Goal: Task Accomplishment & Management: Use online tool/utility

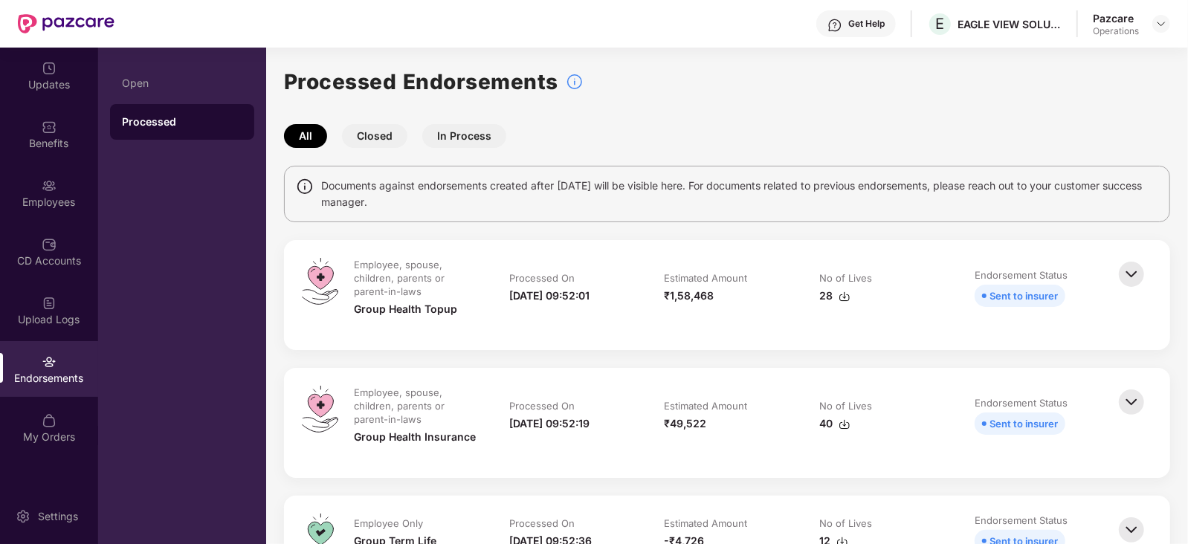
scroll to position [279, 0]
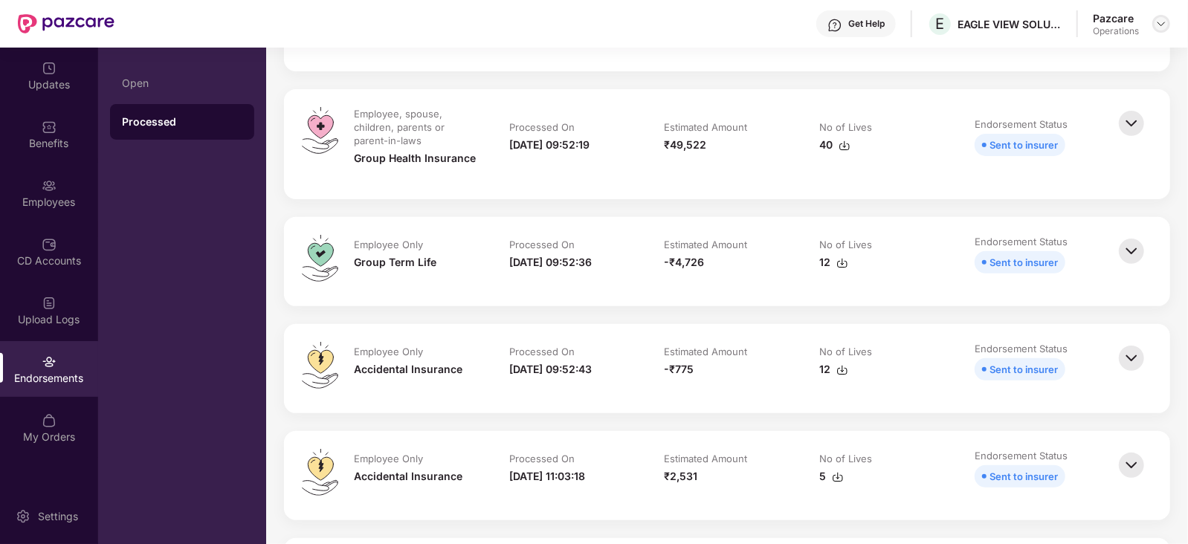
click at [1162, 21] on img at bounding box center [1161, 24] width 12 height 12
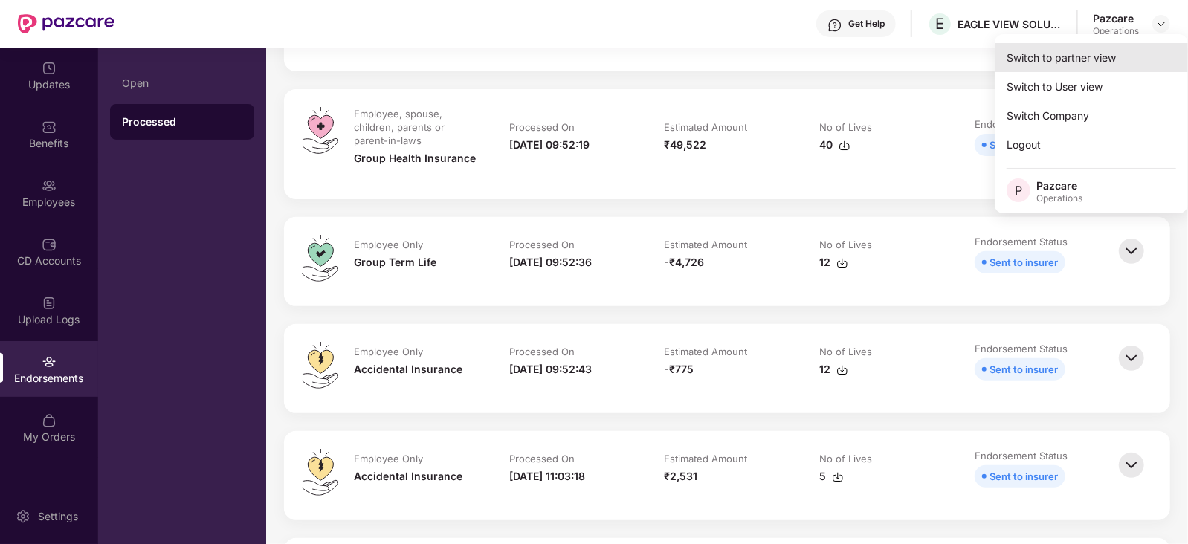
click at [1084, 54] on div "Switch to partner view" at bounding box center [1091, 57] width 193 height 29
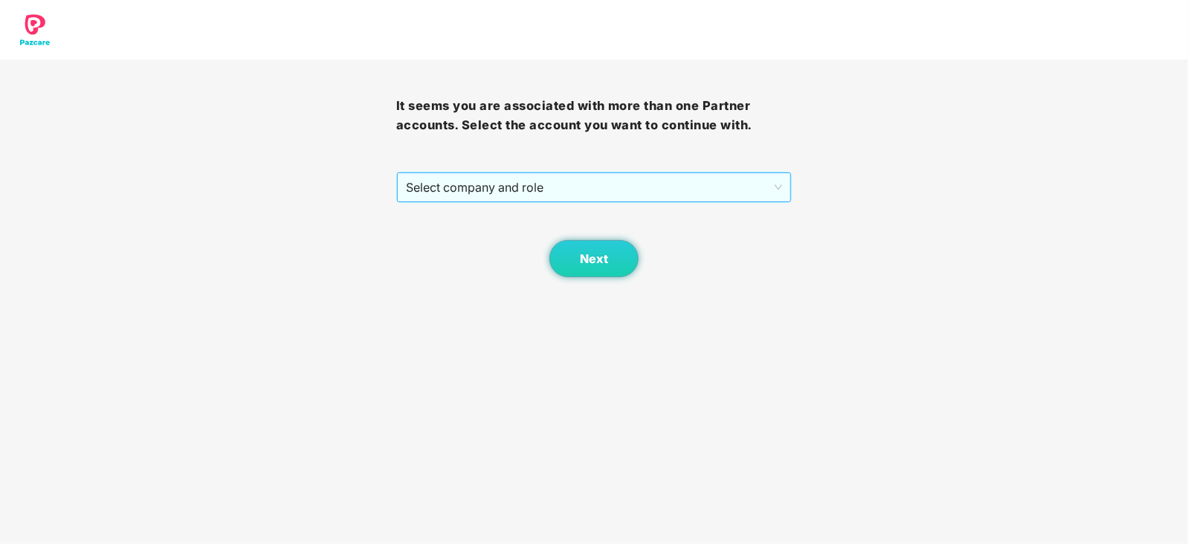
click at [548, 194] on span "Select company and role" at bounding box center [594, 187] width 377 height 28
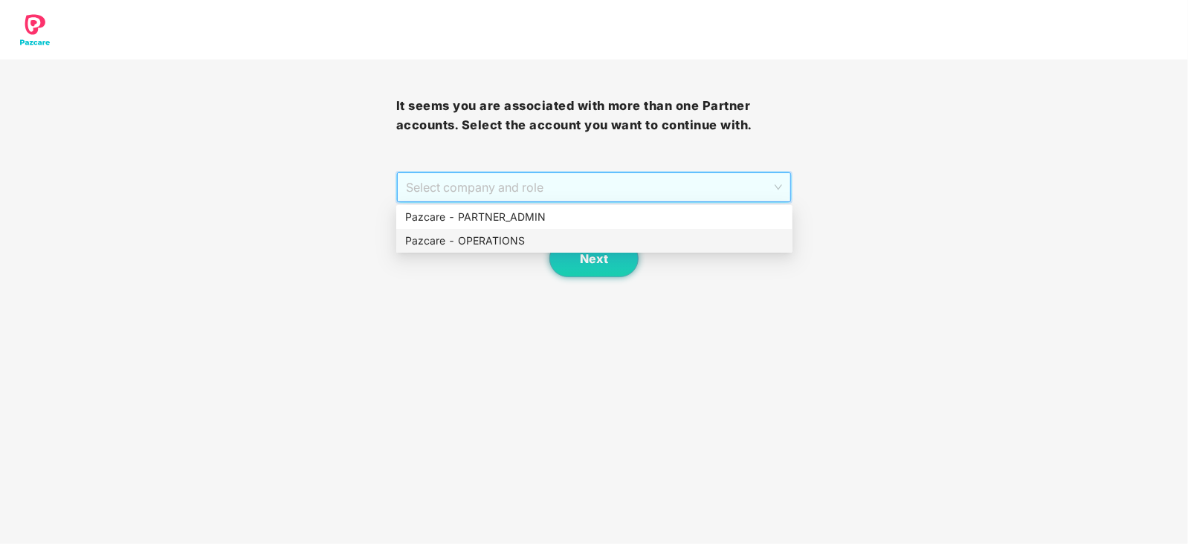
click at [513, 240] on div "Pazcare - OPERATIONS" at bounding box center [594, 241] width 378 height 16
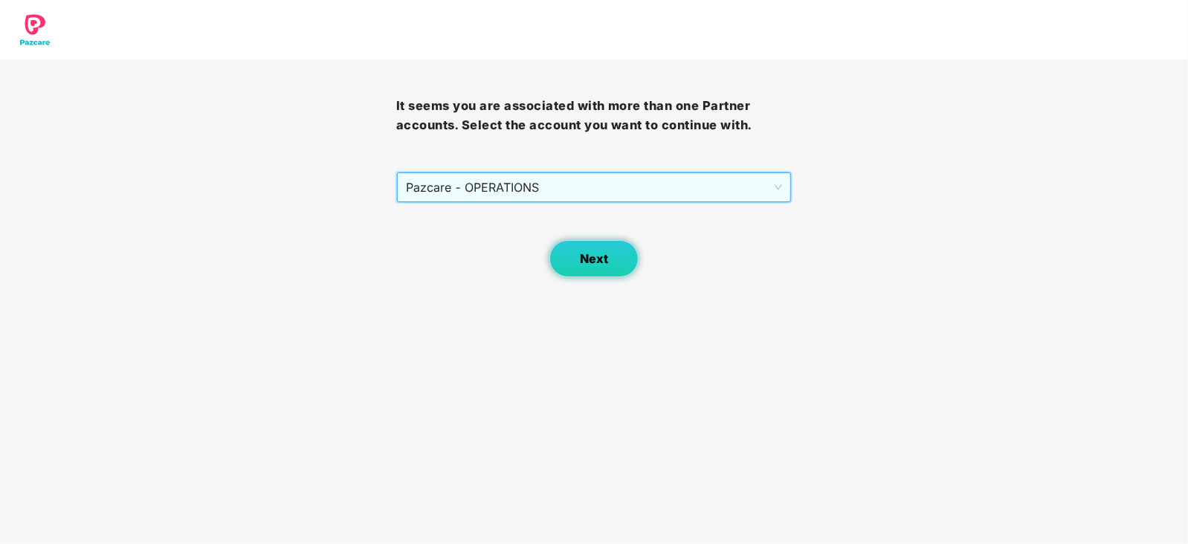
click at [584, 258] on span "Next" at bounding box center [594, 259] width 28 height 14
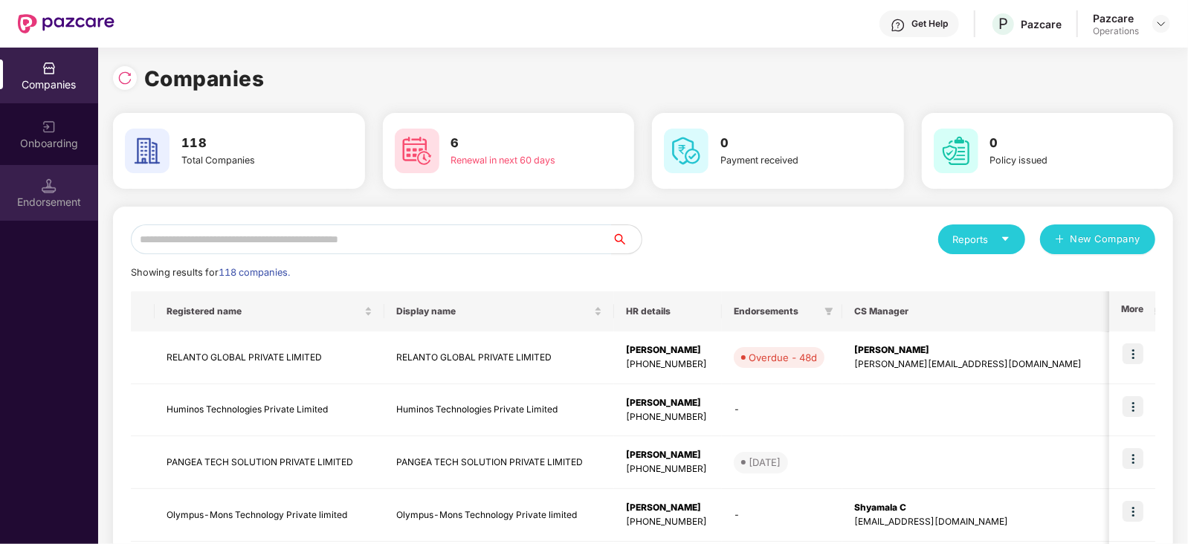
click at [56, 204] on div "Endorsement" at bounding box center [49, 202] width 98 height 15
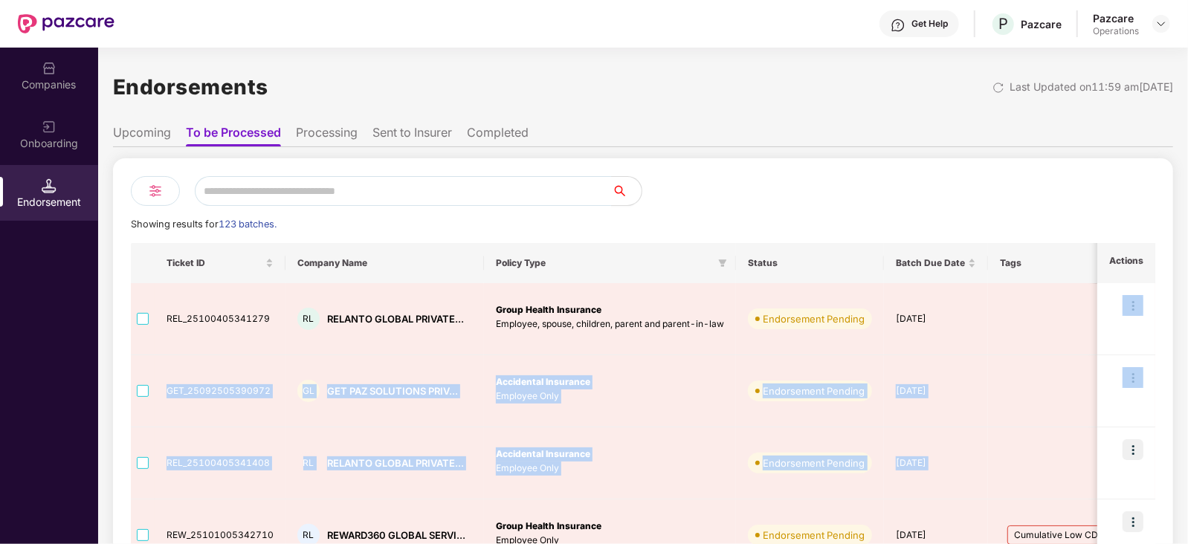
scroll to position [0, 1]
drag, startPoint x: 1183, startPoint y: 328, endPoint x: 1188, endPoint y: 462, distance: 134.7
click at [1187, 462] on html "Get Help P Pazcare Pazcare Operations Companies Onboarding Endorsement Endorsem…" at bounding box center [594, 272] width 1188 height 544
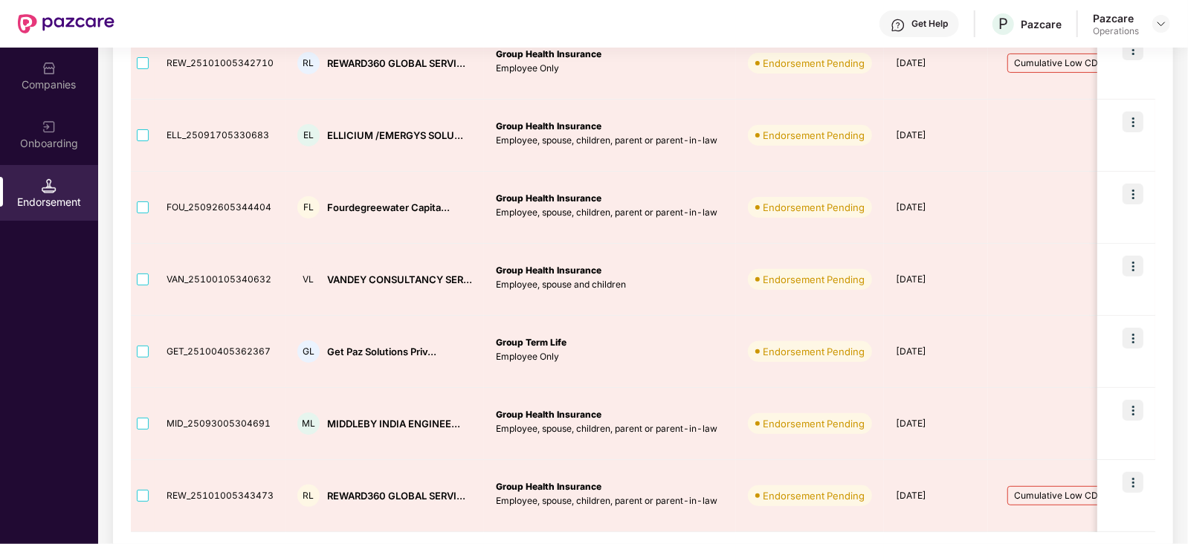
scroll to position [530, 0]
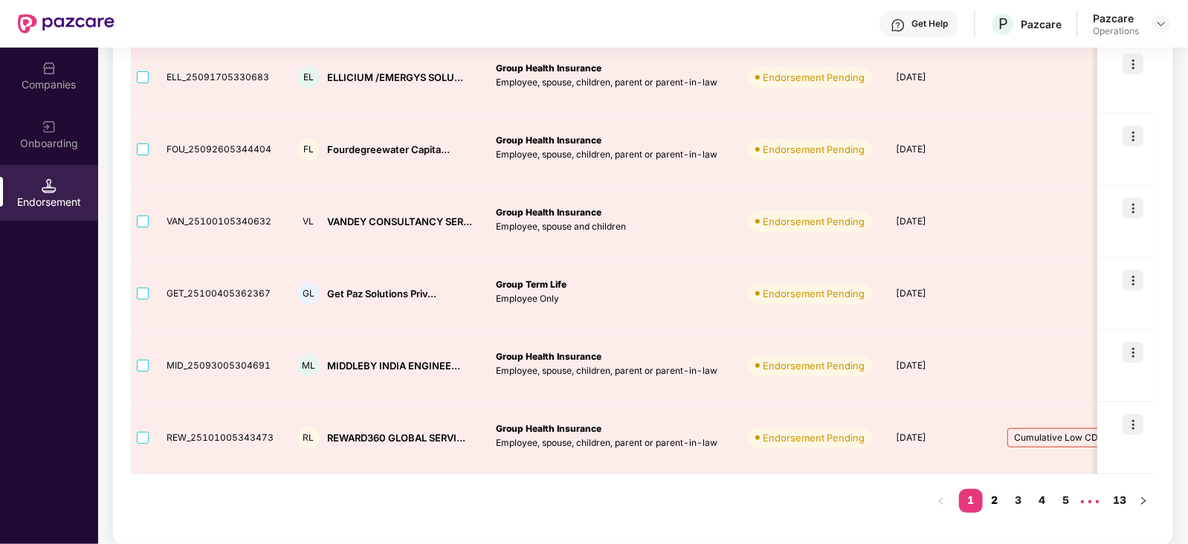
click at [997, 500] on link "2" at bounding box center [995, 500] width 24 height 22
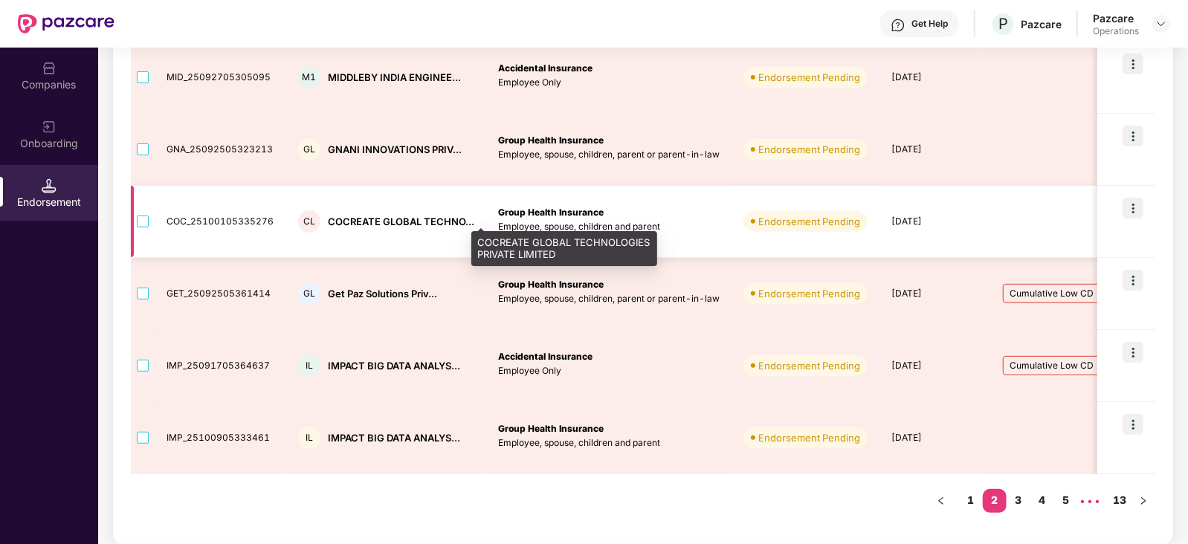
click at [362, 220] on div "COCREATE GLOBAL TECHNO..." at bounding box center [401, 222] width 146 height 14
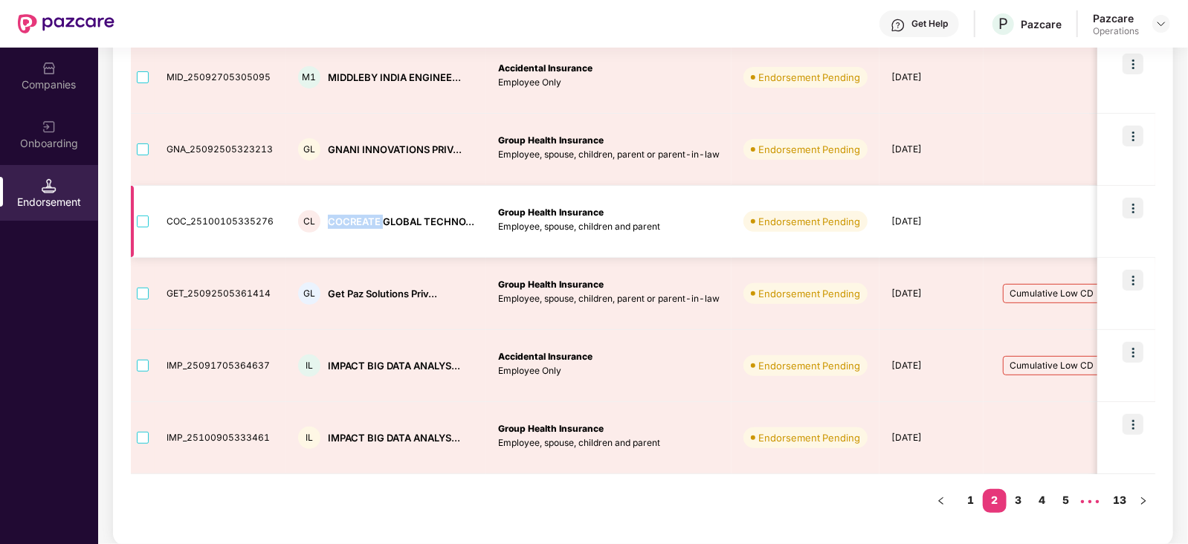
copy div "COCREATE"
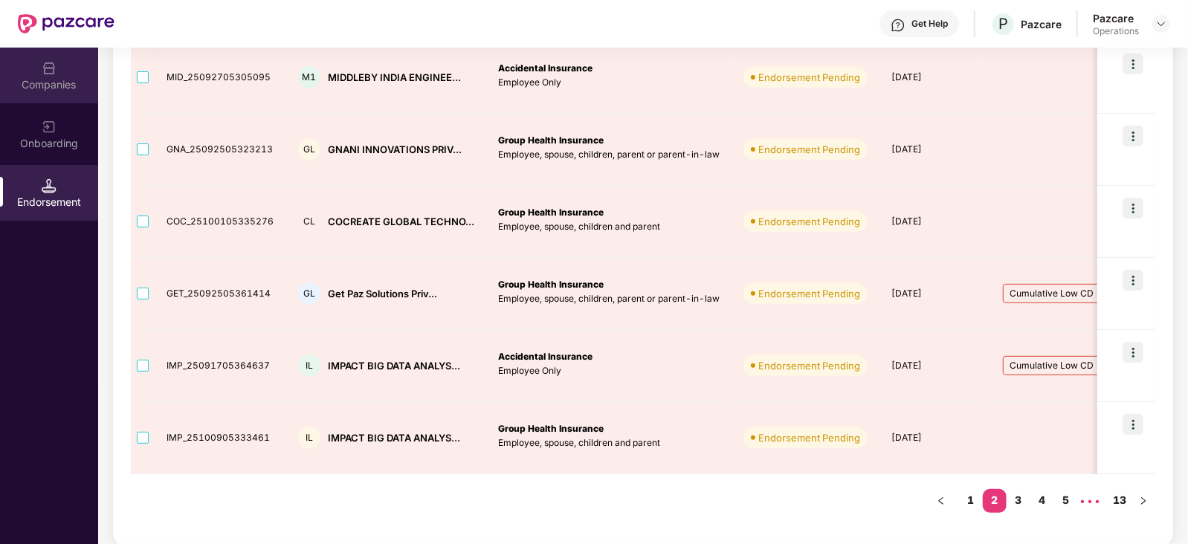
click at [52, 77] on div "Companies" at bounding box center [49, 84] width 98 height 15
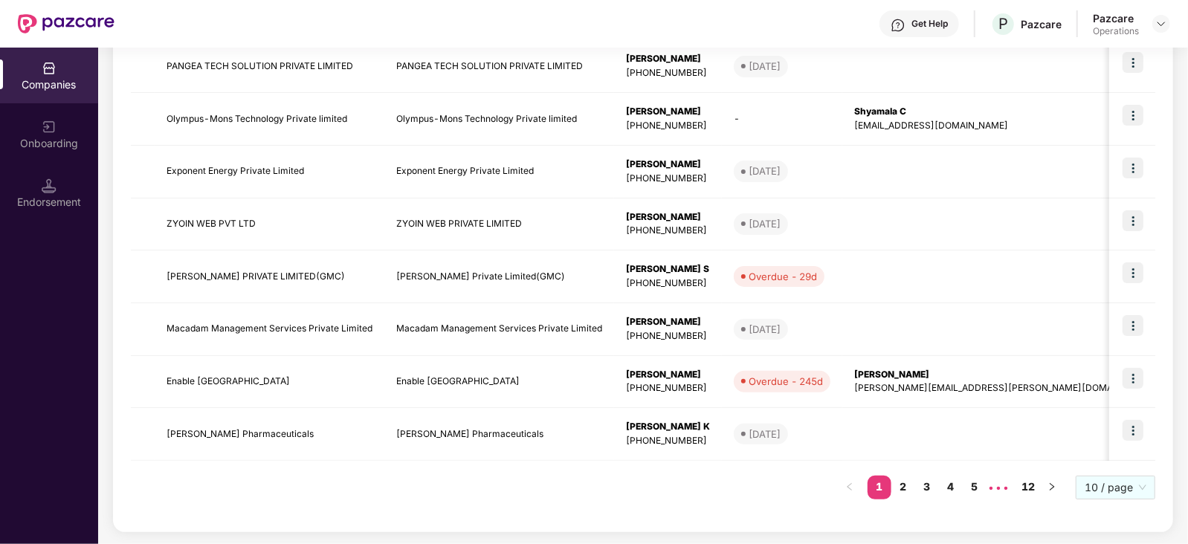
scroll to position [0, 0]
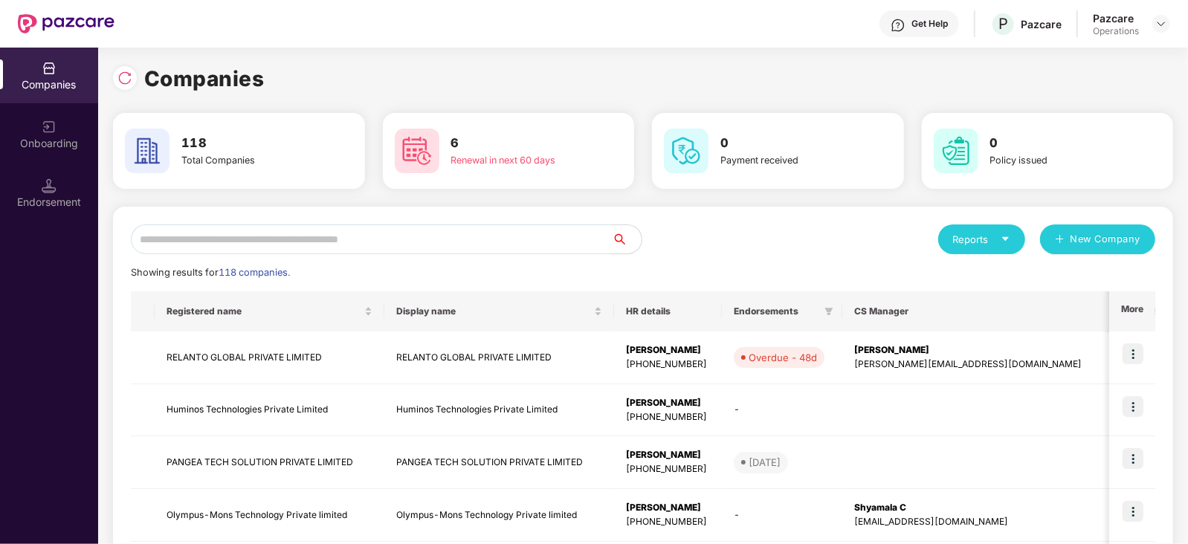
click at [300, 237] on input "text" at bounding box center [371, 240] width 481 height 30
paste input "********"
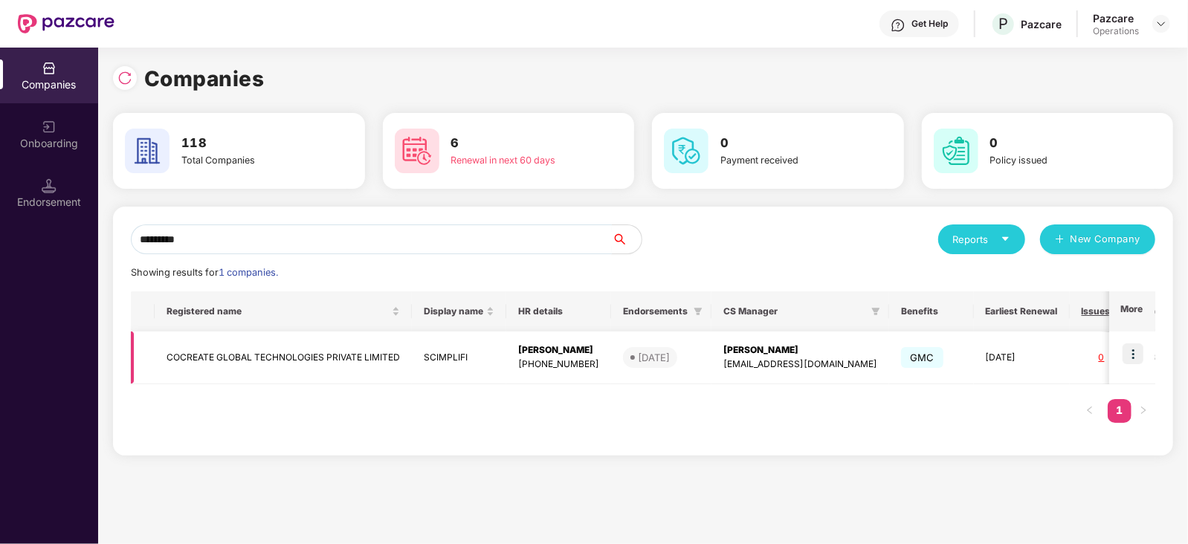
type input "********"
click at [1138, 355] on img at bounding box center [1133, 353] width 21 height 21
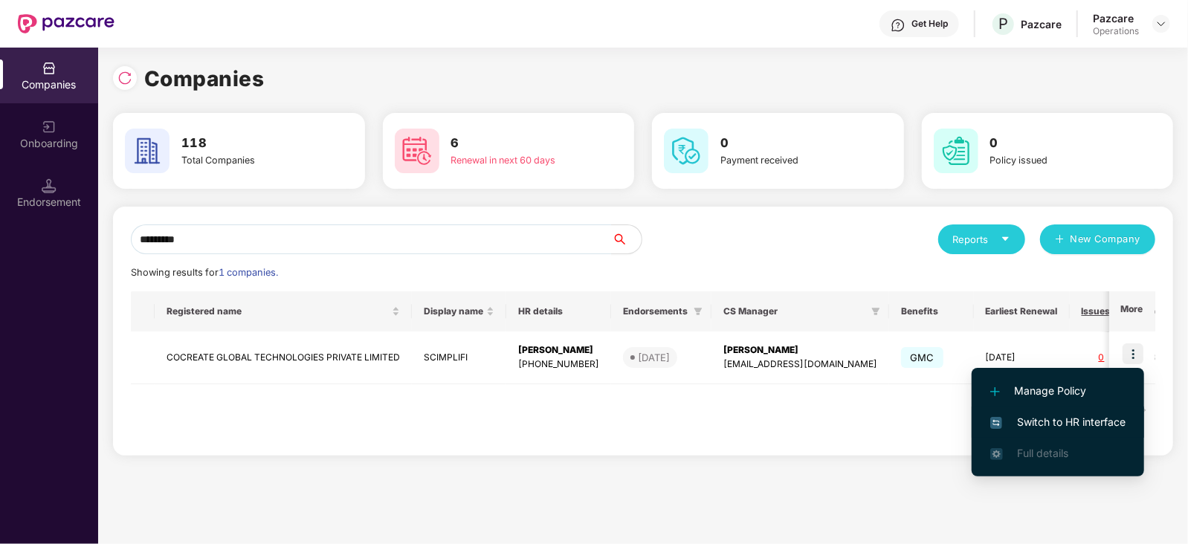
click at [1097, 431] on li "Switch to HR interface" at bounding box center [1058, 422] width 172 height 31
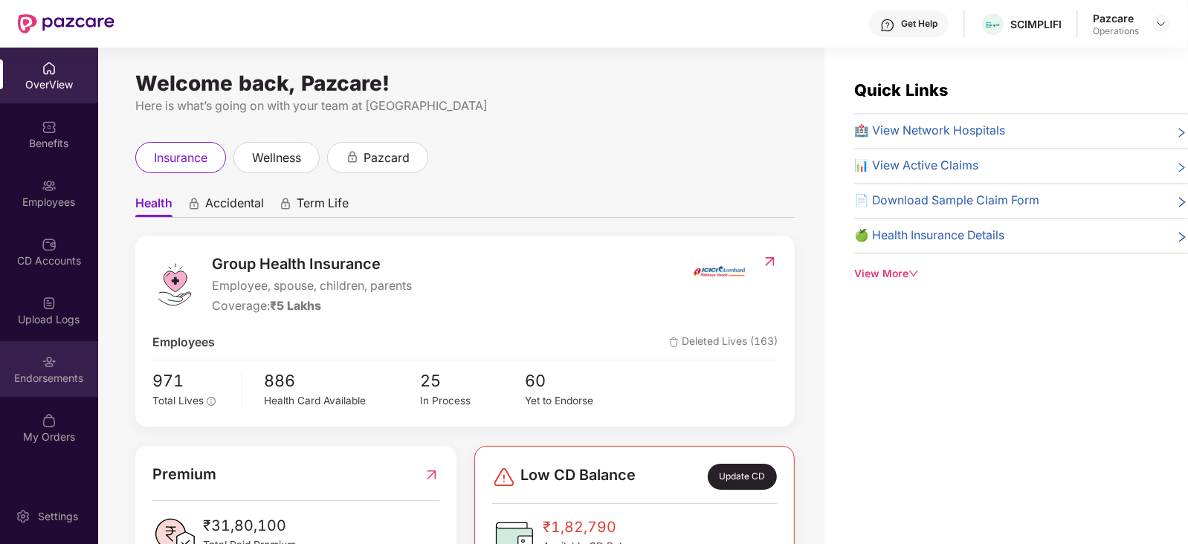
click at [79, 393] on div "Endorsements" at bounding box center [49, 369] width 98 height 56
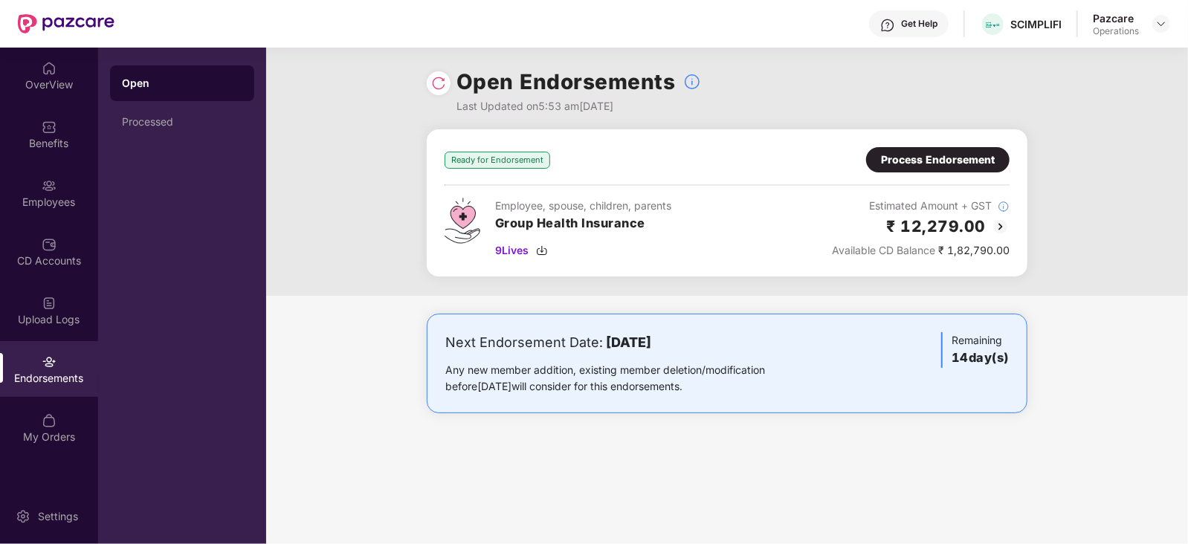
click at [937, 158] on div "Process Endorsement" at bounding box center [938, 160] width 114 height 16
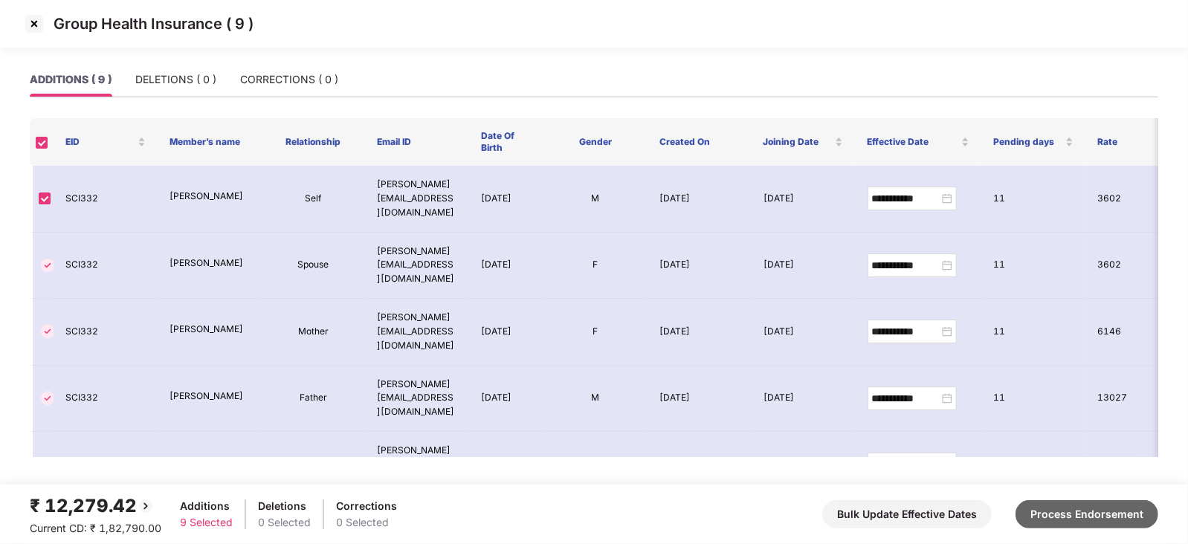
click at [1094, 508] on button "Process Endorsement" at bounding box center [1087, 514] width 143 height 28
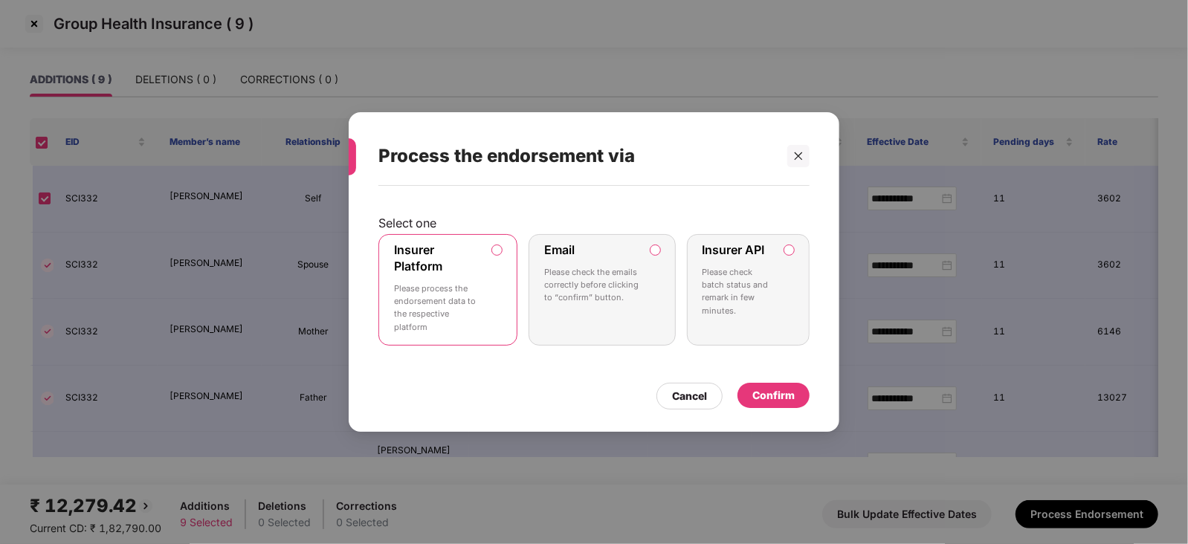
click at [781, 392] on div "Confirm" at bounding box center [773, 395] width 42 height 16
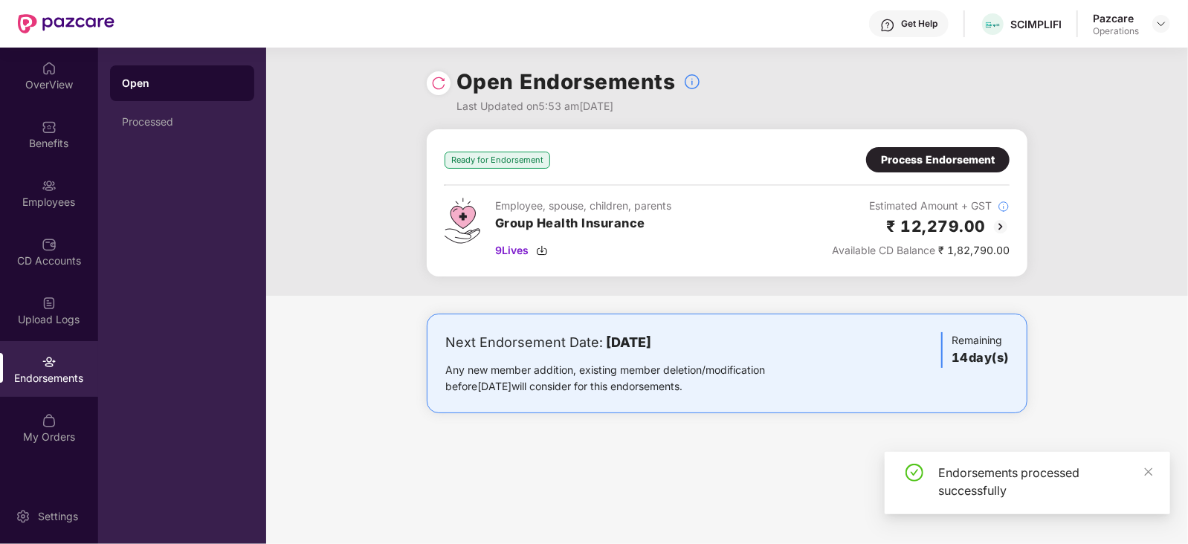
click at [429, 83] on div at bounding box center [439, 83] width 24 height 24
click at [433, 87] on img at bounding box center [438, 83] width 15 height 15
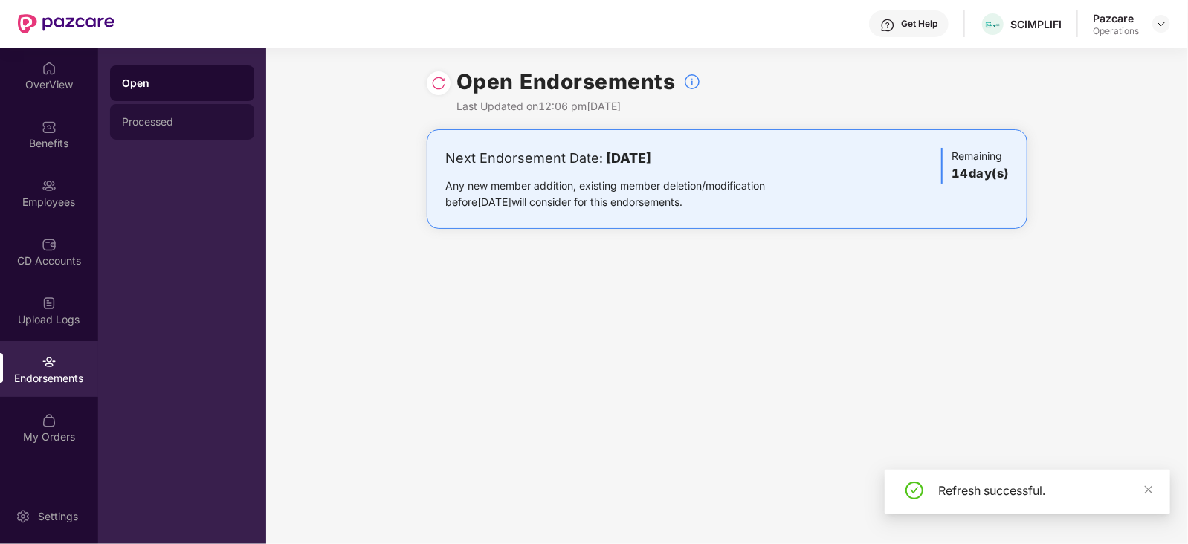
click at [168, 124] on div "Processed" at bounding box center [182, 122] width 120 height 12
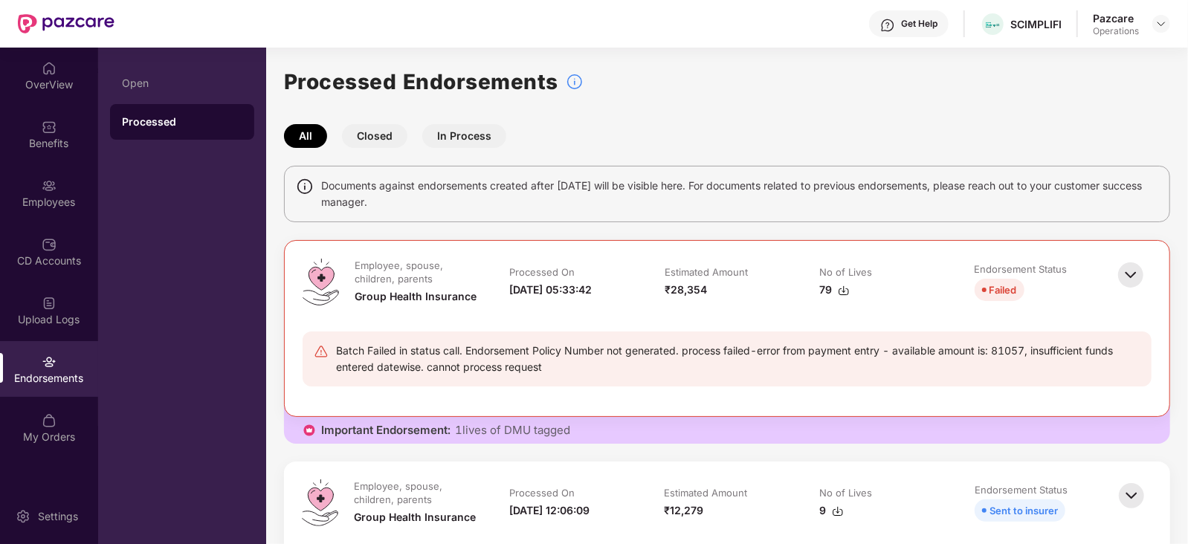
click at [755, 367] on div "Batch Failed in status call. Endorsement Policy Number not generated. process f…" at bounding box center [738, 359] width 804 height 33
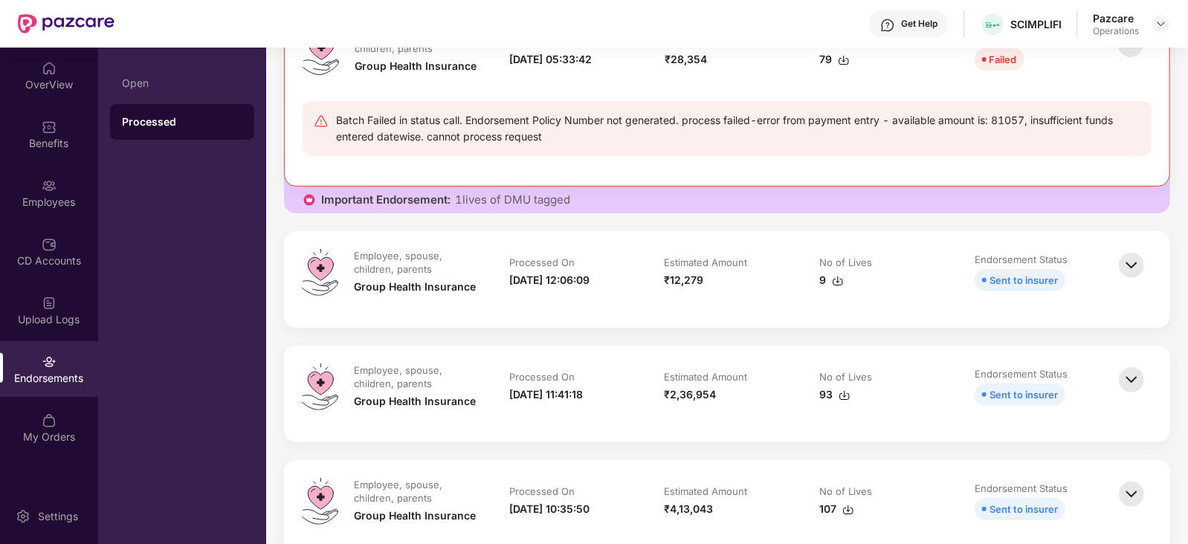
scroll to position [260, 0]
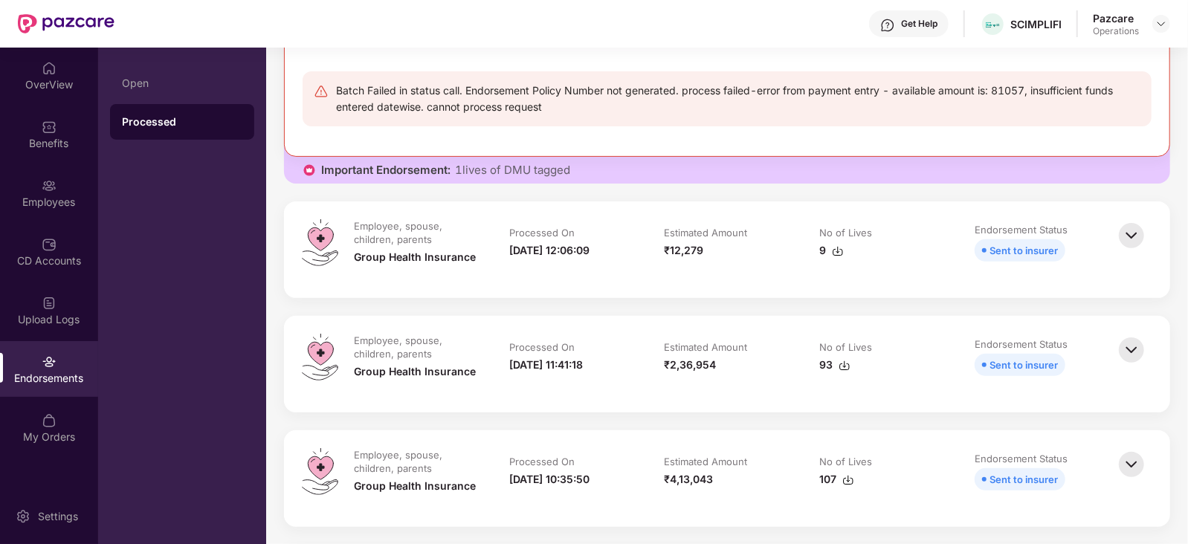
click at [836, 252] on img at bounding box center [838, 251] width 12 height 12
click at [1162, 24] on img at bounding box center [1161, 24] width 12 height 12
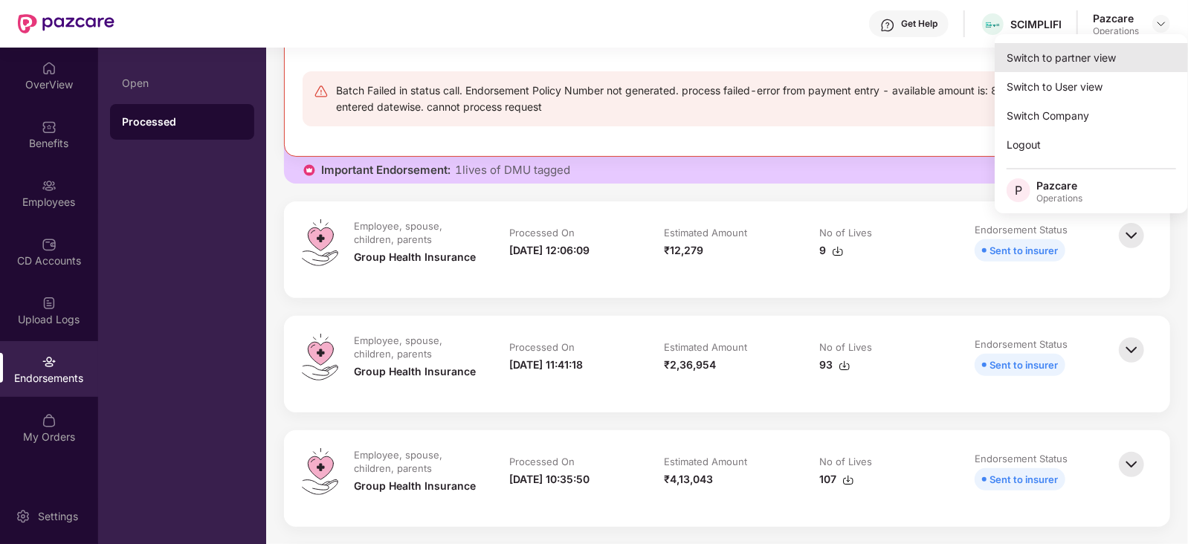
click at [1103, 58] on div "Switch to partner view" at bounding box center [1091, 57] width 193 height 29
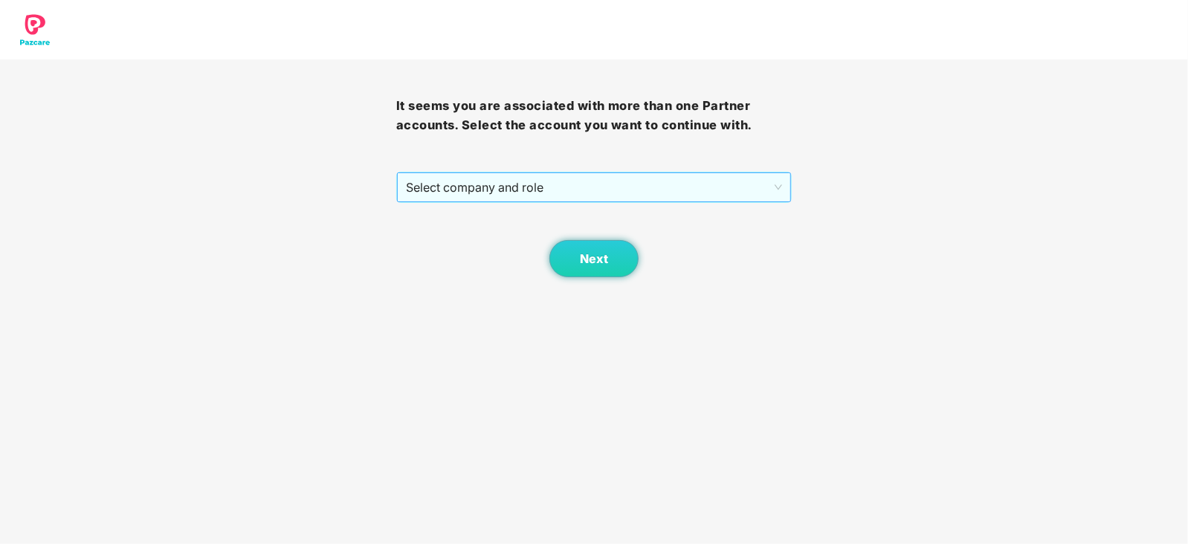
click at [448, 196] on span "Select company and role" at bounding box center [594, 187] width 377 height 28
click at [457, 253] on div "Next" at bounding box center [594, 240] width 396 height 74
click at [454, 195] on span "Select company and role" at bounding box center [594, 187] width 377 height 28
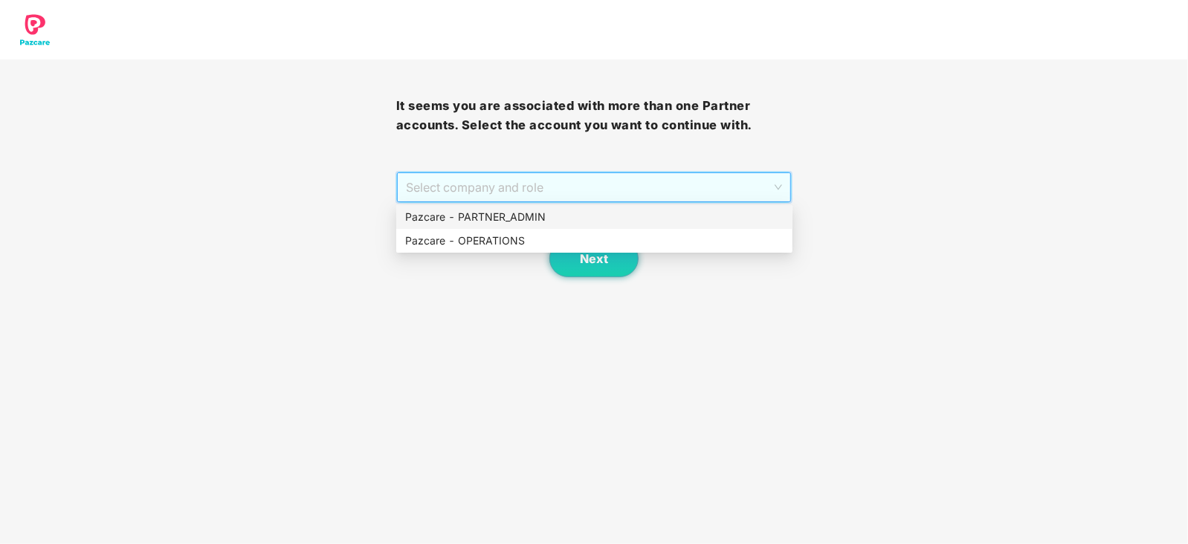
click at [446, 225] on div "Pazcare - PARTNER_ADMIN" at bounding box center [594, 217] width 378 height 16
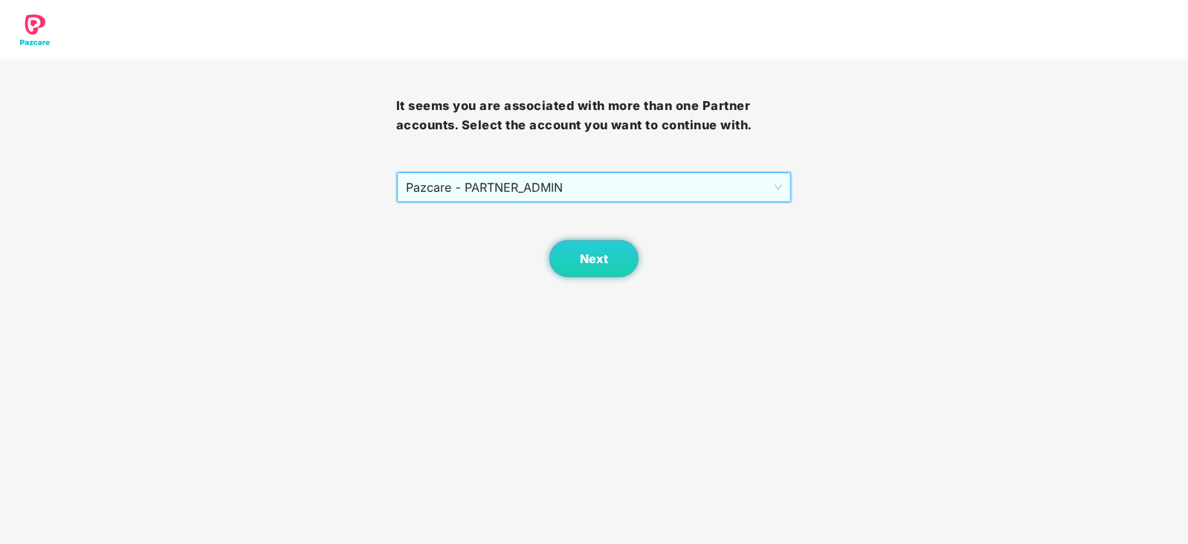
click at [491, 187] on span "Pazcare - PARTNER_ADMIN" at bounding box center [594, 187] width 377 height 28
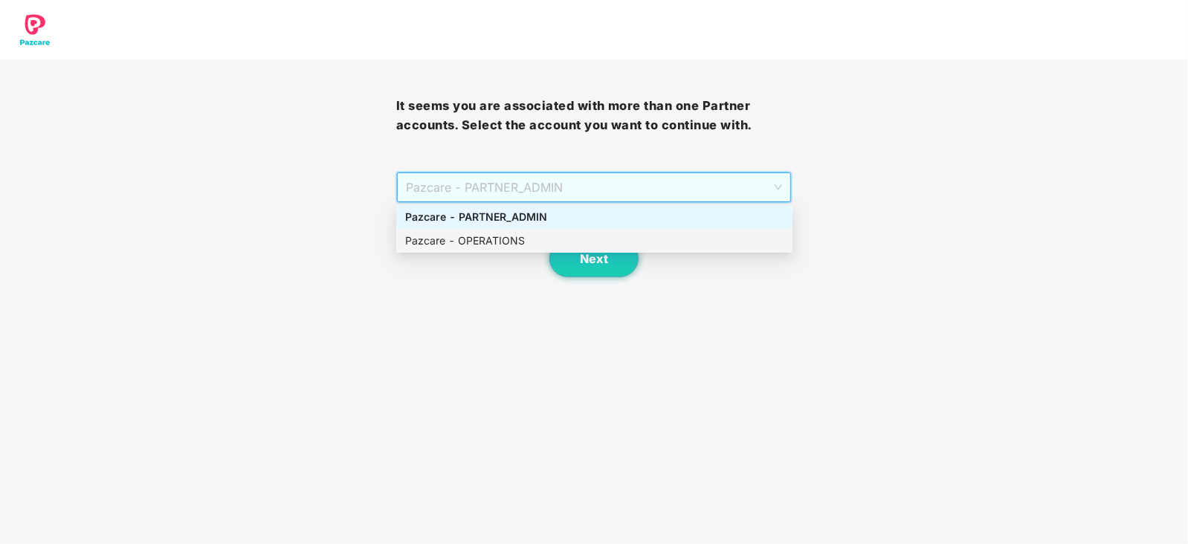
click at [477, 246] on div "Pazcare - OPERATIONS" at bounding box center [594, 241] width 378 height 16
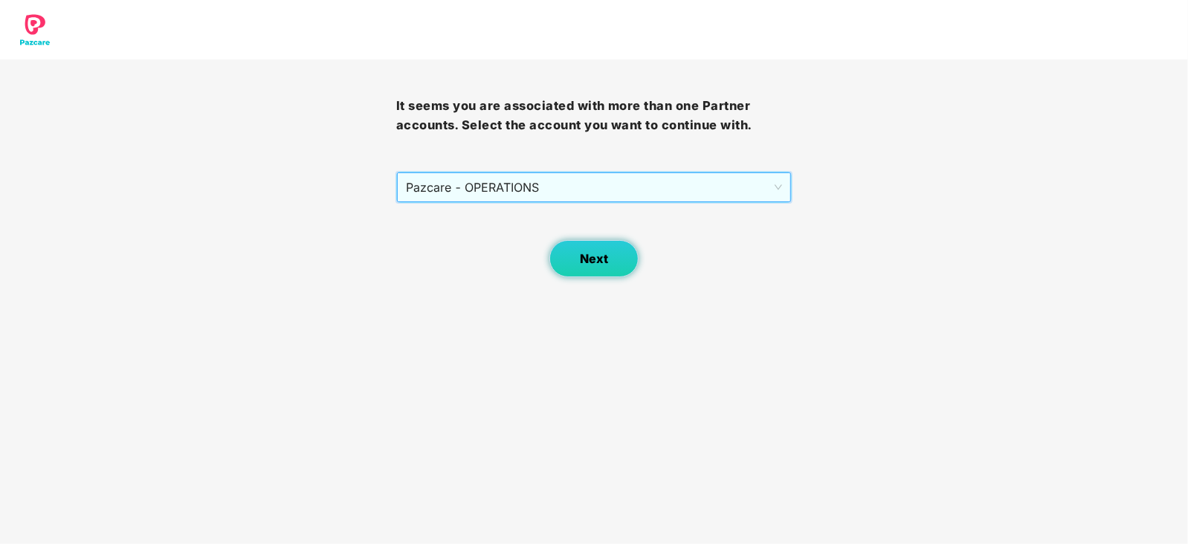
click at [555, 255] on button "Next" at bounding box center [593, 258] width 89 height 37
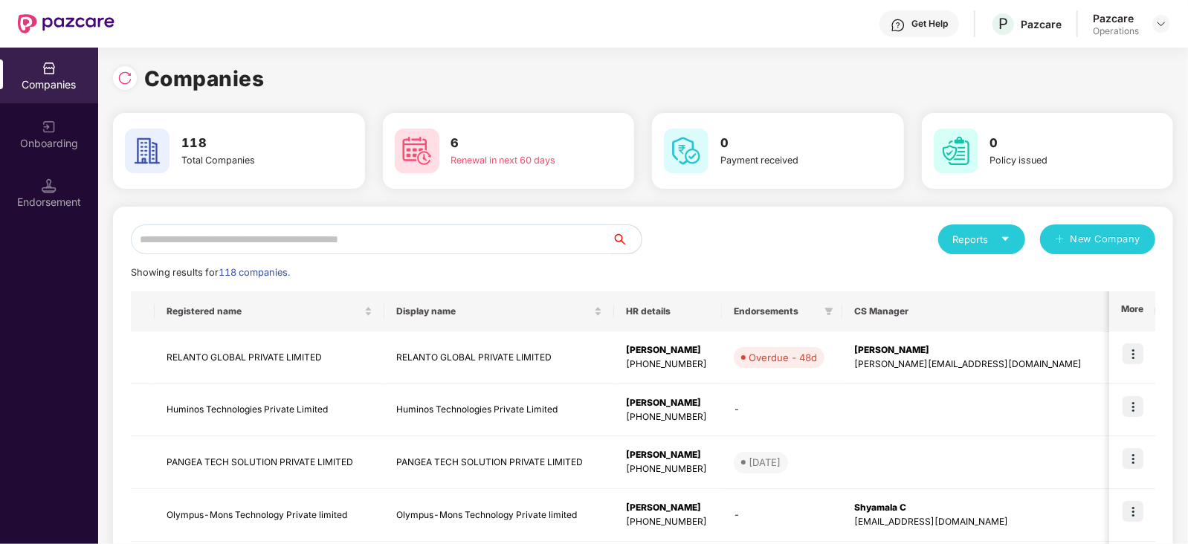
click at [76, 202] on div "Endorsement" at bounding box center [49, 202] width 98 height 15
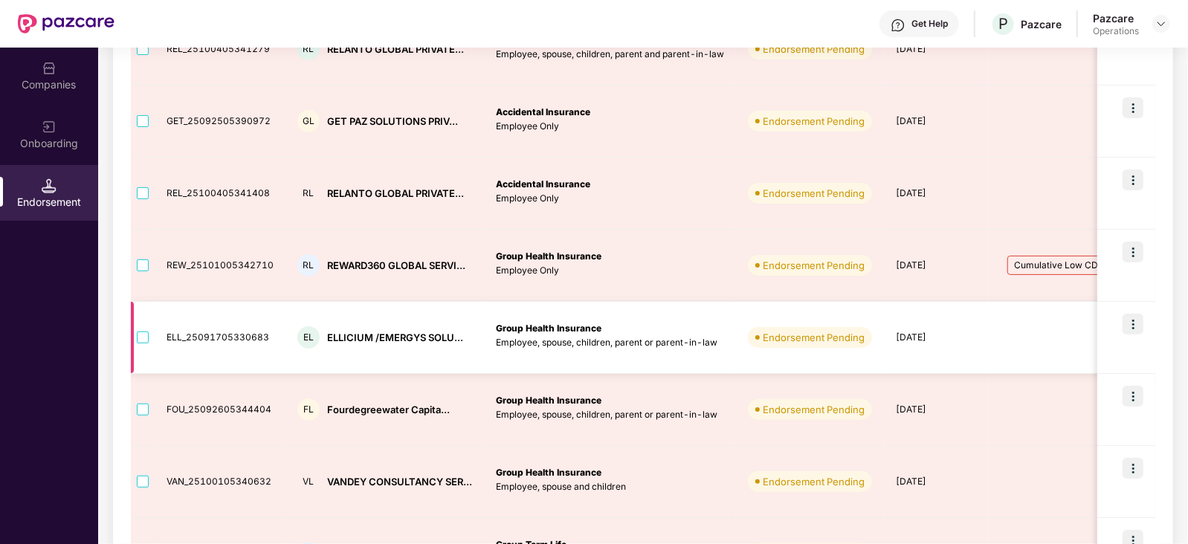
scroll to position [279, 0]
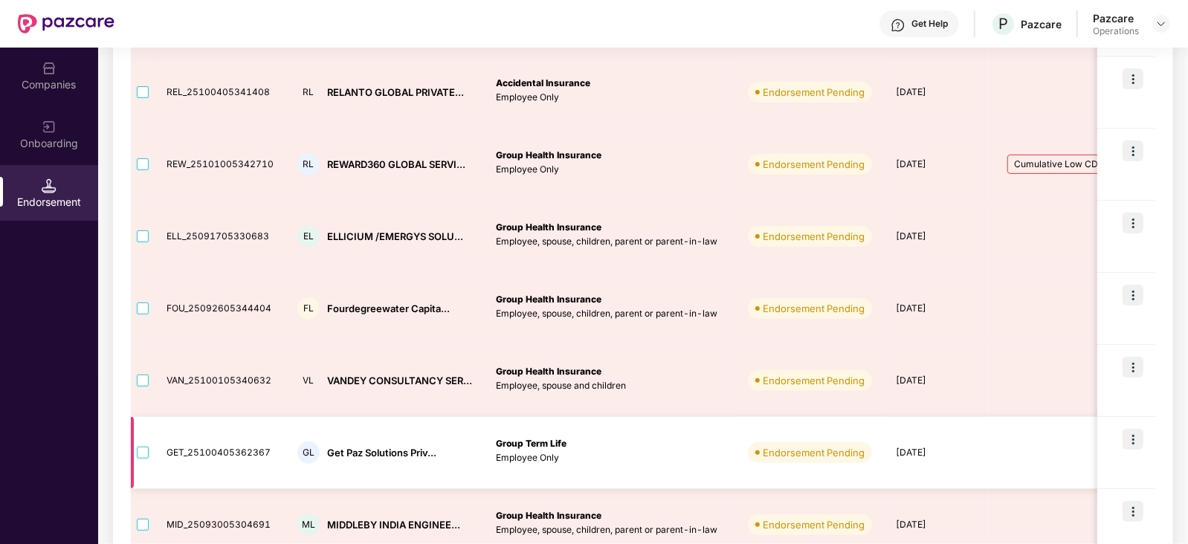
drag, startPoint x: 923, startPoint y: 467, endPoint x: 933, endPoint y: 468, distance: 10.5
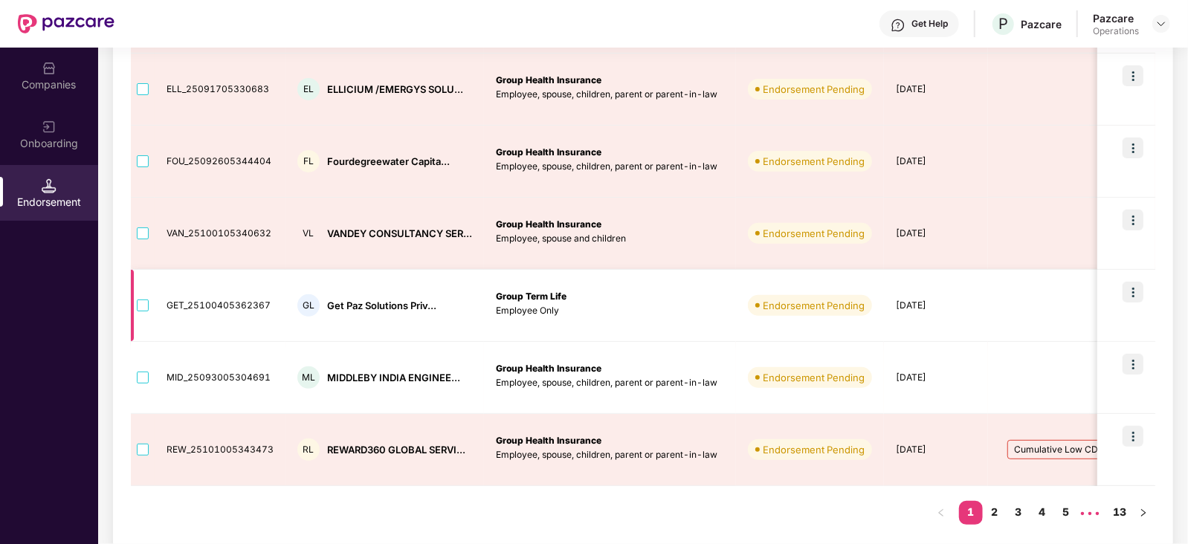
scroll to position [530, 0]
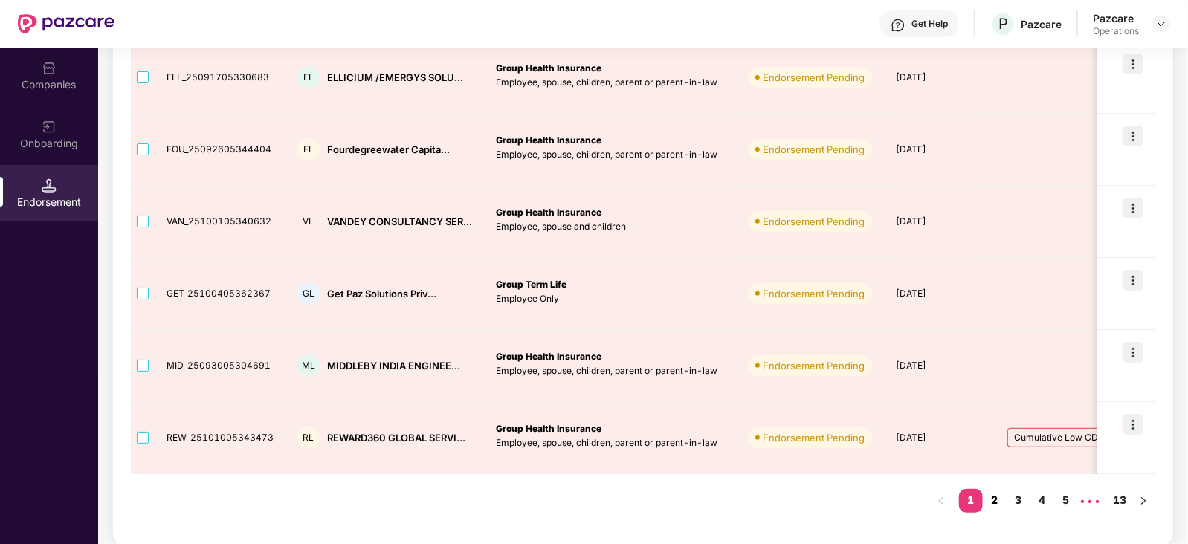
click at [993, 501] on link "2" at bounding box center [995, 500] width 24 height 22
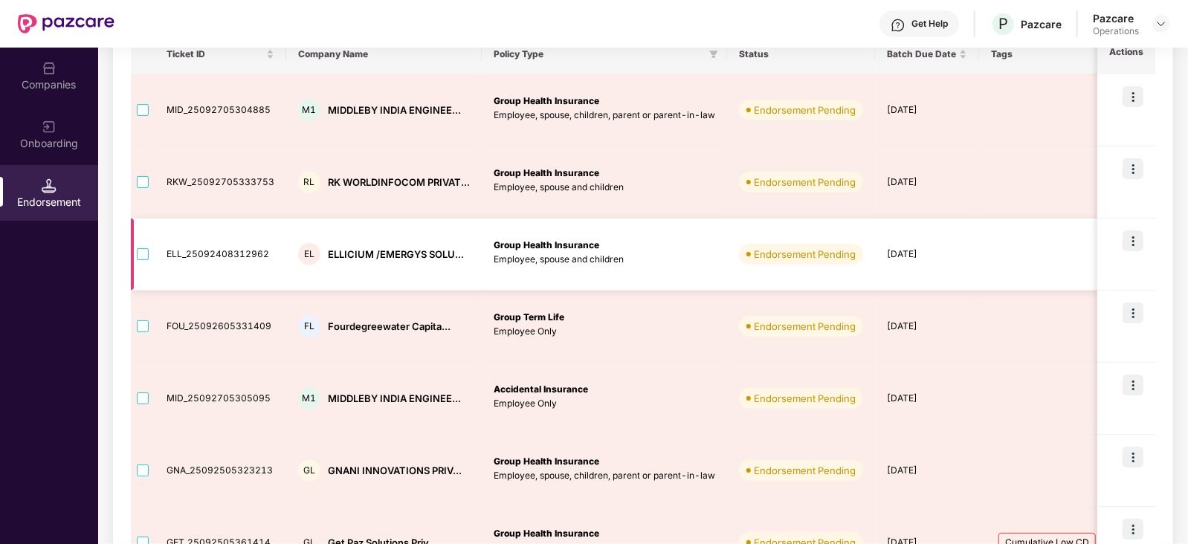
scroll to position [251, 0]
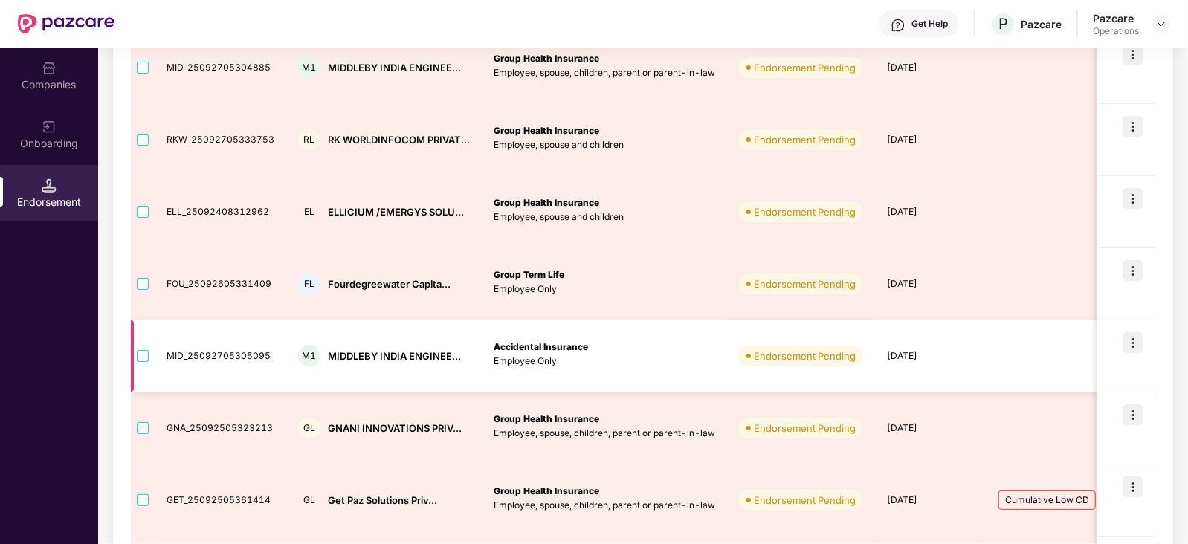
click at [337, 347] on div "M1 MIDDLEBY INDIA ENGINEE..." at bounding box center [384, 356] width 172 height 22
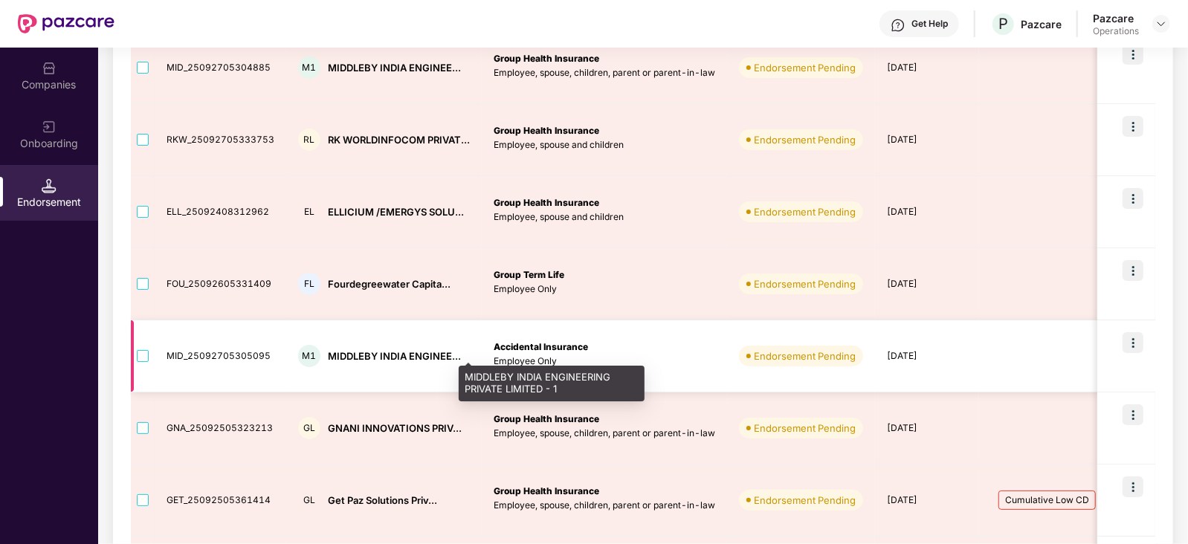
click at [338, 351] on div "MIDDLEBY INDIA ENGINEE..." at bounding box center [394, 356] width 133 height 14
copy div "MIDDLEBY"
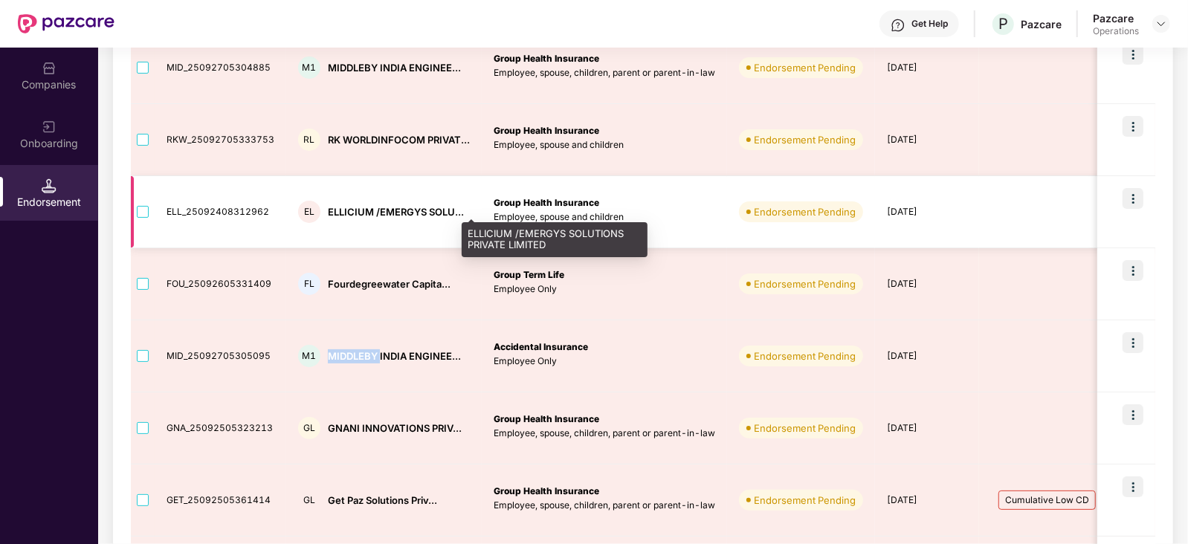
copy div "MIDDLEBY"
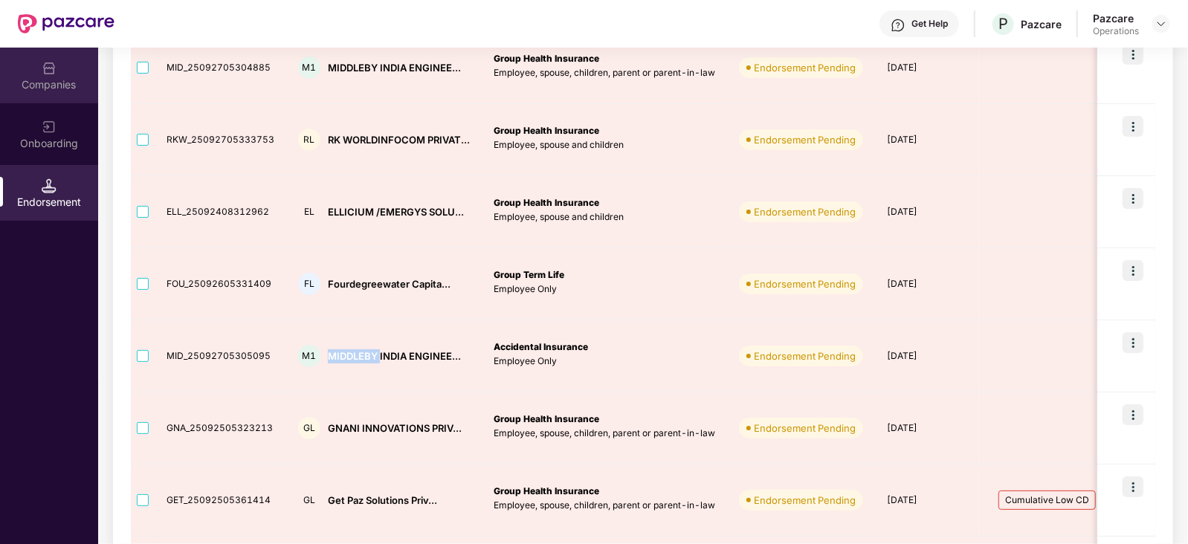
click at [55, 72] on img at bounding box center [49, 68] width 15 height 15
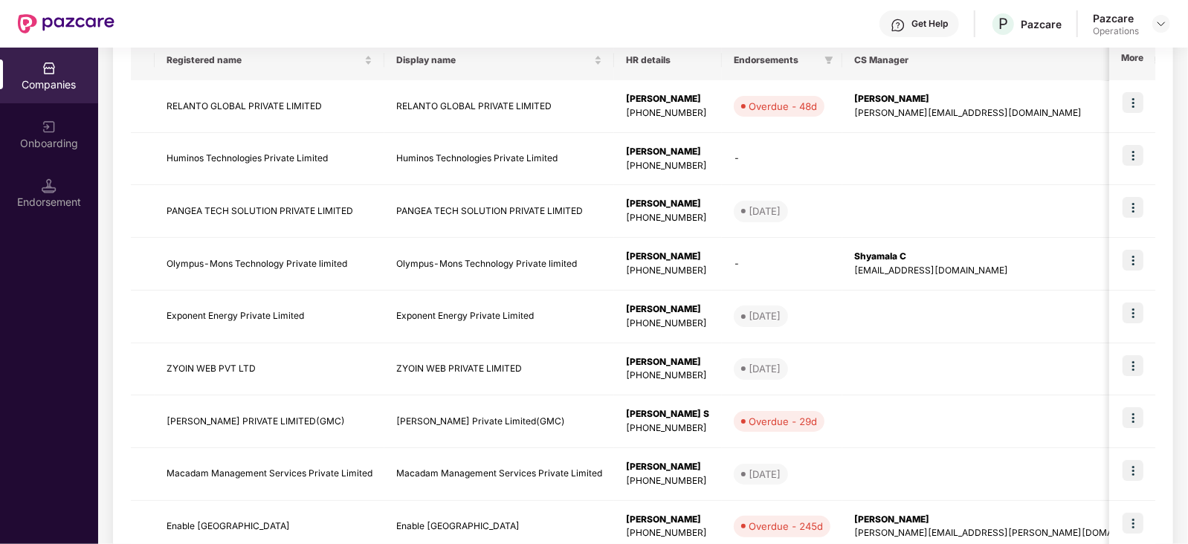
scroll to position [0, 0]
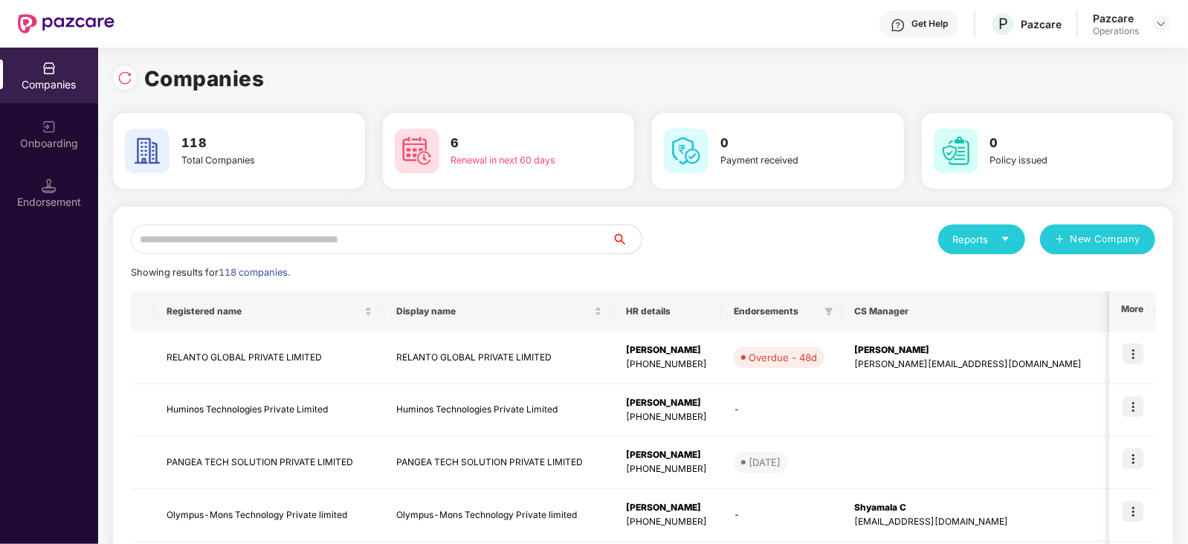
click at [255, 228] on input "text" at bounding box center [371, 240] width 481 height 30
paste input "********"
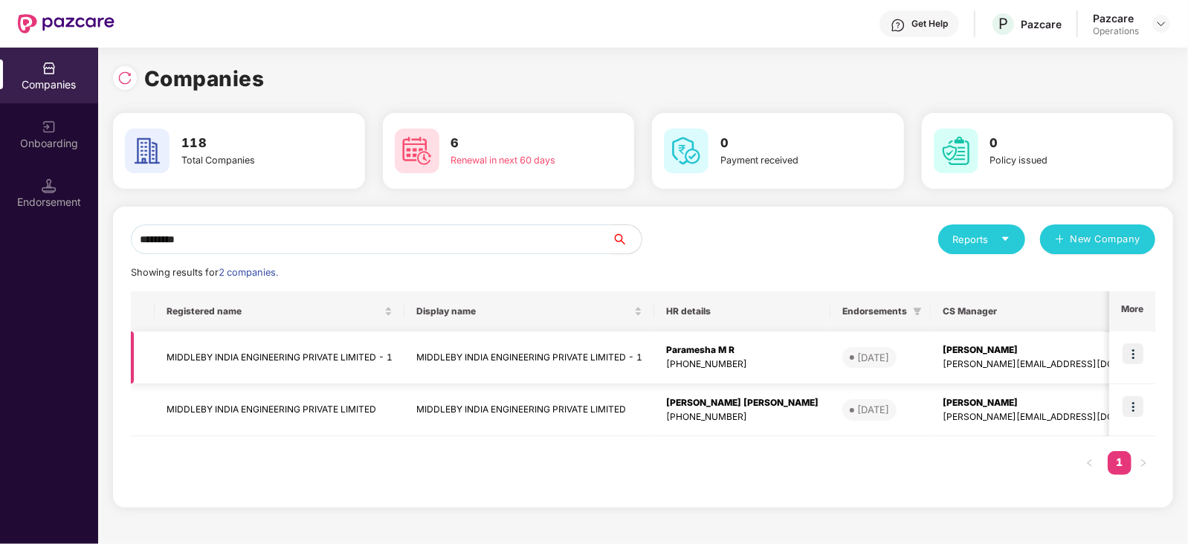
type input "********"
click at [1137, 352] on img at bounding box center [1133, 353] width 21 height 21
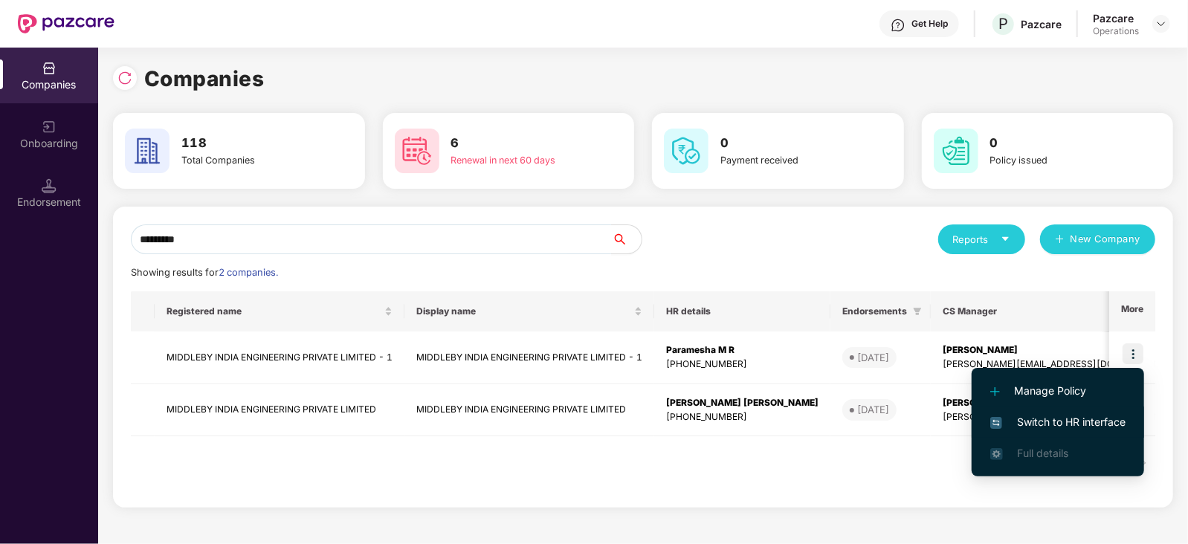
click at [1111, 412] on li "Switch to HR interface" at bounding box center [1058, 422] width 172 height 31
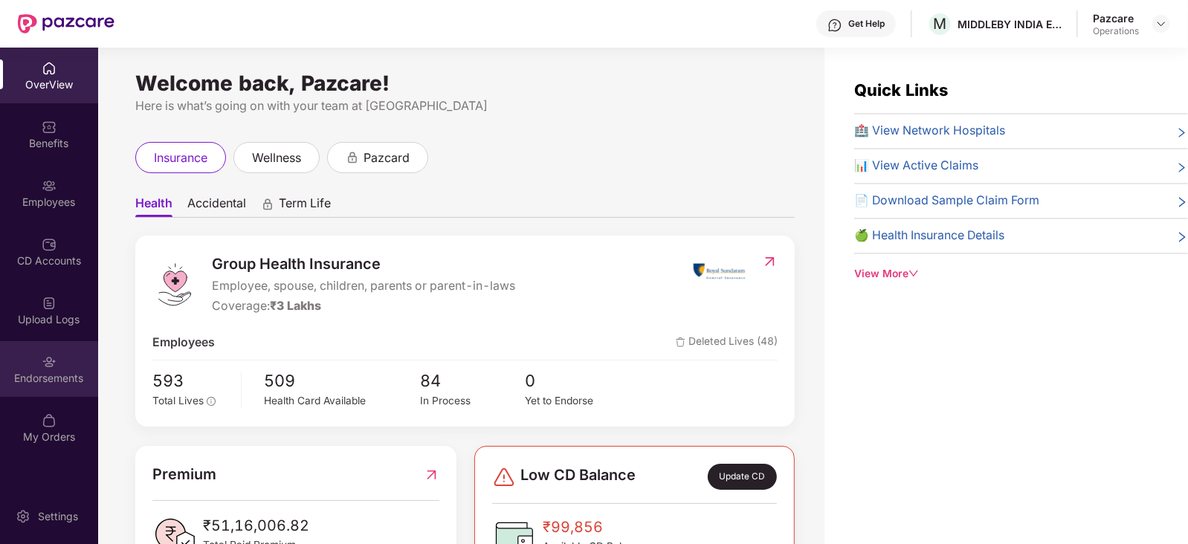
click at [67, 385] on div "Endorsements" at bounding box center [49, 369] width 98 height 56
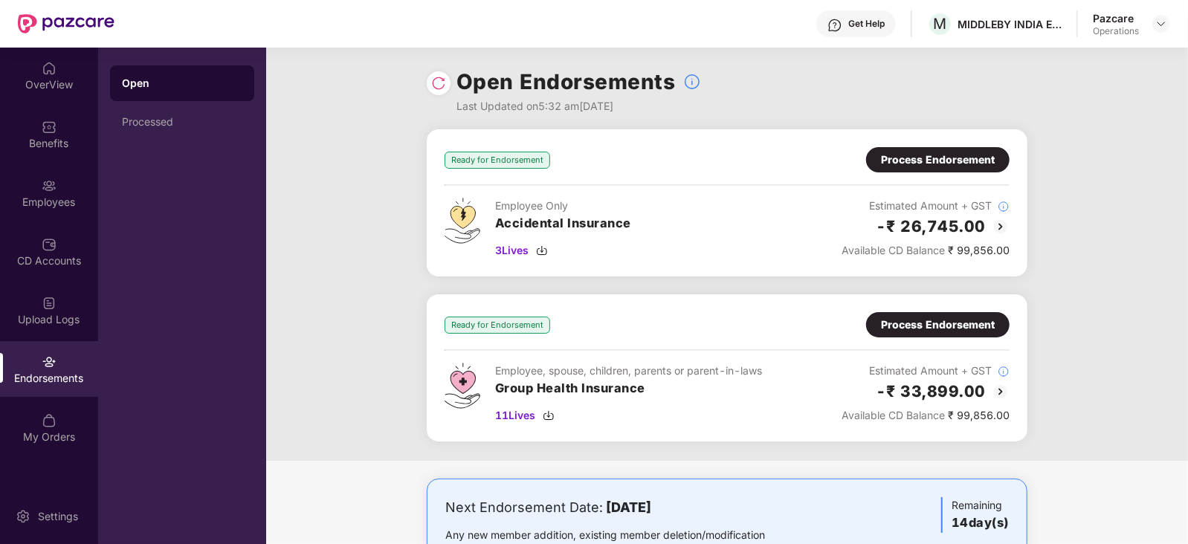
click at [945, 158] on div "Process Endorsement" at bounding box center [938, 160] width 114 height 16
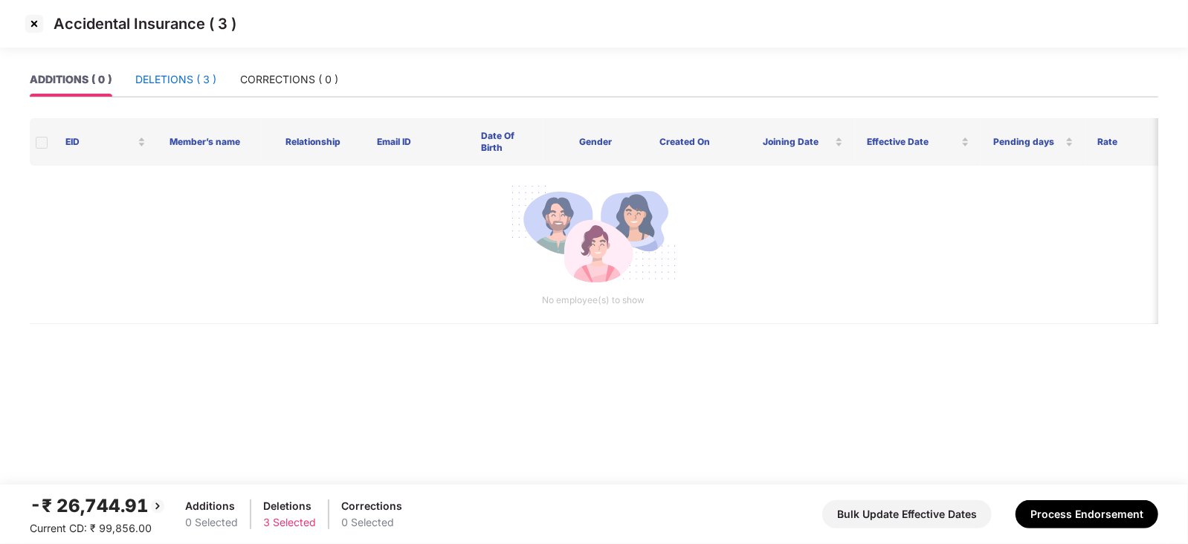
click at [169, 80] on div "DELETIONS ( 3 )" at bounding box center [175, 79] width 81 height 16
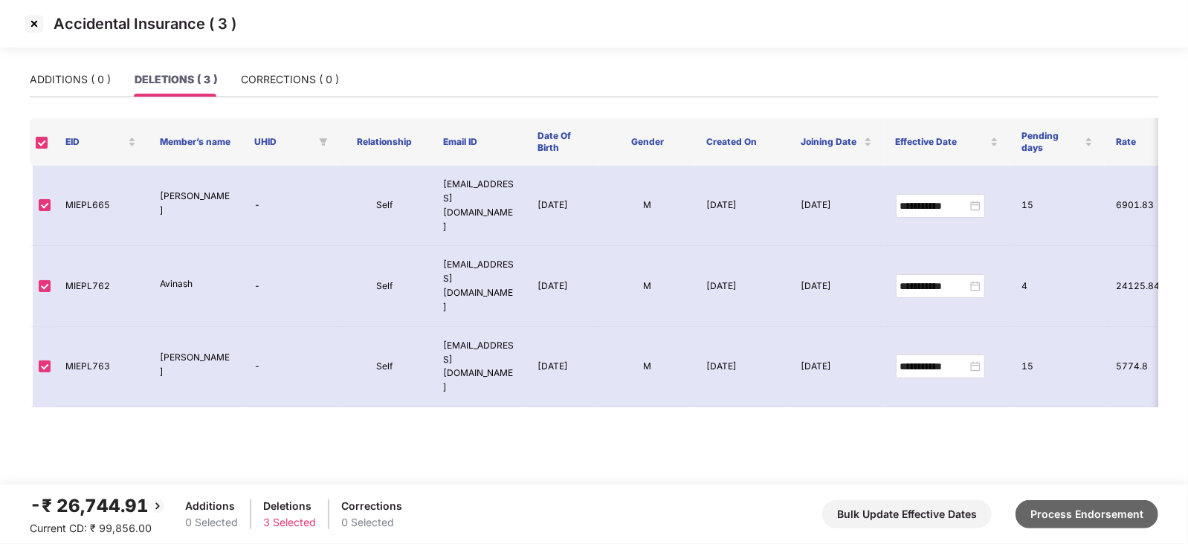
click at [1097, 523] on button "Process Endorsement" at bounding box center [1087, 514] width 143 height 28
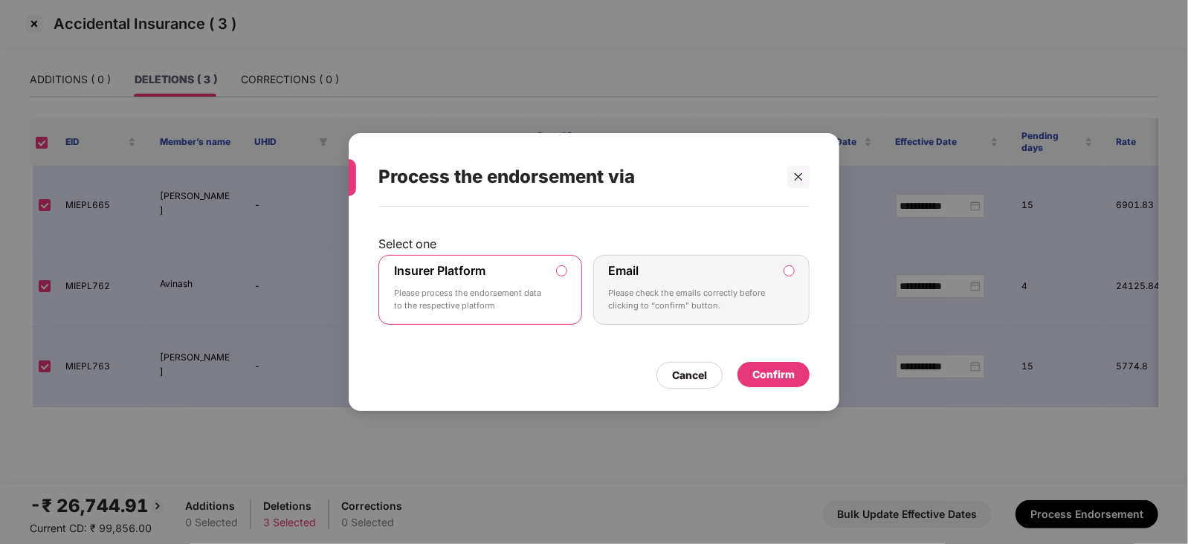
drag, startPoint x: 787, startPoint y: 392, endPoint x: 780, endPoint y: 380, distance: 13.6
click at [785, 391] on div "Select one Insurer Platform Please process the endorsement data to the respecti…" at bounding box center [594, 302] width 491 height 190
click at [776, 372] on div "Confirm" at bounding box center [773, 375] width 42 height 16
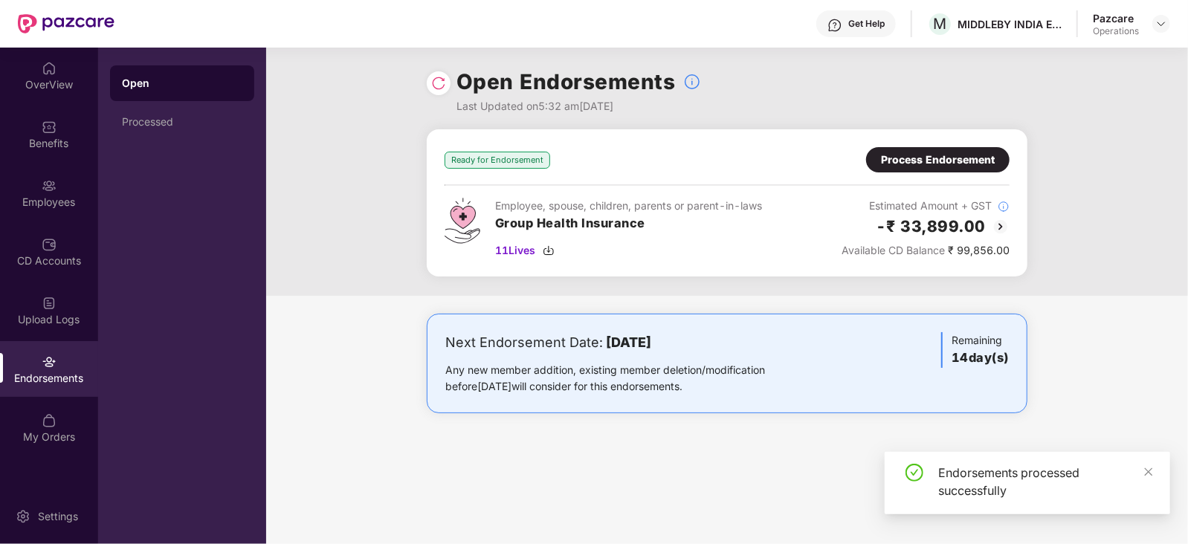
click at [935, 170] on div "Process Endorsement" at bounding box center [937, 159] width 143 height 25
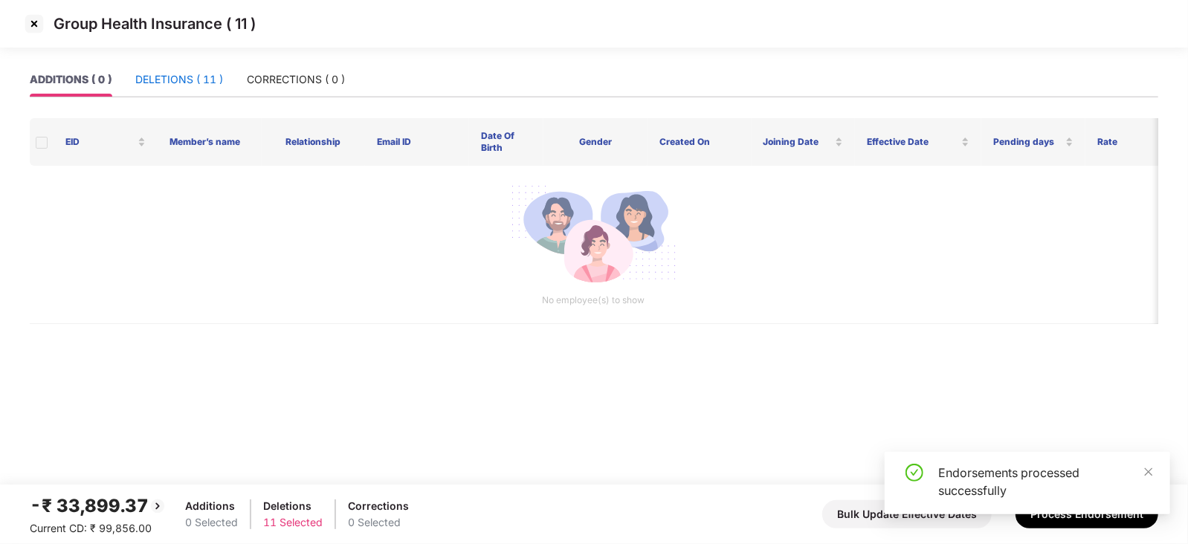
click at [155, 76] on div "DELETIONS ( 11 )" at bounding box center [179, 79] width 88 height 16
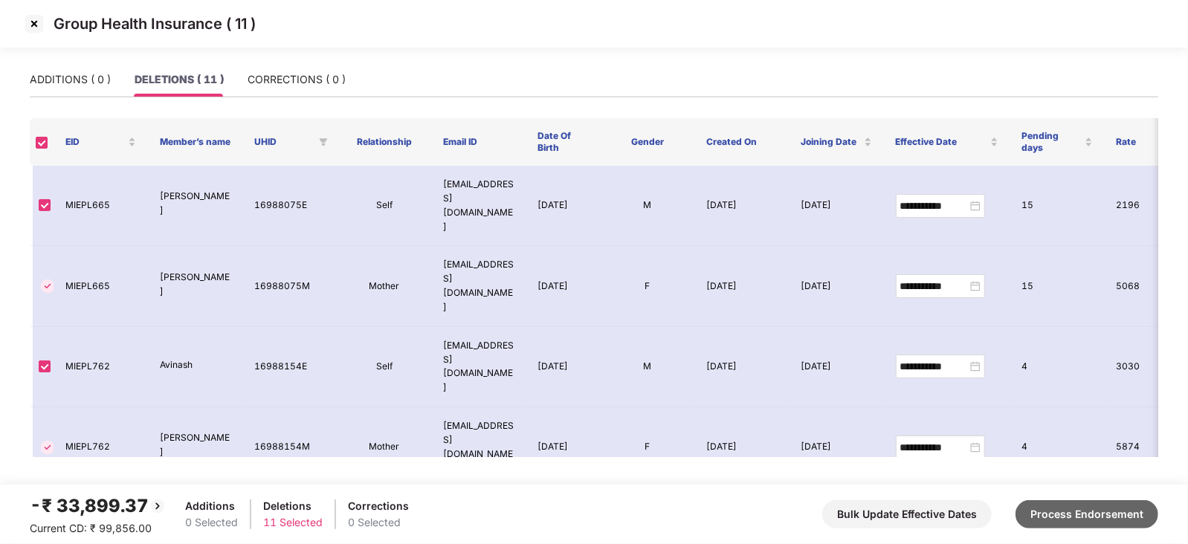
click at [1093, 512] on button "Process Endorsement" at bounding box center [1087, 514] width 143 height 28
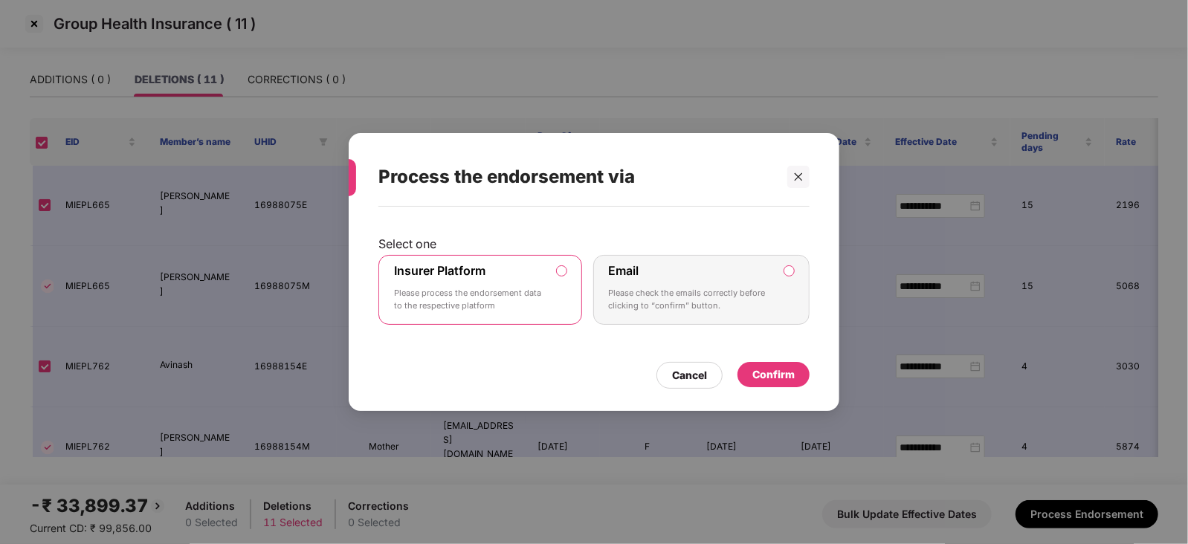
click at [771, 373] on div "Confirm" at bounding box center [773, 375] width 42 height 16
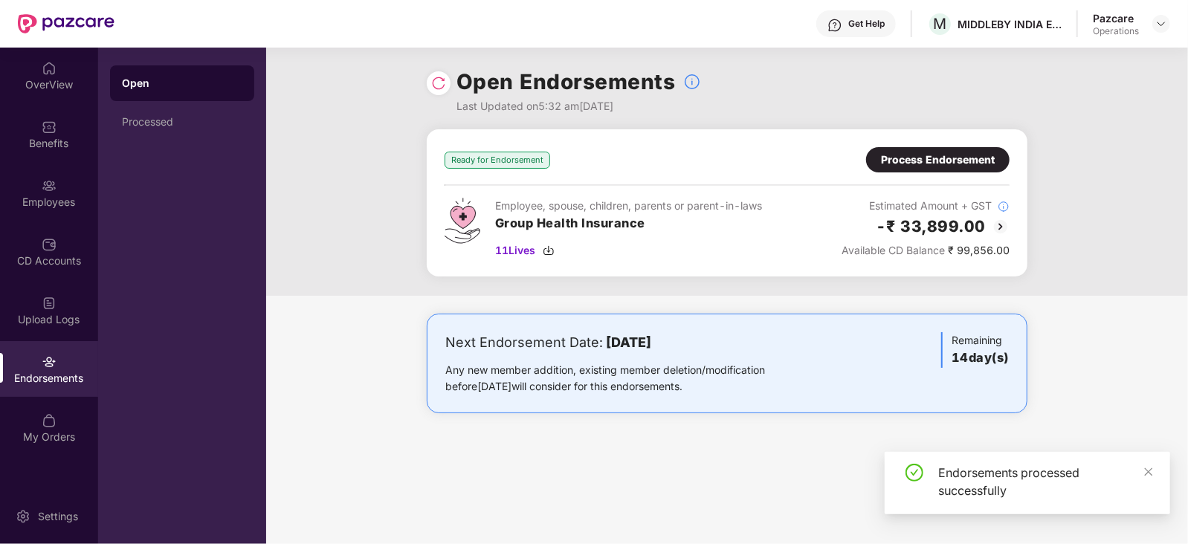
click at [434, 76] on img at bounding box center [438, 83] width 15 height 15
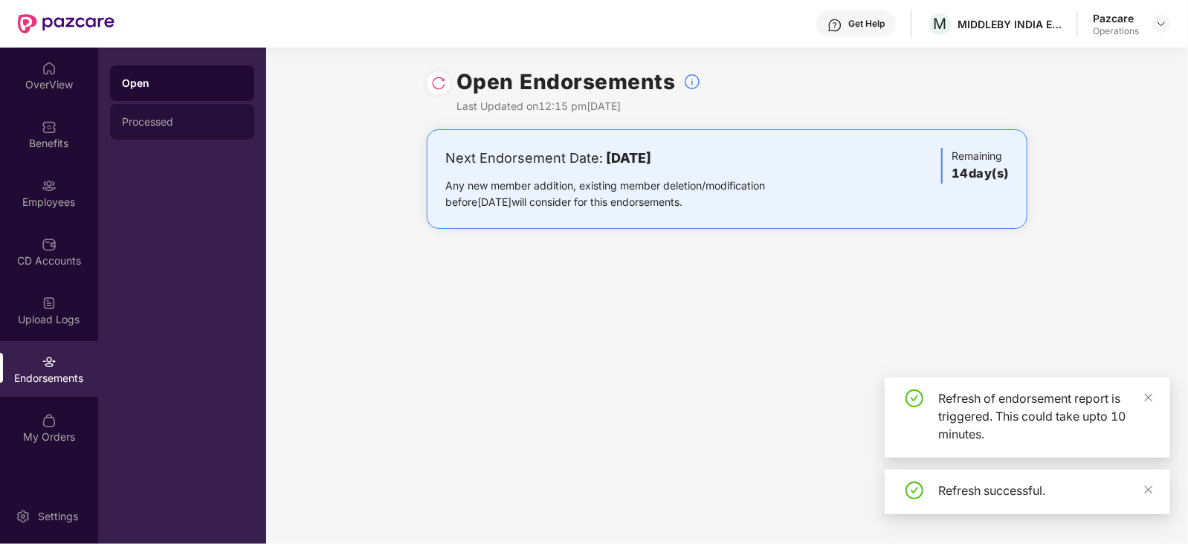
click at [153, 127] on div "Processed" at bounding box center [182, 122] width 120 height 12
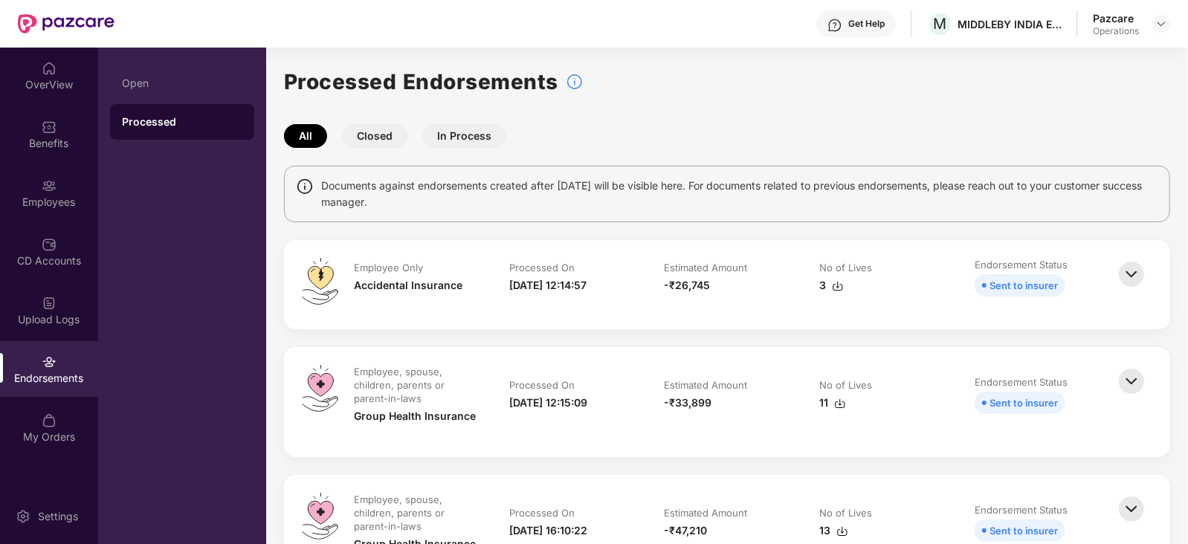
click at [838, 286] on img at bounding box center [838, 286] width 12 height 12
click at [836, 407] on img at bounding box center [840, 404] width 12 height 12
click at [1163, 20] on img at bounding box center [1161, 24] width 12 height 12
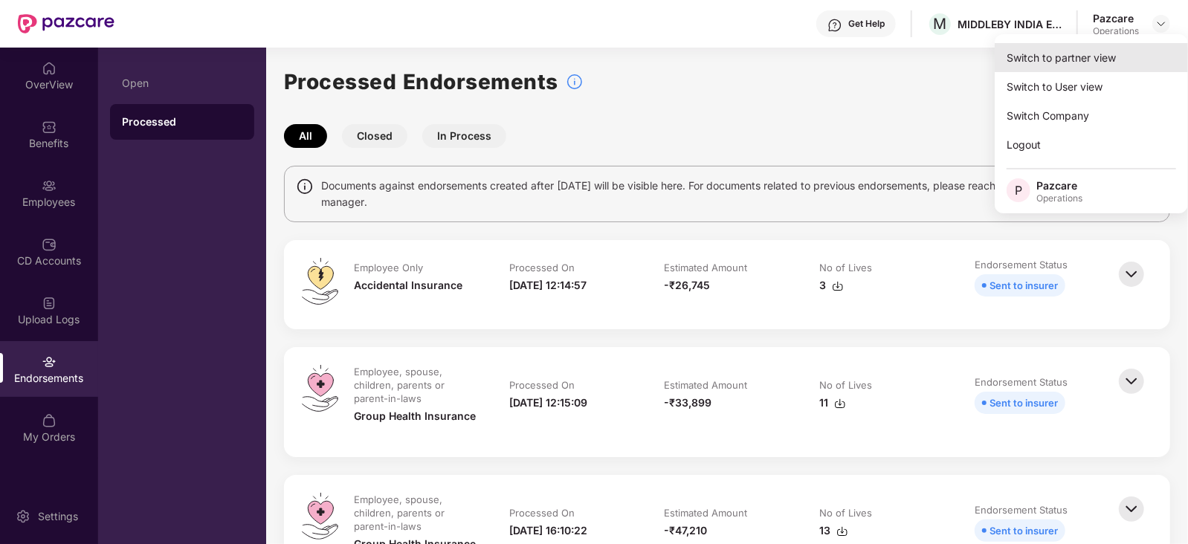
click at [1089, 54] on div "Switch to partner view" at bounding box center [1091, 57] width 193 height 29
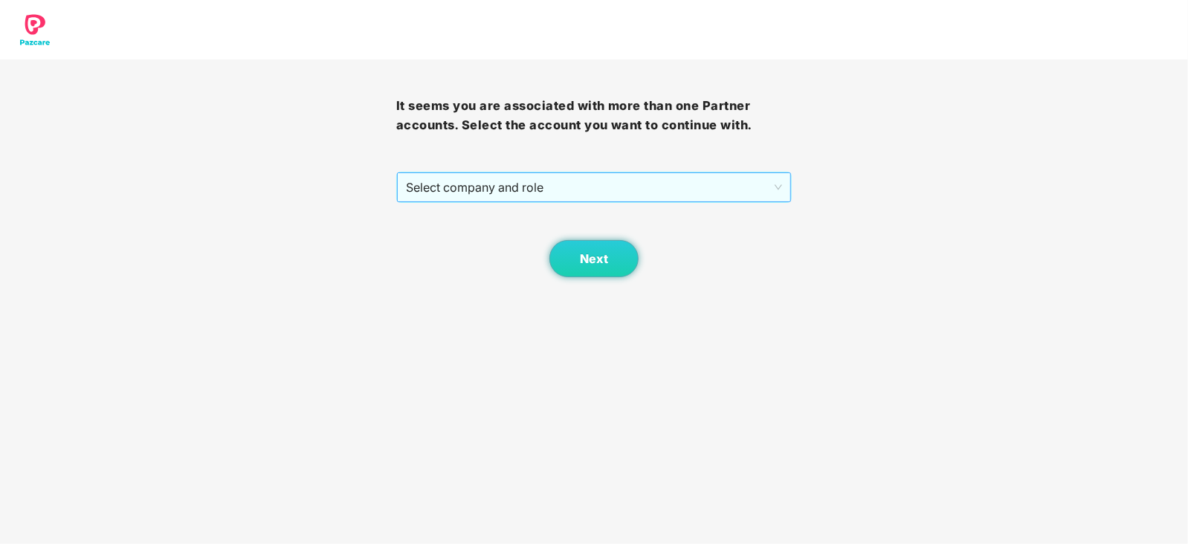
click at [409, 192] on span "Select company and role" at bounding box center [594, 187] width 377 height 28
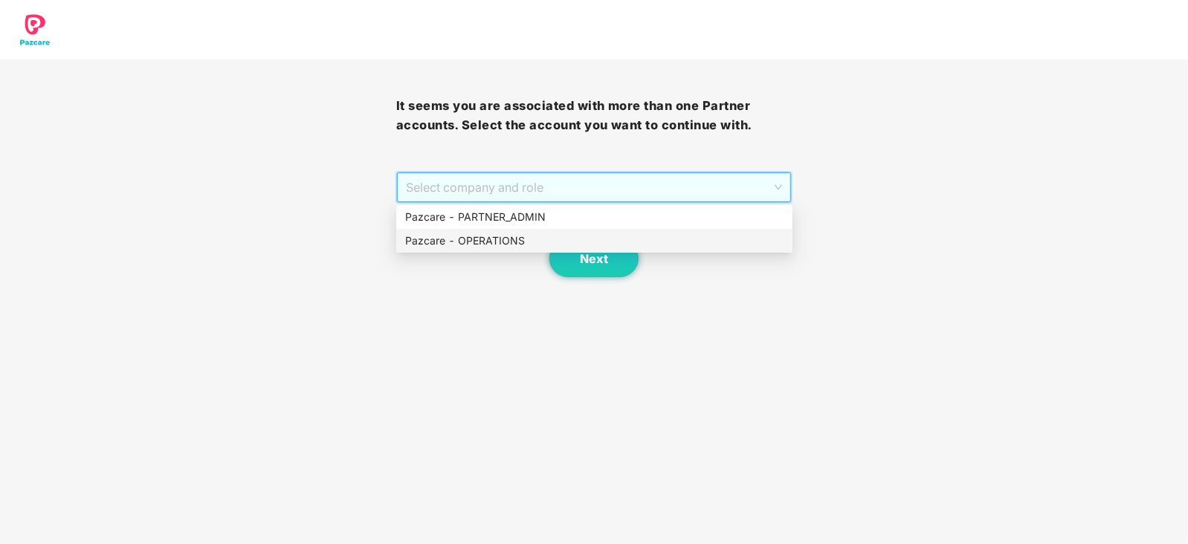
click at [433, 238] on div "Pazcare - OPERATIONS" at bounding box center [594, 241] width 378 height 16
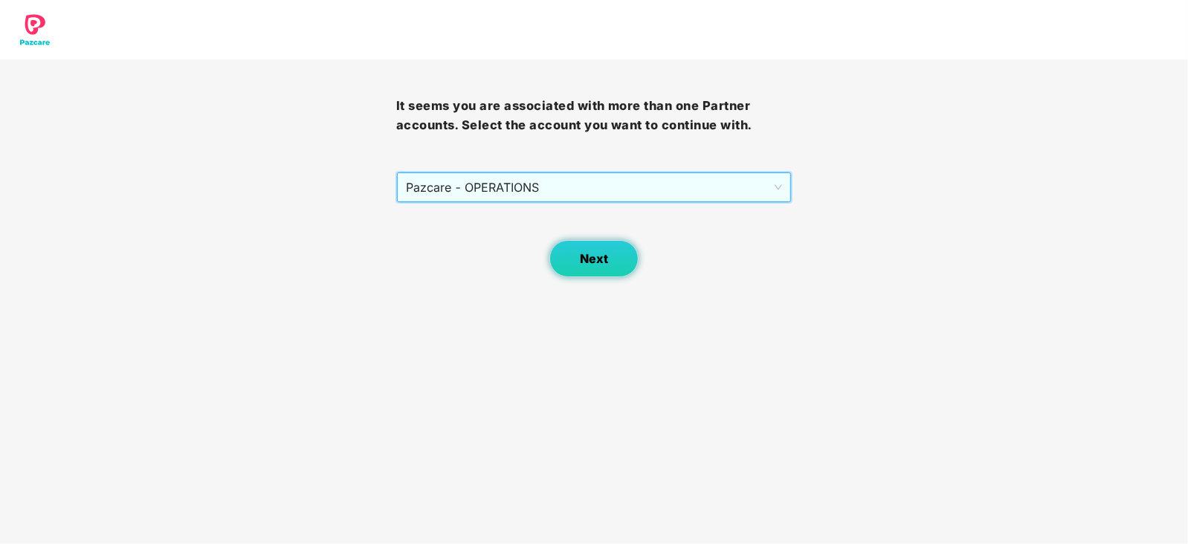
click at [585, 268] on button "Next" at bounding box center [593, 258] width 89 height 37
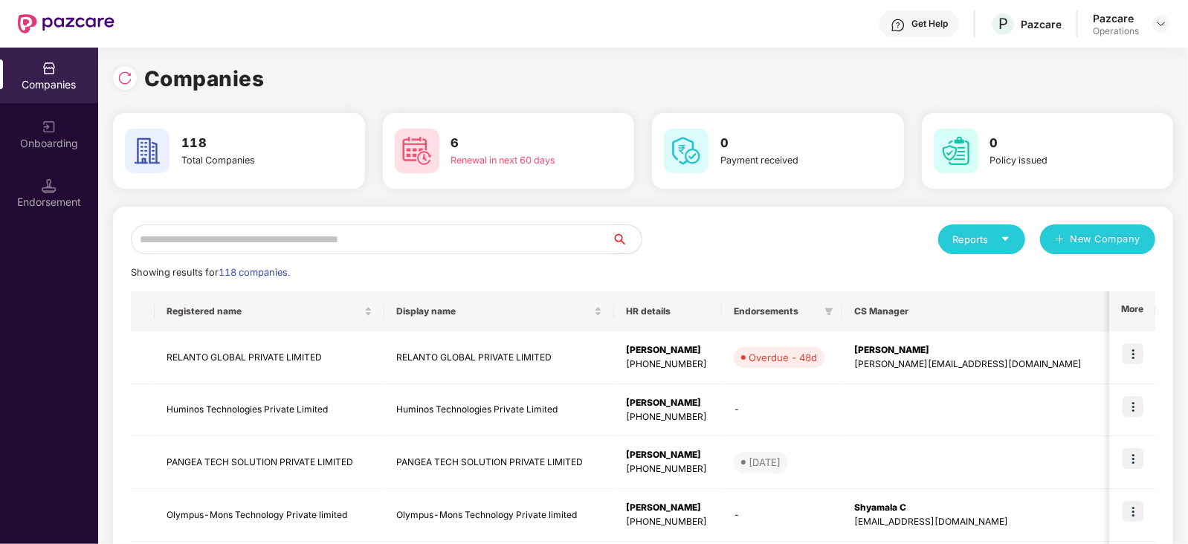
click at [425, 240] on input "text" at bounding box center [371, 240] width 481 height 30
paste input "********"
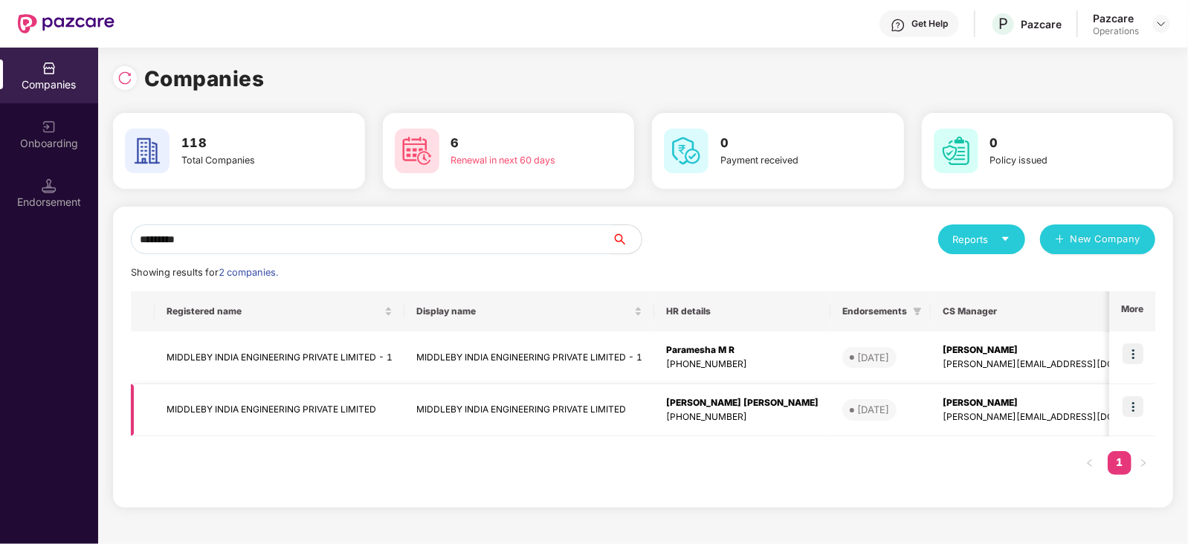
type input "********"
click at [1134, 404] on img at bounding box center [1133, 406] width 21 height 21
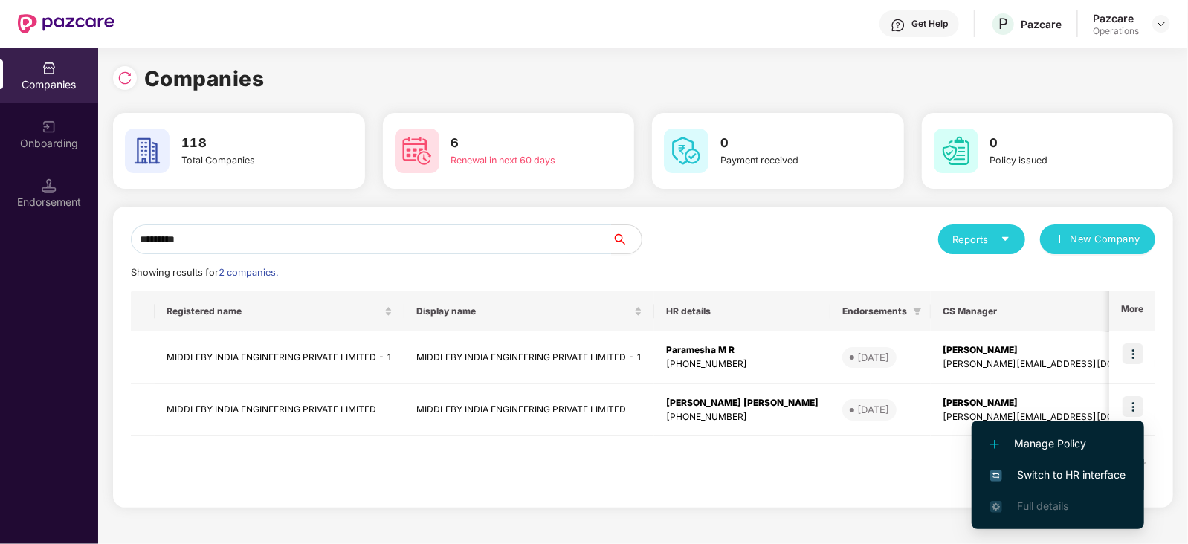
click at [1087, 475] on span "Switch to HR interface" at bounding box center [1057, 475] width 135 height 16
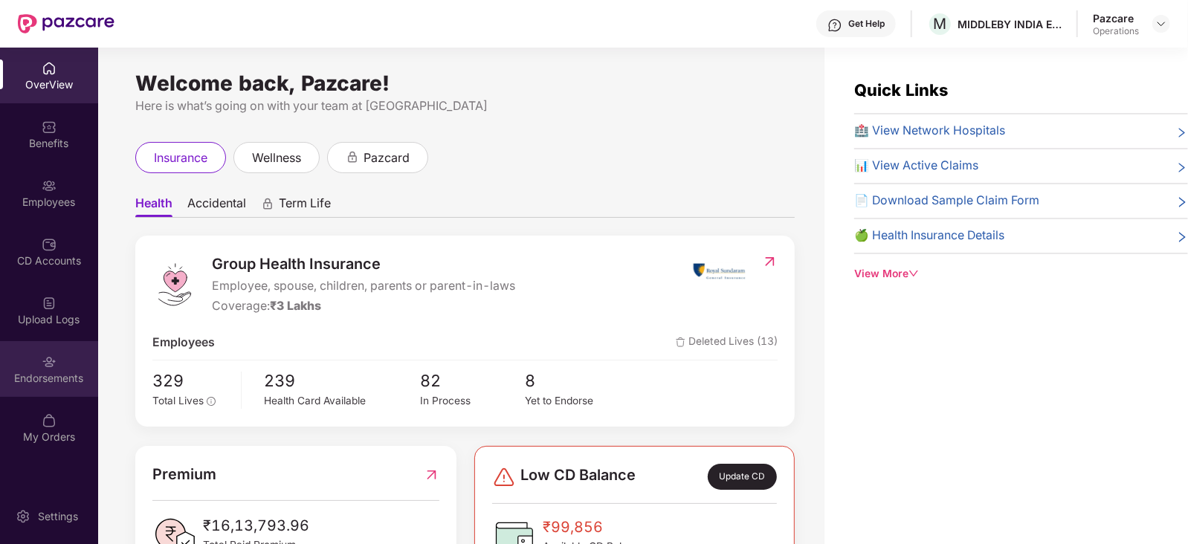
click at [36, 392] on div "Endorsements" at bounding box center [49, 369] width 98 height 56
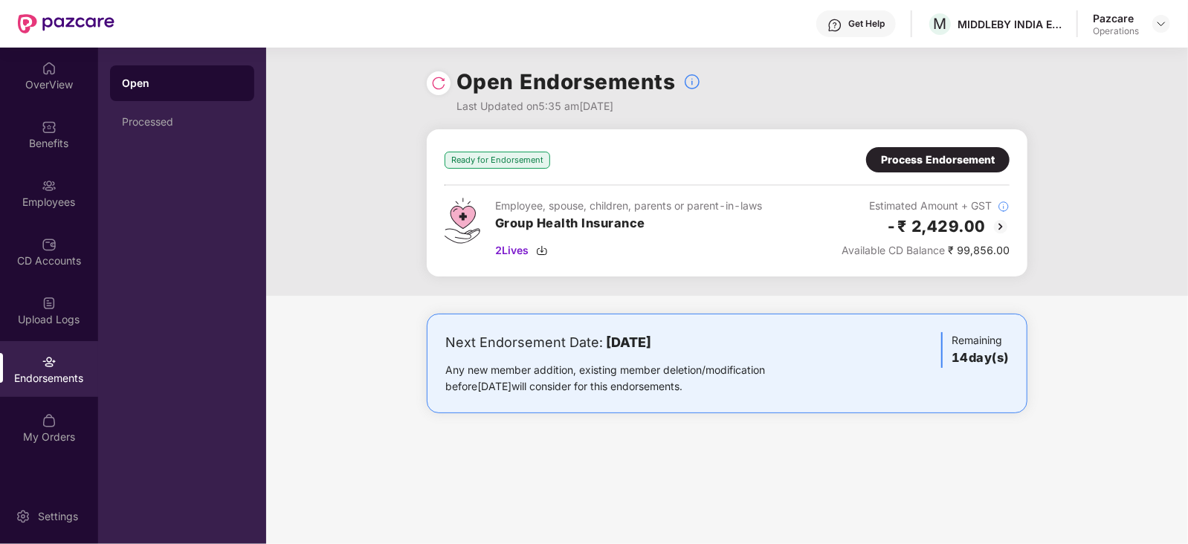
click at [930, 150] on div "Process Endorsement" at bounding box center [937, 159] width 143 height 25
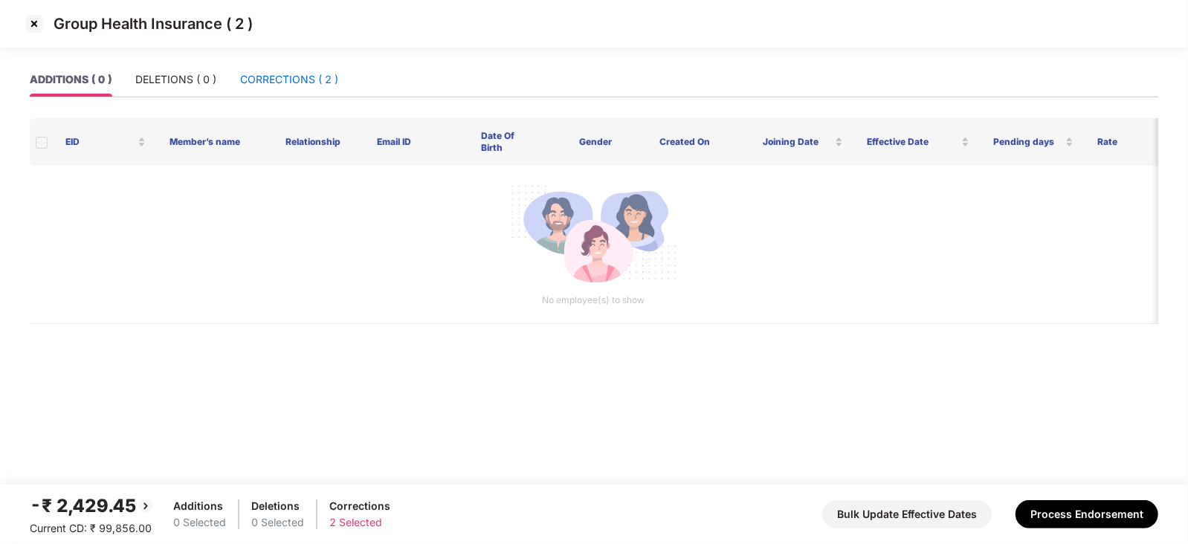
click at [263, 85] on div "CORRECTIONS ( 2 )" at bounding box center [289, 79] width 98 height 16
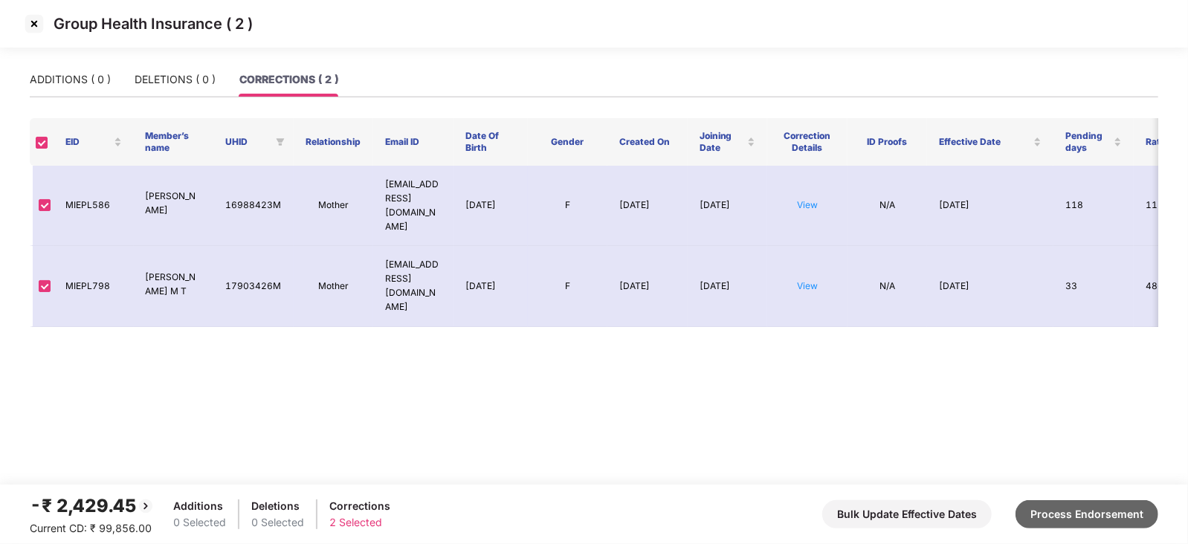
click at [1063, 516] on button "Process Endorsement" at bounding box center [1087, 514] width 143 height 28
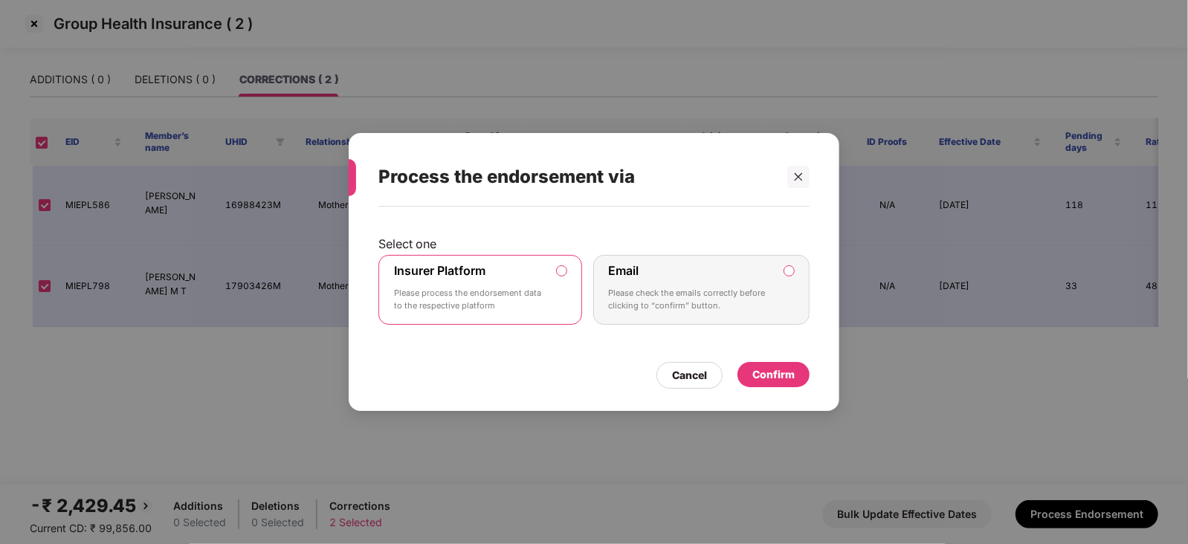
click at [784, 374] on div "Confirm" at bounding box center [773, 375] width 42 height 16
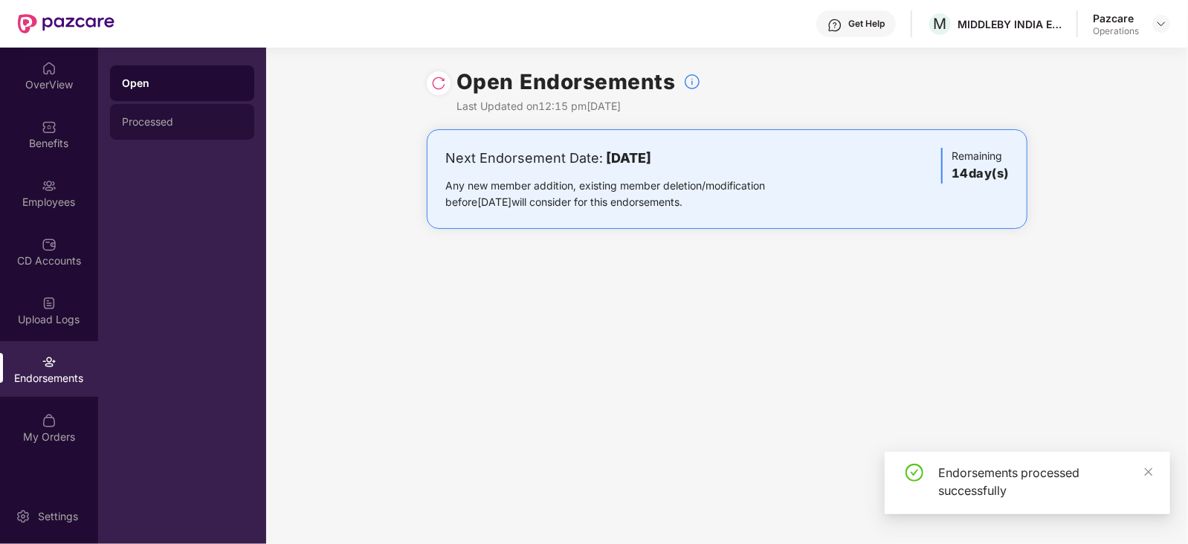
click at [152, 120] on div "Processed" at bounding box center [182, 122] width 120 height 12
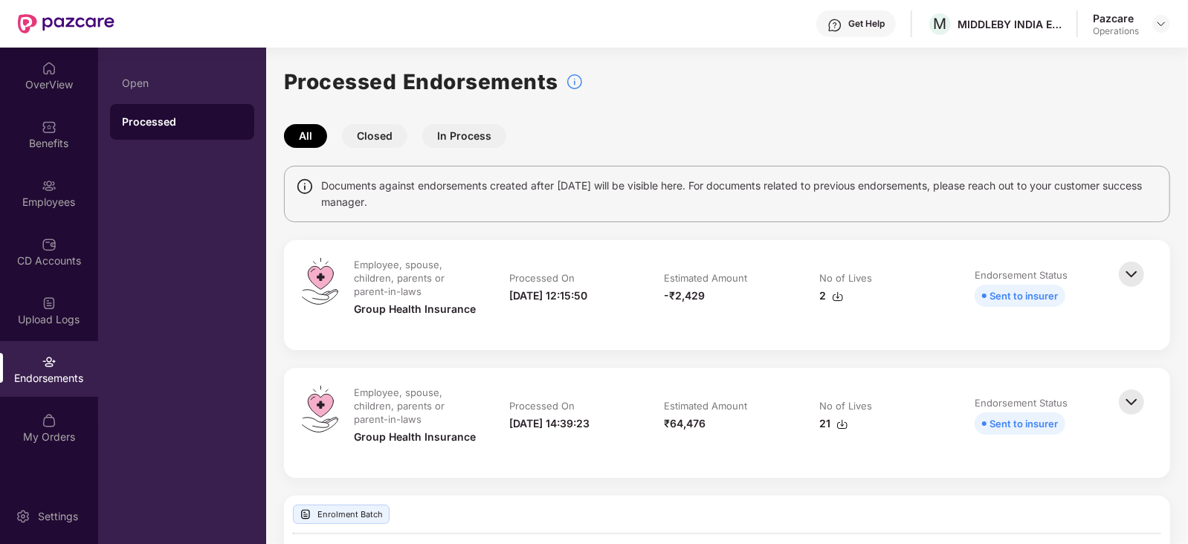
click at [836, 300] on img at bounding box center [838, 297] width 12 height 12
click at [1160, 21] on img at bounding box center [1161, 24] width 12 height 12
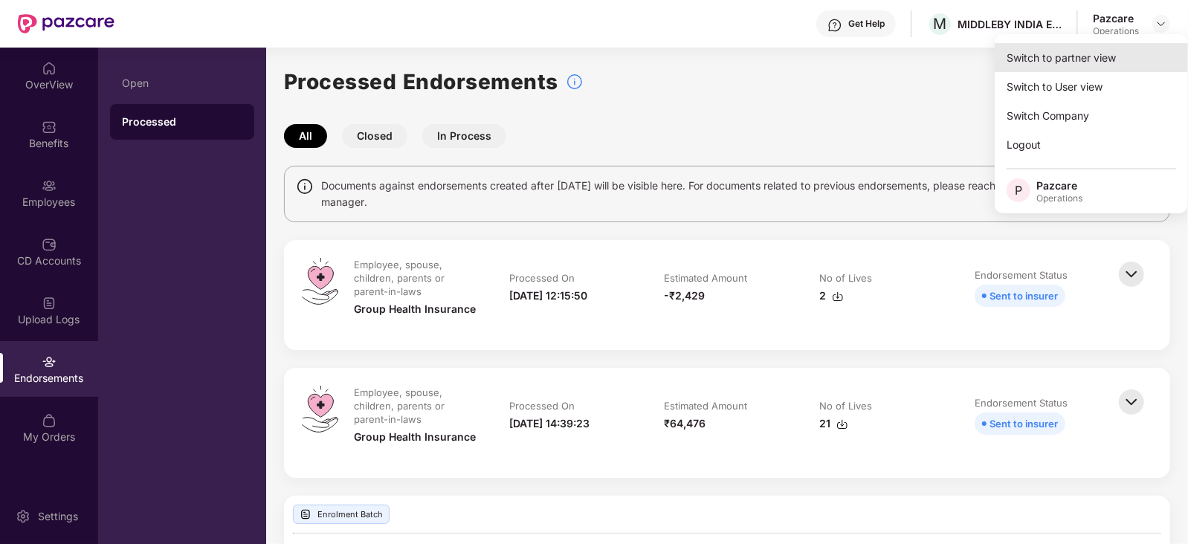
click at [1100, 60] on div "Switch to partner view" at bounding box center [1091, 57] width 193 height 29
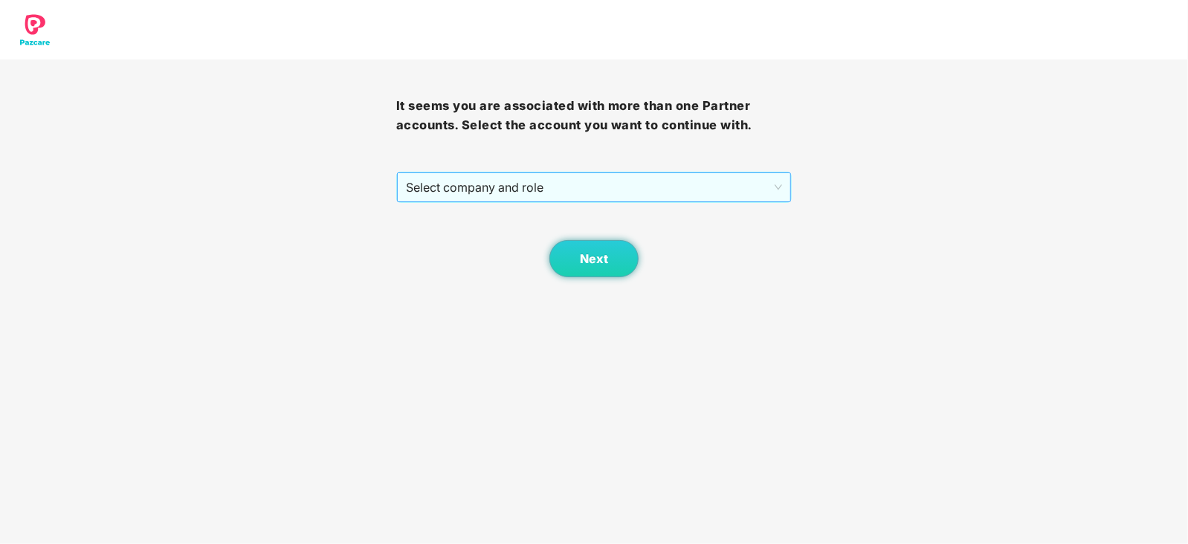
click at [491, 185] on span "Select company and role" at bounding box center [594, 187] width 377 height 28
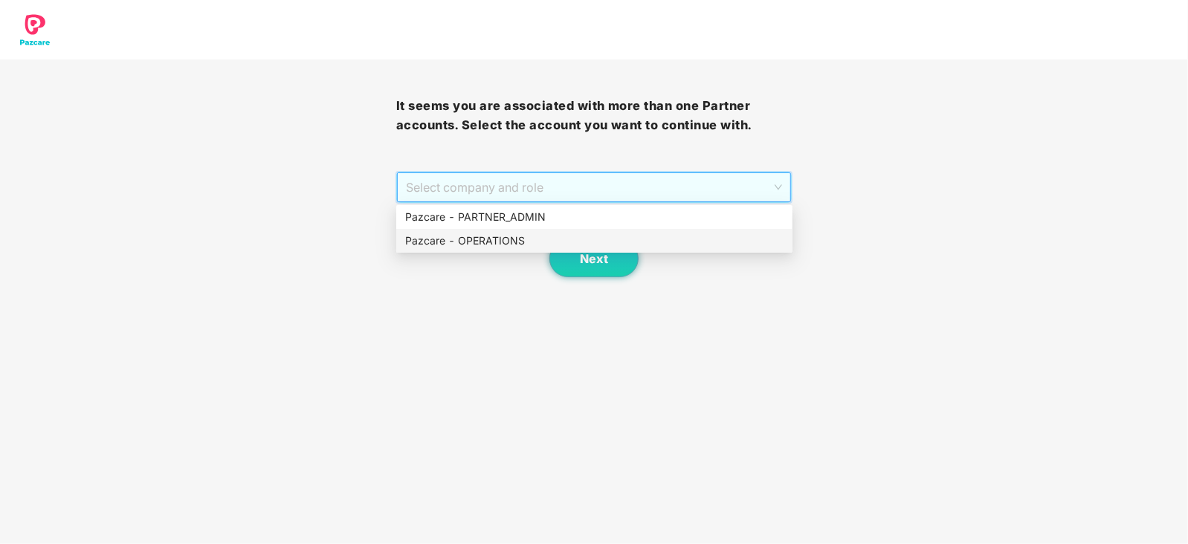
click at [480, 242] on div "Pazcare - OPERATIONS" at bounding box center [594, 241] width 378 height 16
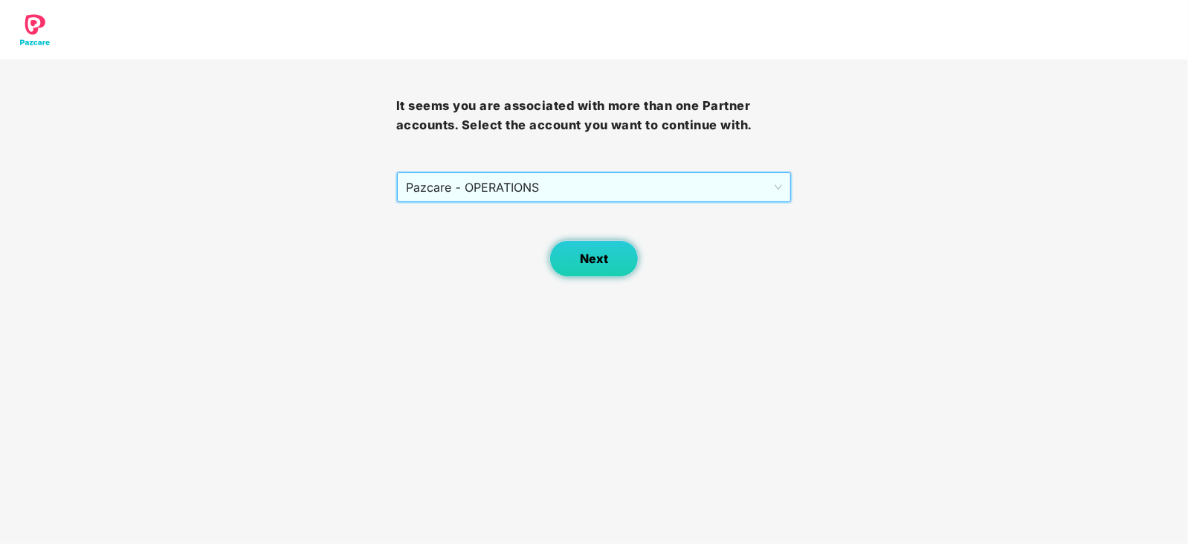
click at [558, 265] on button "Next" at bounding box center [593, 258] width 89 height 37
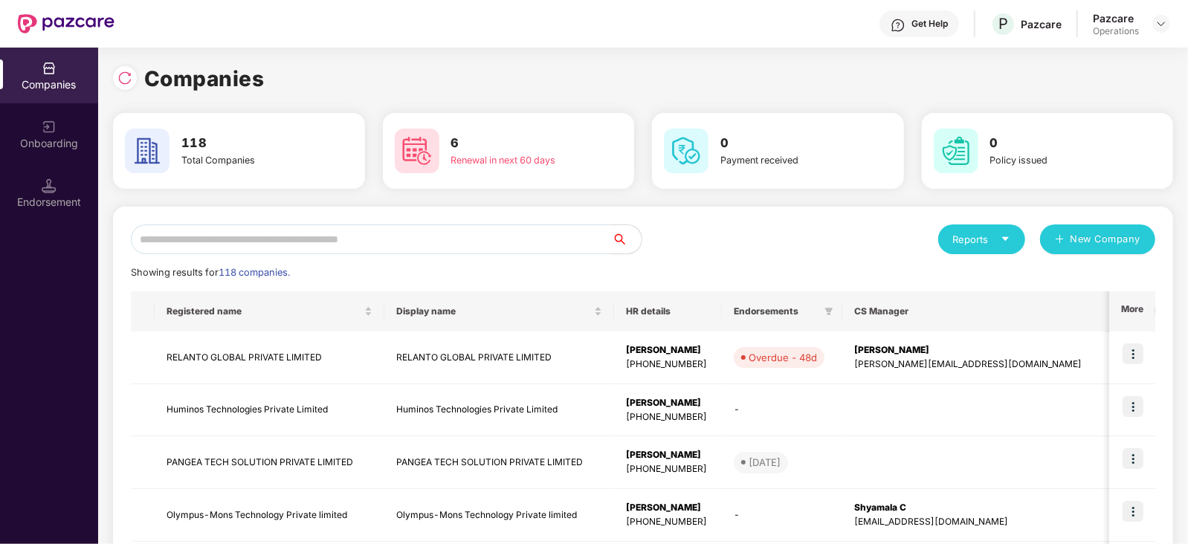
click at [63, 208] on div "Endorsement" at bounding box center [49, 202] width 98 height 15
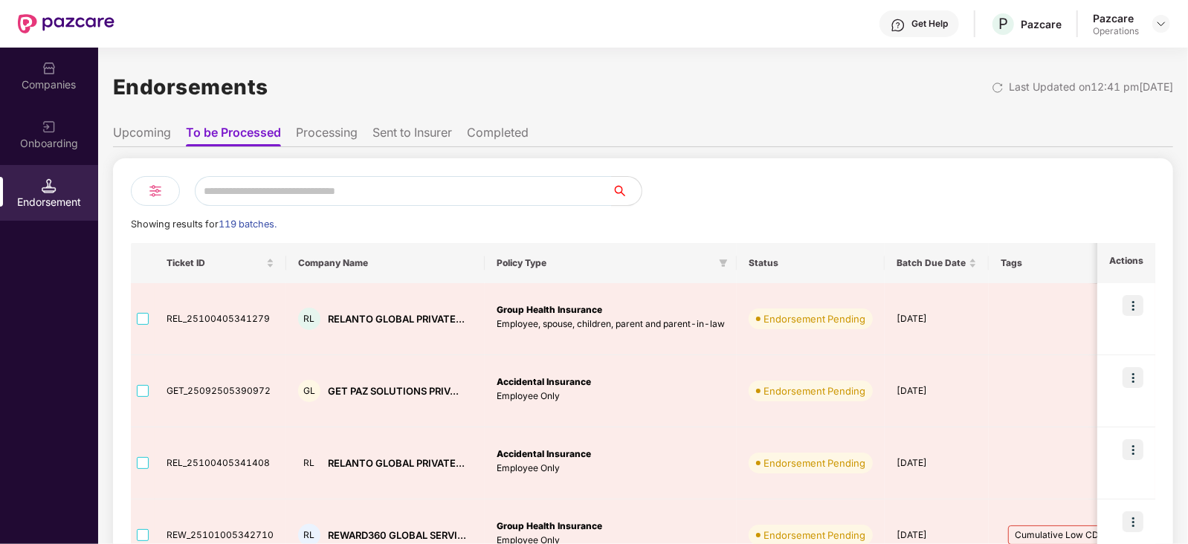
click at [693, 180] on div at bounding box center [899, 191] width 512 height 30
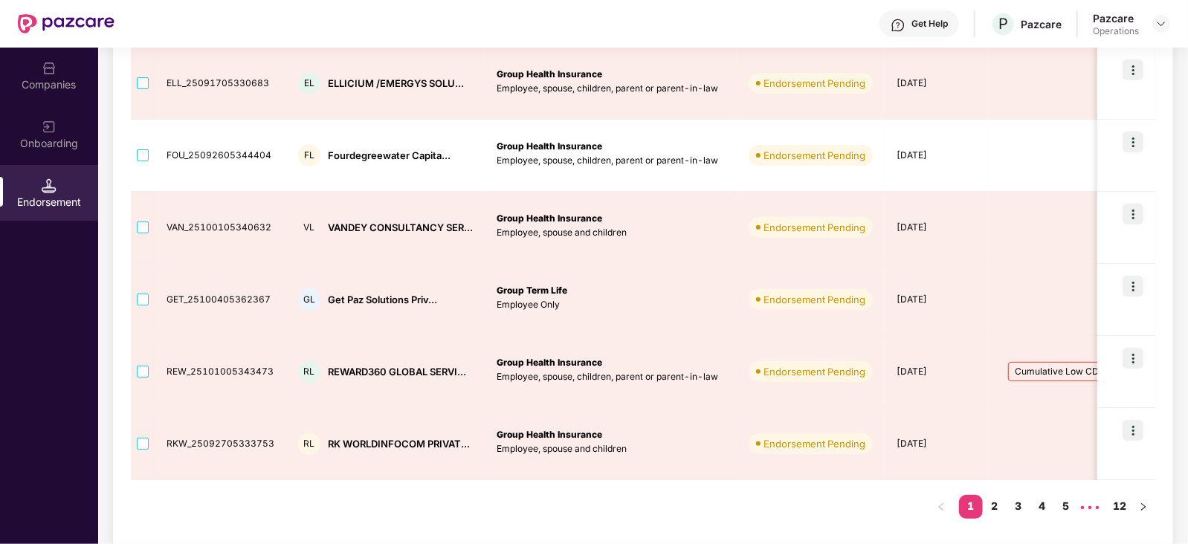
scroll to position [530, 0]
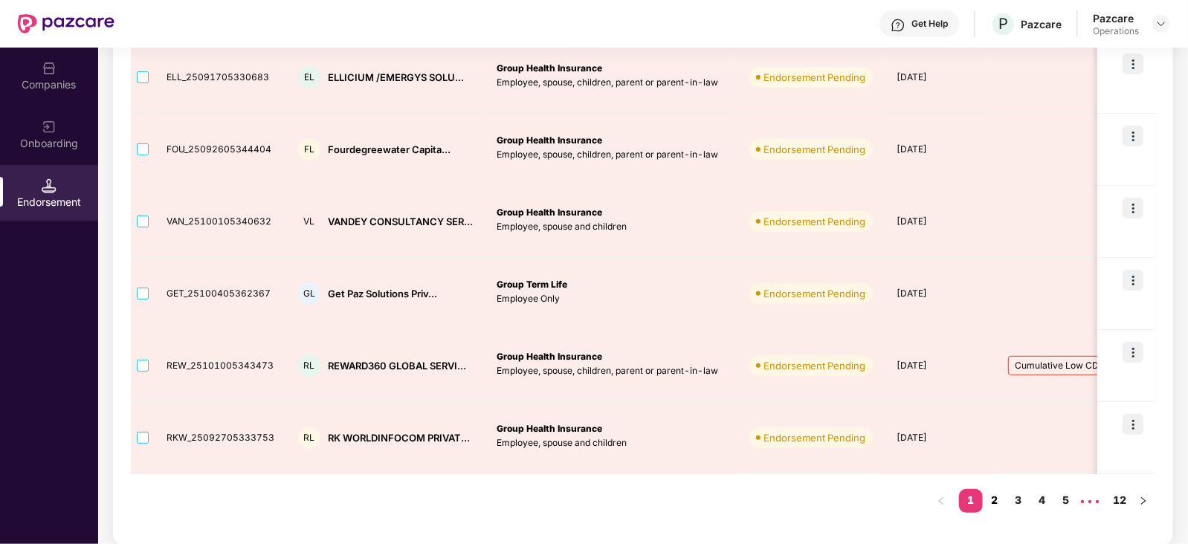
click at [990, 500] on link "2" at bounding box center [995, 500] width 24 height 22
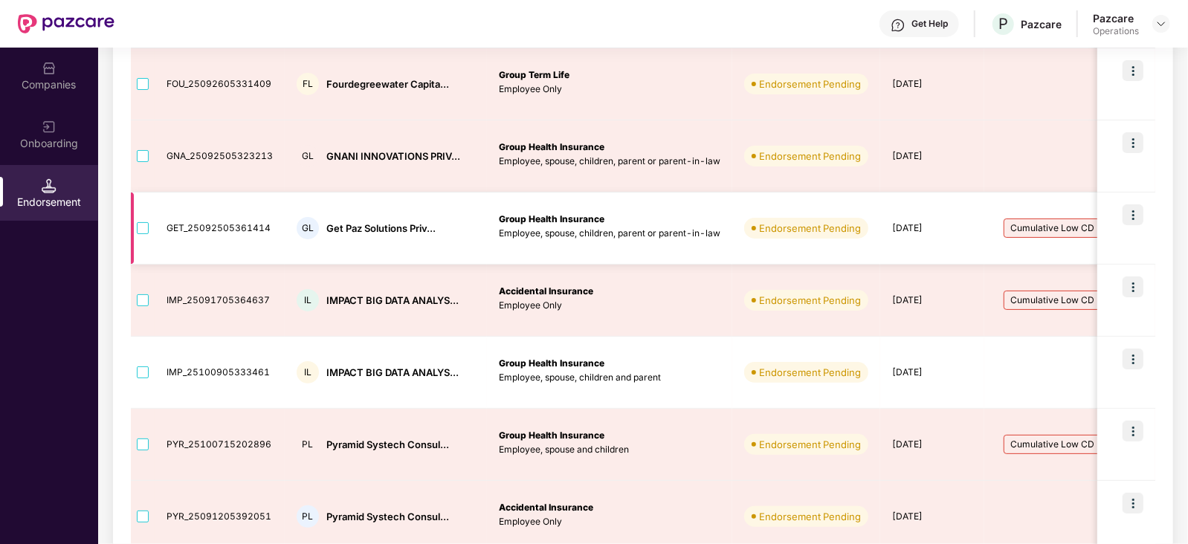
scroll to position [121, 0]
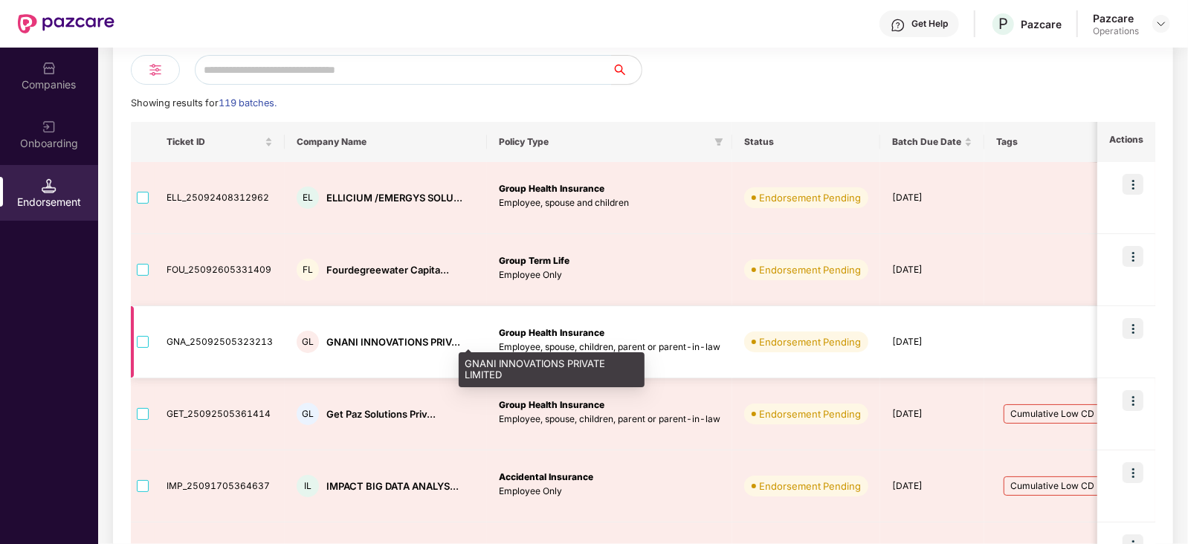
click at [341, 339] on div "GNANI INNOVATIONS PRIV..." at bounding box center [393, 342] width 134 height 14
copy div "GNANI"
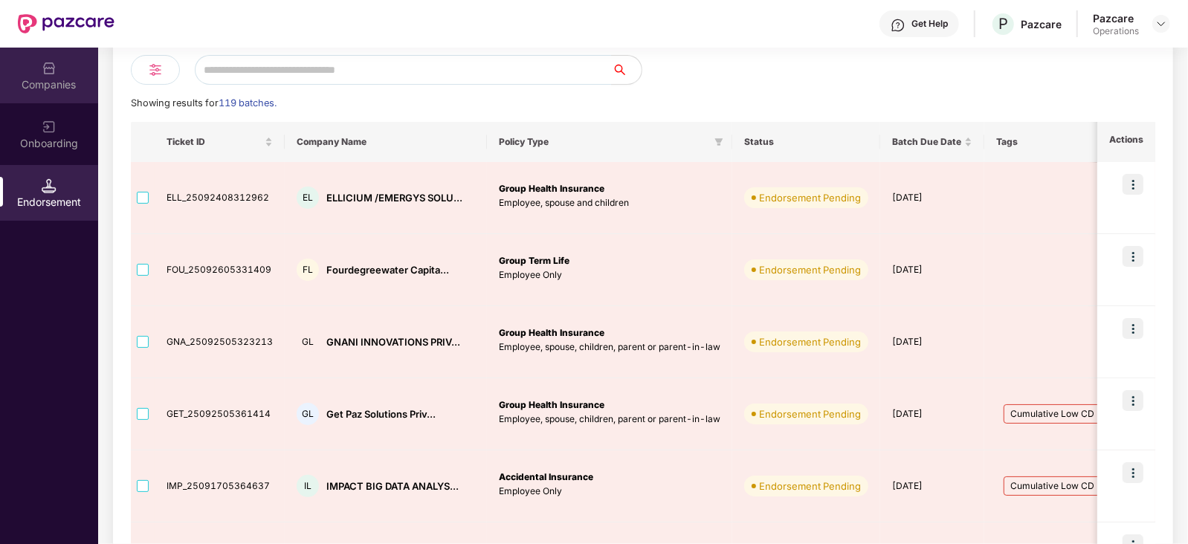
click at [41, 77] on div "Companies" at bounding box center [49, 84] width 98 height 15
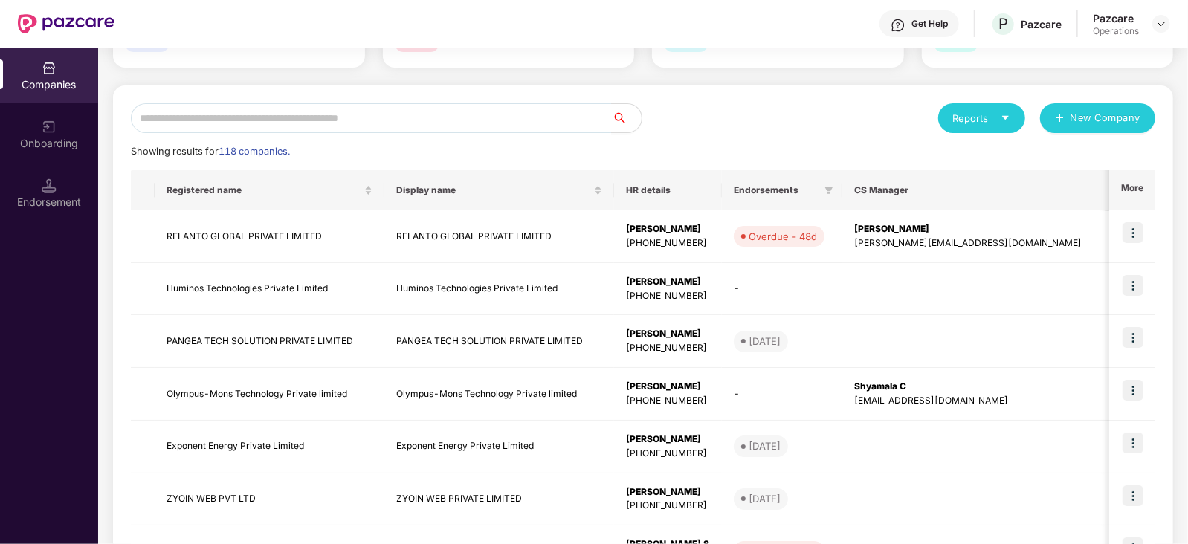
scroll to position [0, 0]
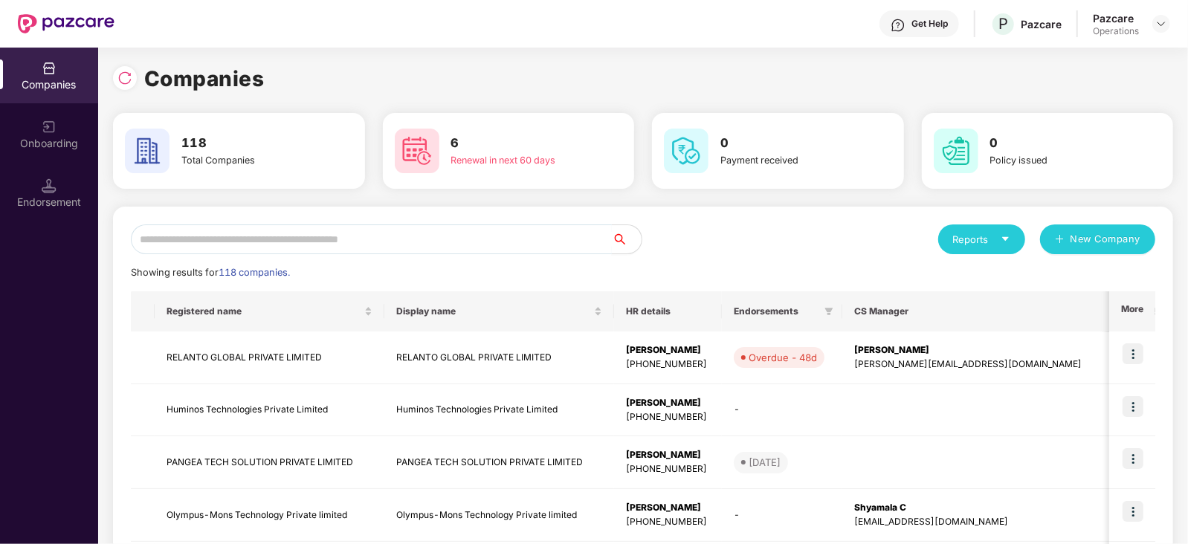
click at [219, 245] on input "text" at bounding box center [371, 240] width 481 height 30
paste input "*****"
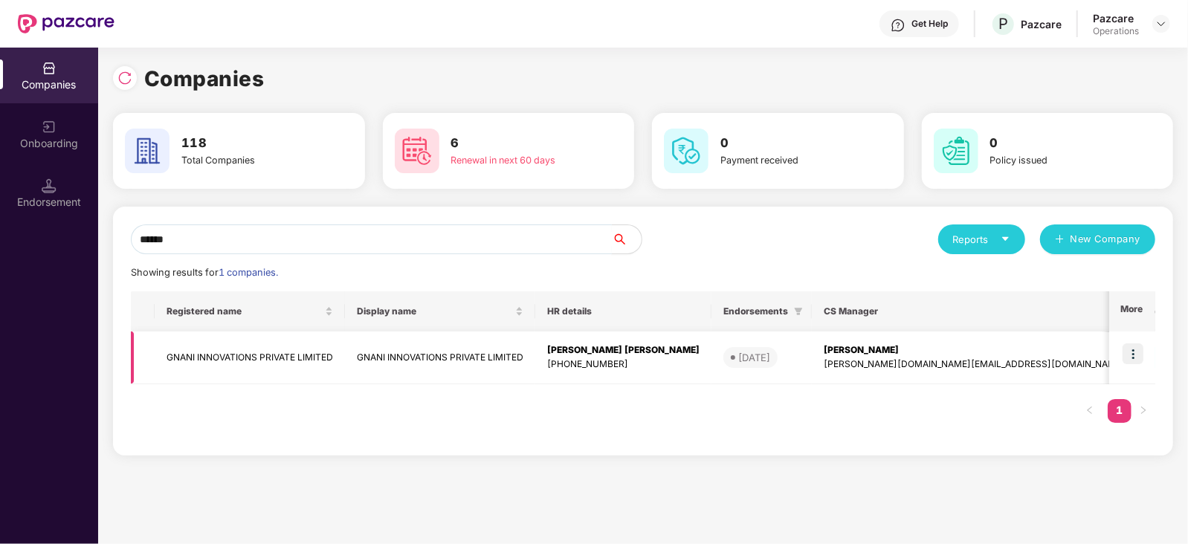
type input "*****"
click at [1140, 357] on img at bounding box center [1133, 353] width 21 height 21
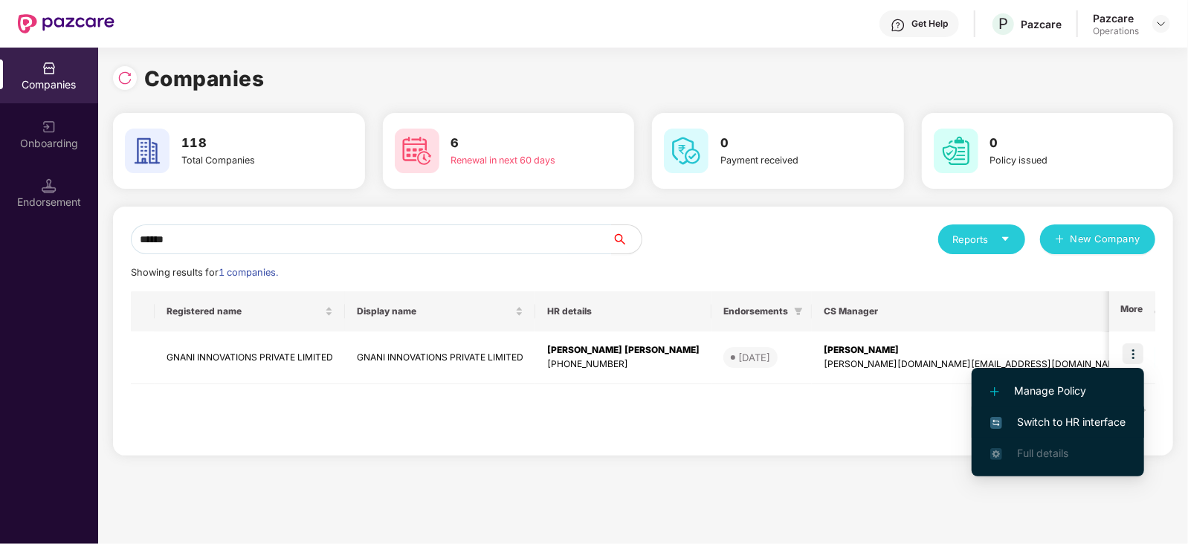
click at [1105, 425] on span "Switch to HR interface" at bounding box center [1057, 422] width 135 height 16
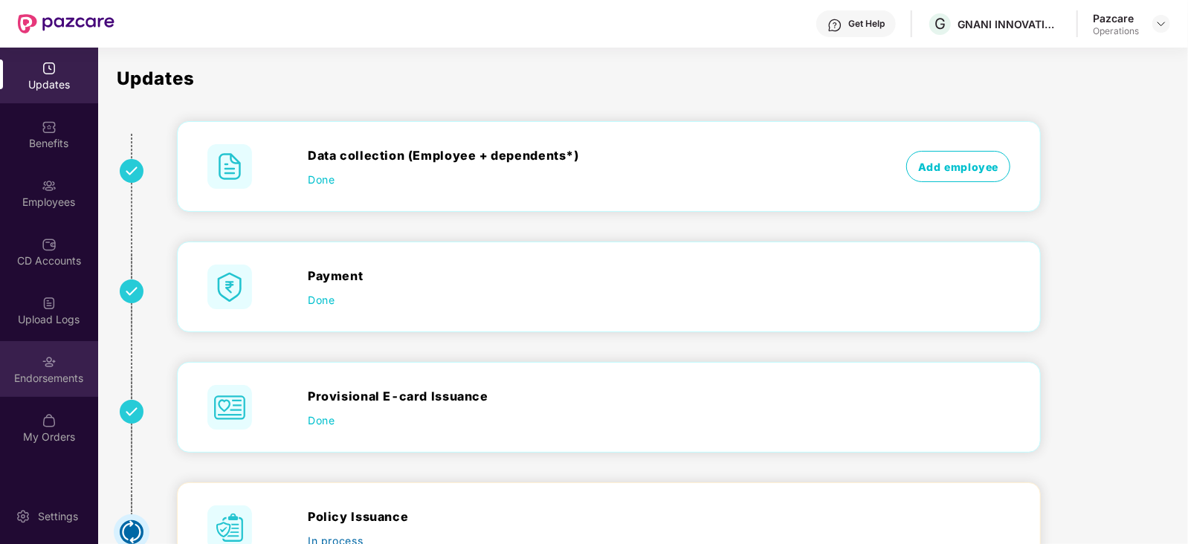
click at [42, 367] on img at bounding box center [49, 362] width 15 height 15
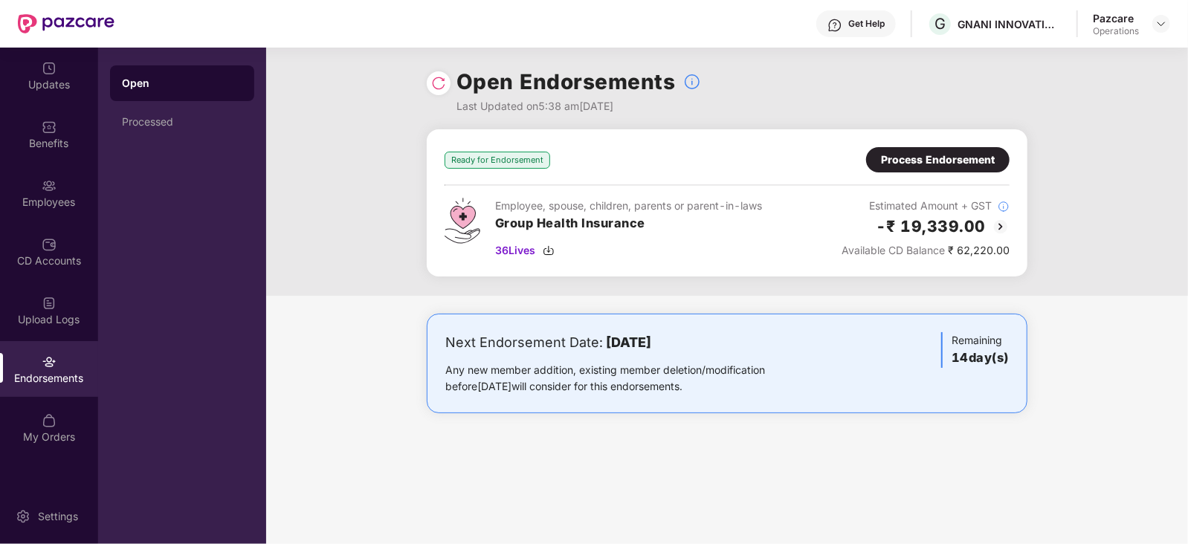
drag, startPoint x: 960, startPoint y: 142, endPoint x: 963, endPoint y: 150, distance: 8.7
click at [961, 146] on div "Ready for Endorsement Process Endorsement Employee, spouse, children, parents o…" at bounding box center [727, 202] width 601 height 147
click at [960, 154] on div "Process Endorsement" at bounding box center [938, 160] width 114 height 16
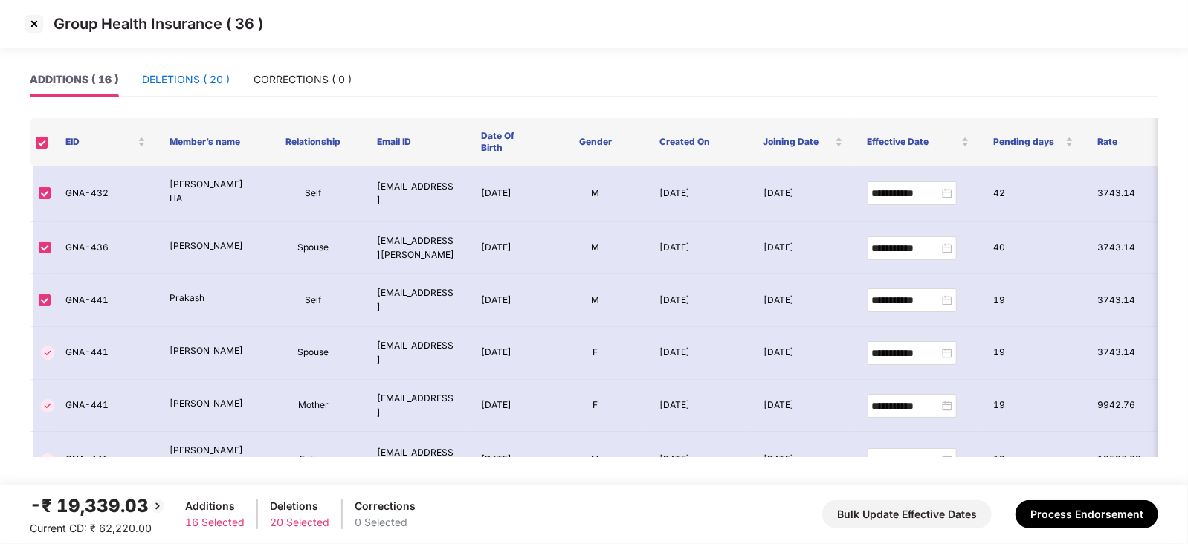
click at [194, 83] on div "DELETIONS ( 20 )" at bounding box center [186, 79] width 88 height 16
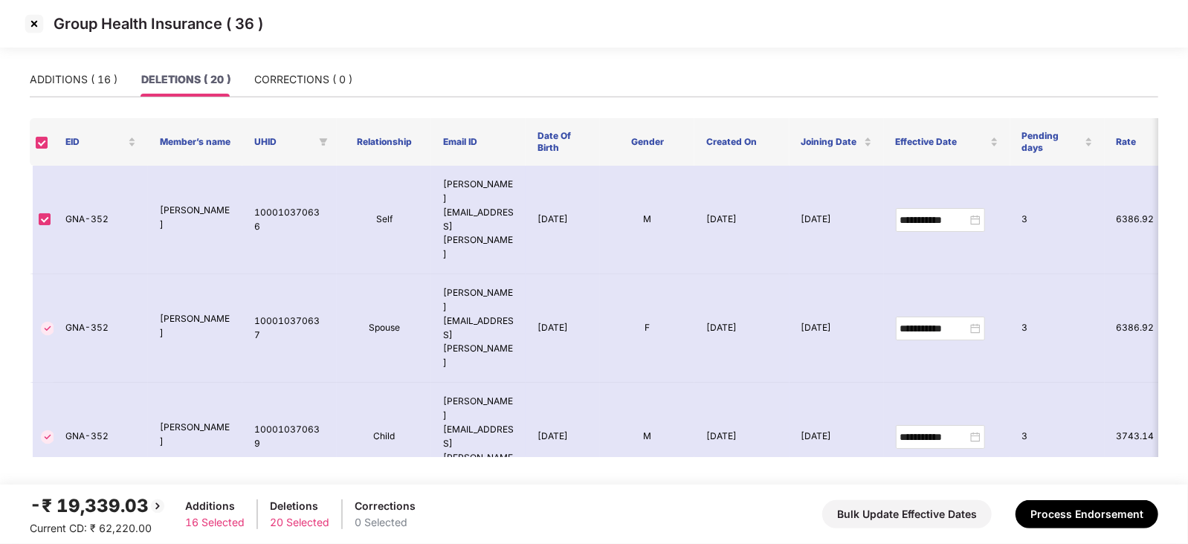
click at [33, 25] on img at bounding box center [34, 24] width 24 height 24
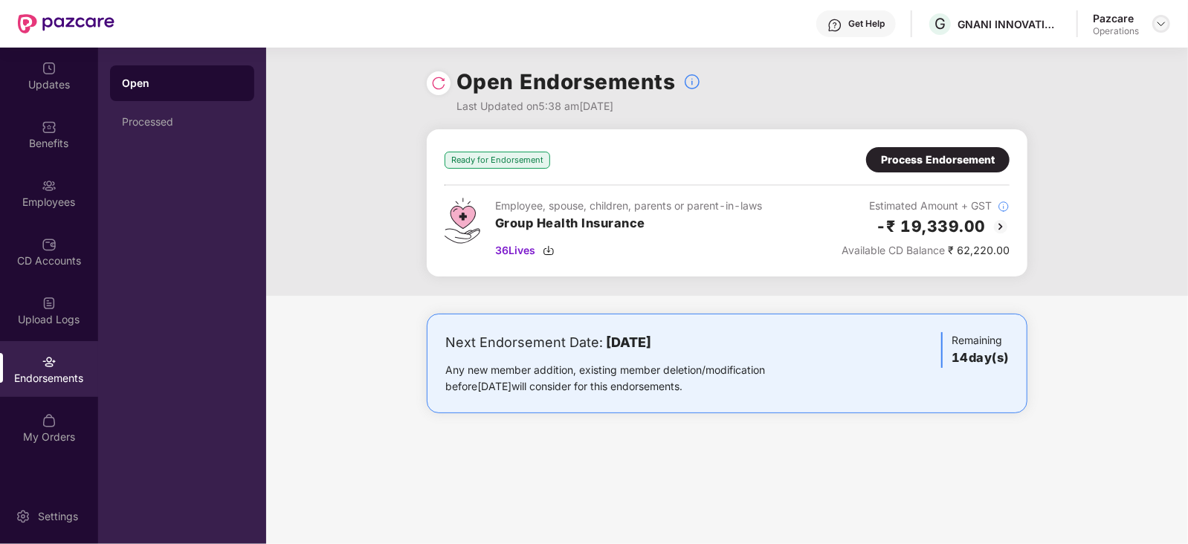
click at [1158, 19] on img at bounding box center [1161, 24] width 12 height 12
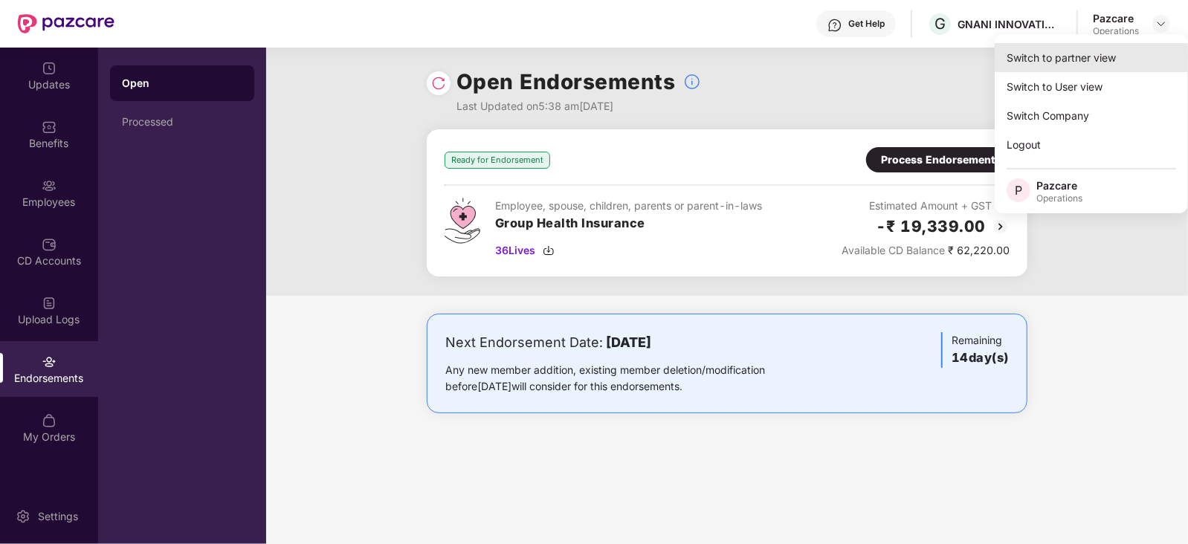
click at [1081, 61] on div "Switch to partner view" at bounding box center [1091, 57] width 193 height 29
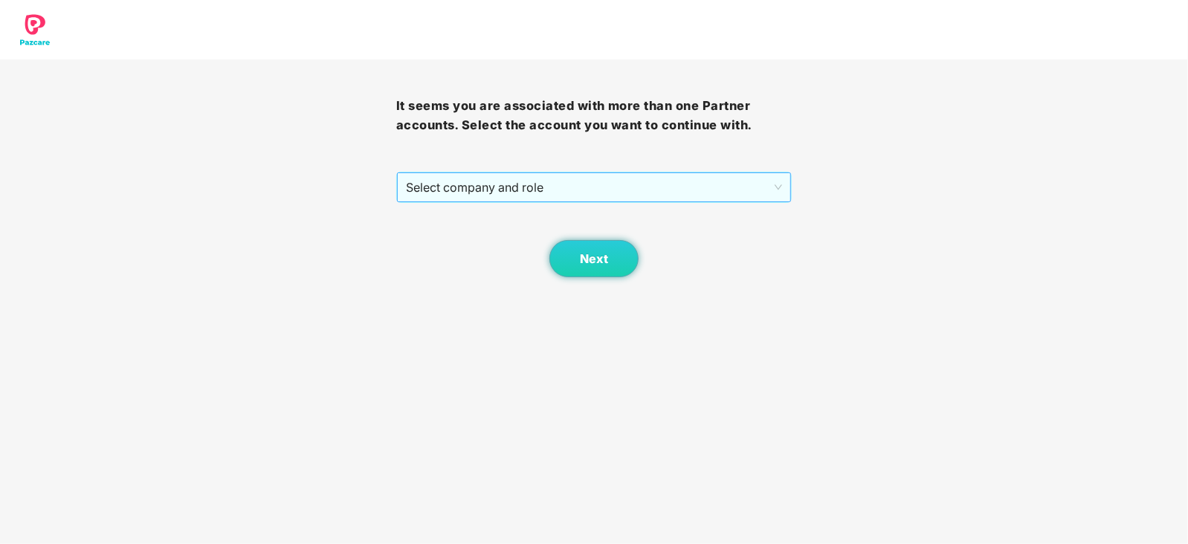
click at [546, 185] on span "Select company and role" at bounding box center [594, 187] width 377 height 28
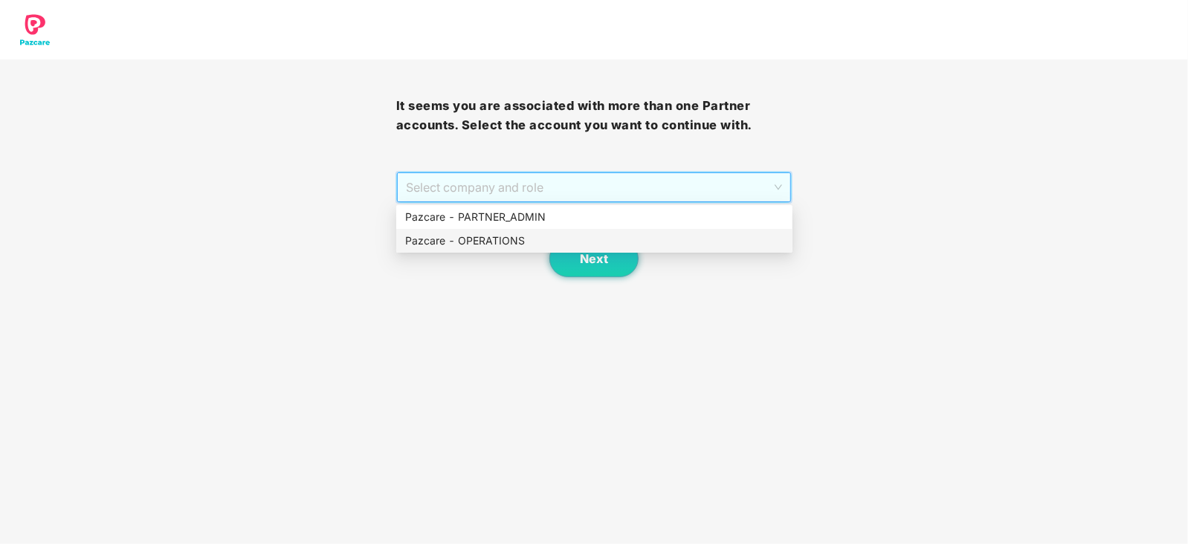
click at [498, 247] on div "Pazcare - OPERATIONS" at bounding box center [594, 241] width 378 height 16
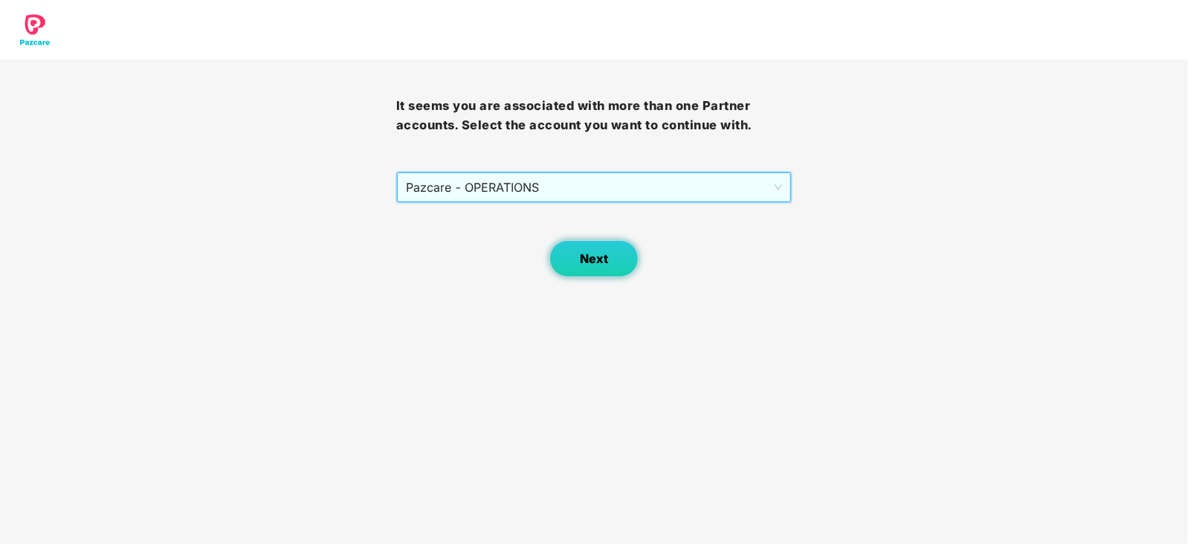
click at [572, 267] on button "Next" at bounding box center [593, 258] width 89 height 37
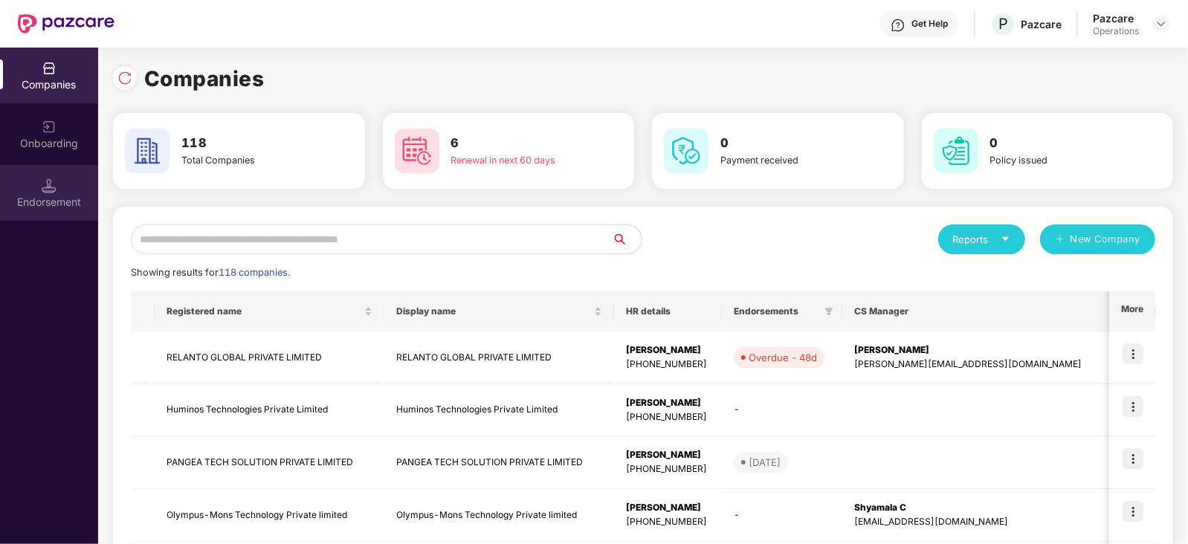
click at [47, 210] on div "Endorsement" at bounding box center [49, 193] width 98 height 56
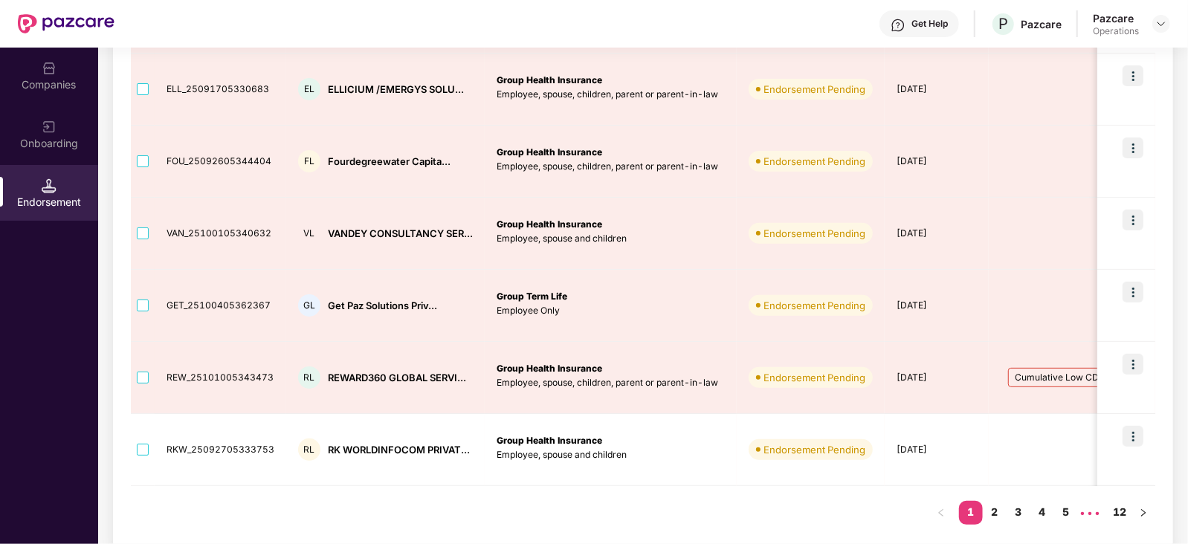
scroll to position [530, 0]
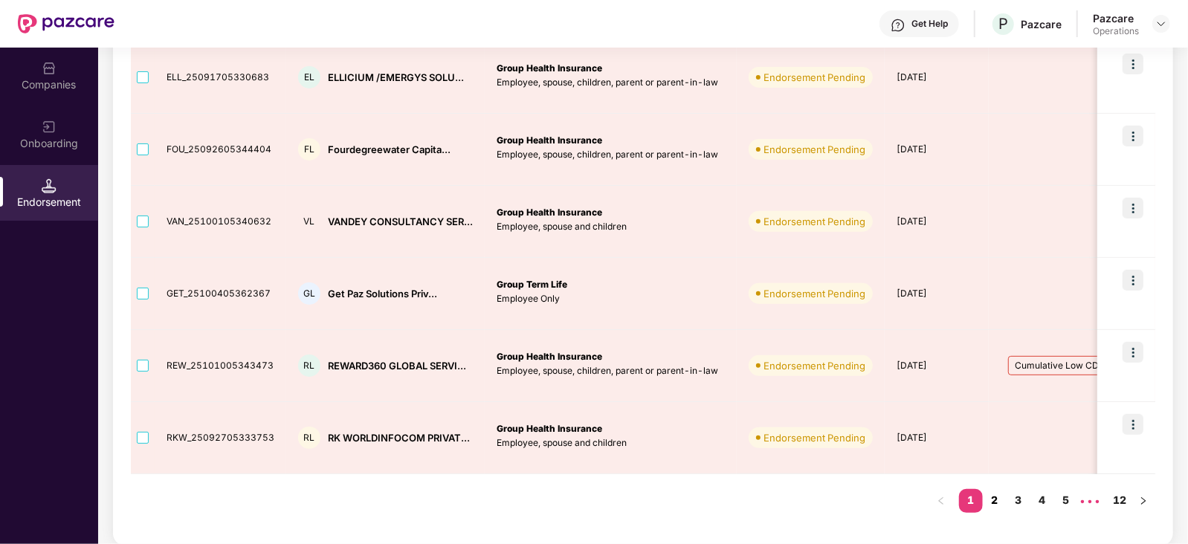
click at [990, 494] on link "2" at bounding box center [995, 500] width 24 height 22
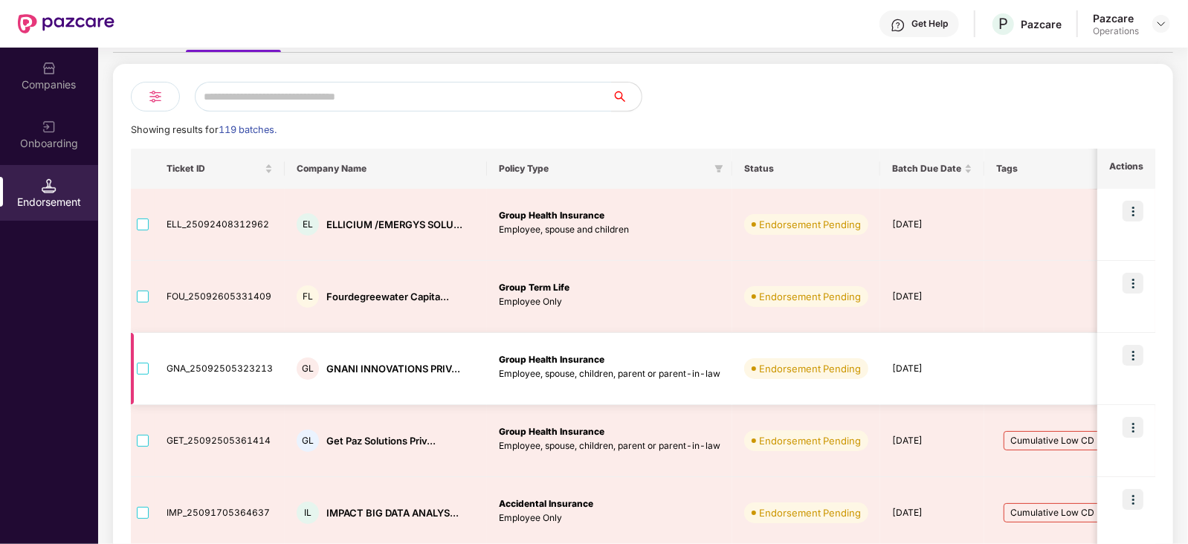
scroll to position [65, 0]
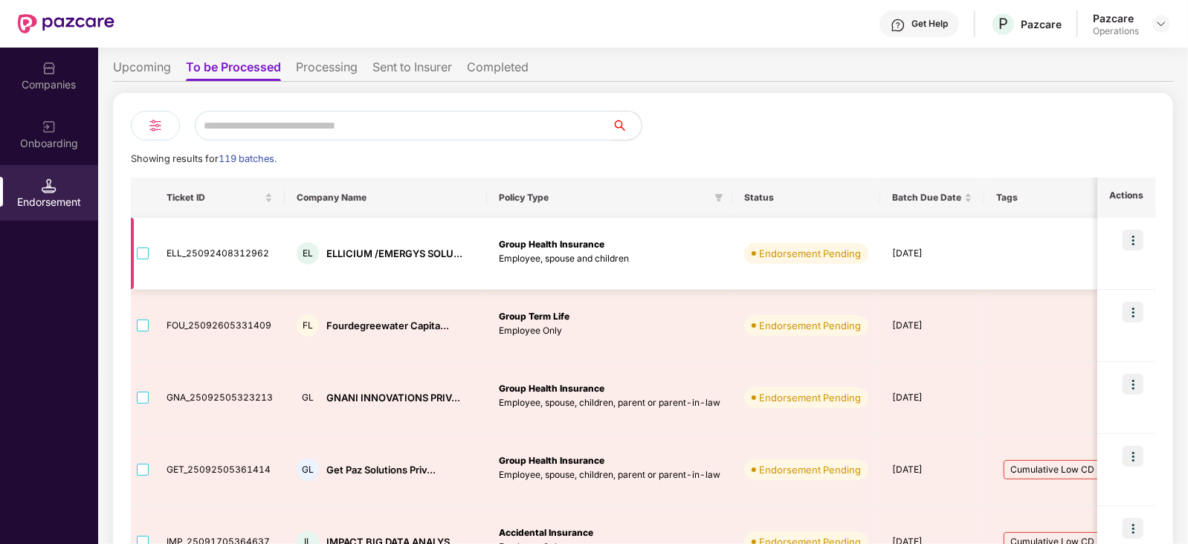
click at [336, 243] on div "EL ELLICIUM /EMERGYS SOLU..." at bounding box center [386, 253] width 178 height 22
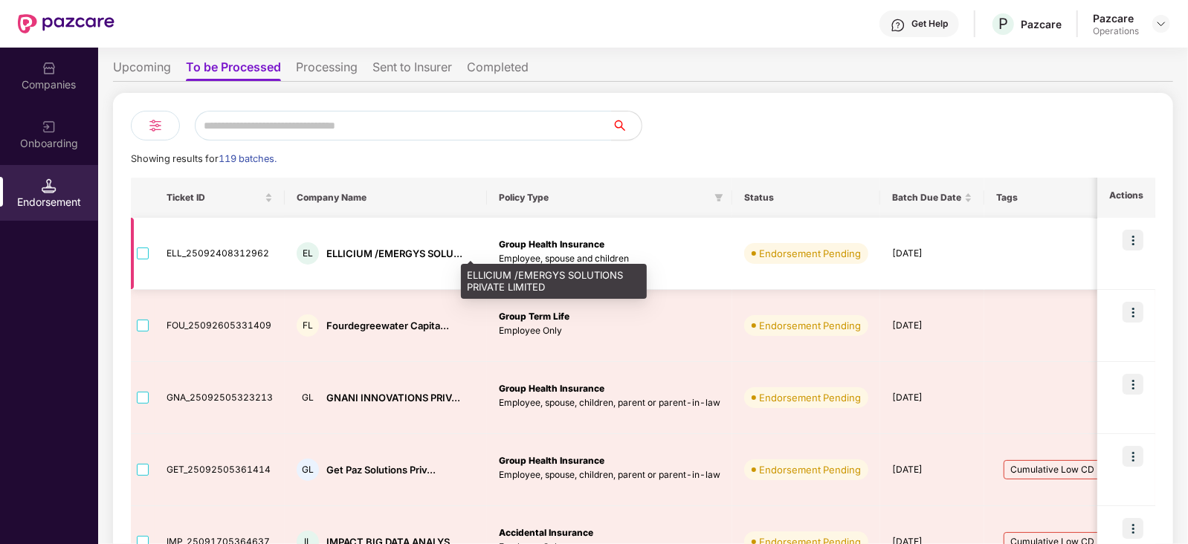
click at [342, 248] on div "ELLICIUM /EMERGYS SOLU..." at bounding box center [394, 254] width 136 height 14
copy div "ELLICIUM"
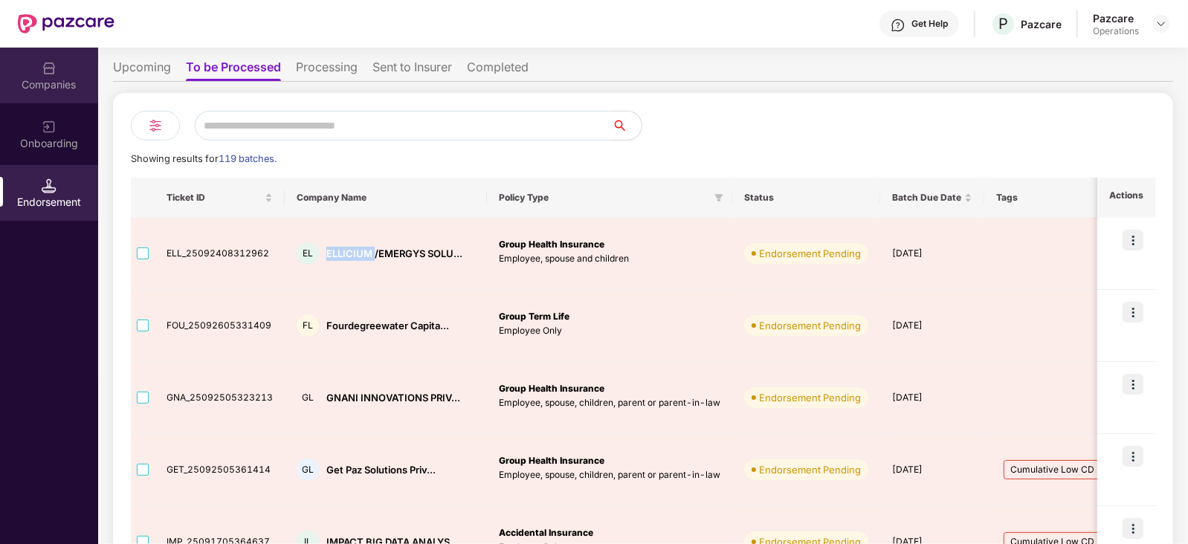
click at [42, 70] on img at bounding box center [49, 68] width 15 height 15
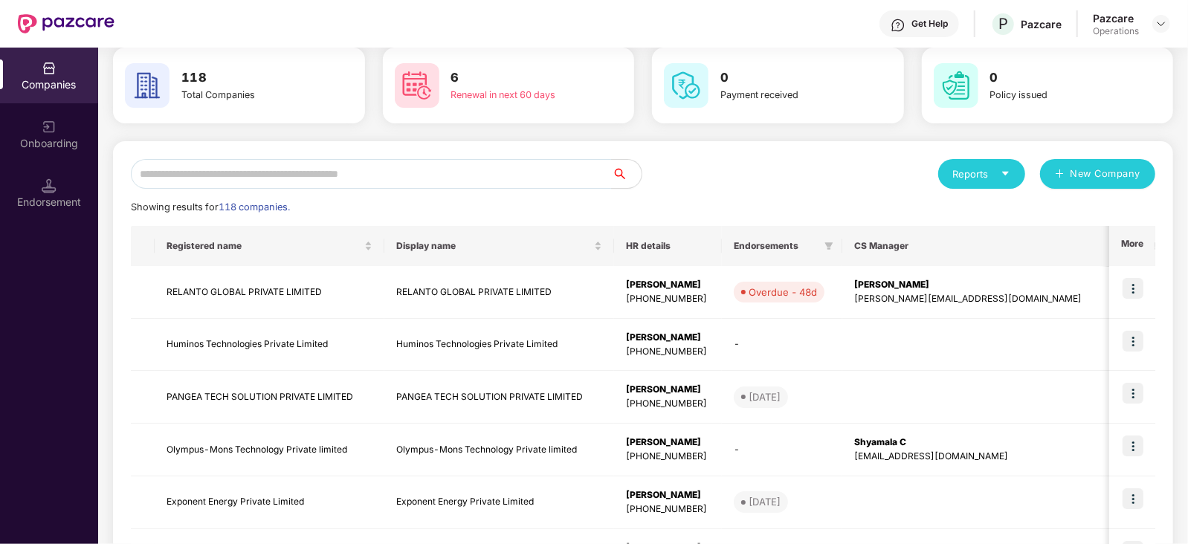
scroll to position [0, 0]
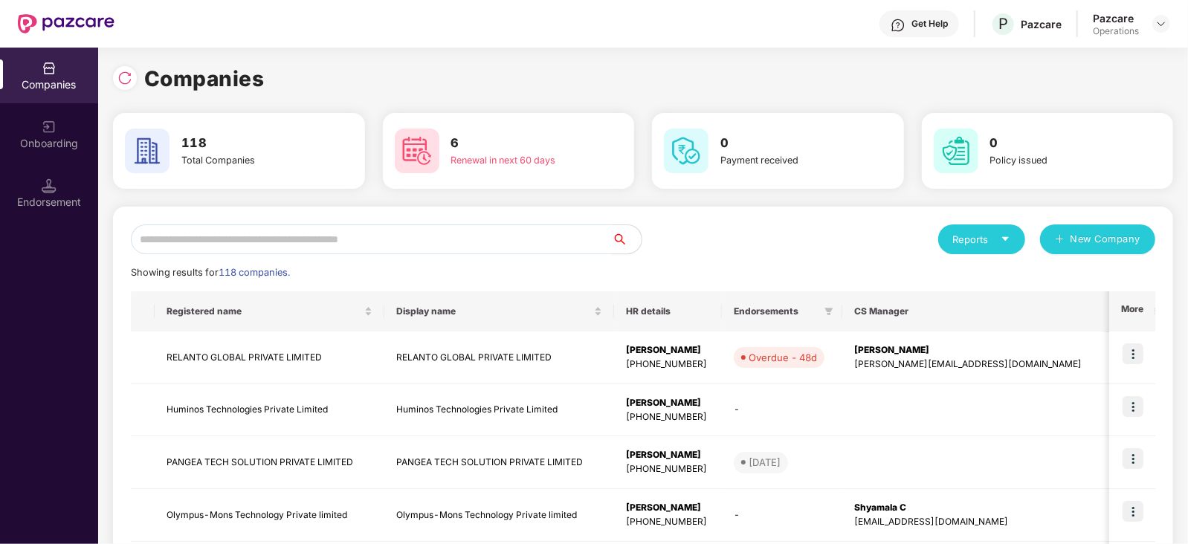
drag, startPoint x: 260, startPoint y: 233, endPoint x: 268, endPoint y: 232, distance: 7.6
click at [264, 242] on input "text" at bounding box center [371, 240] width 481 height 30
paste input "********"
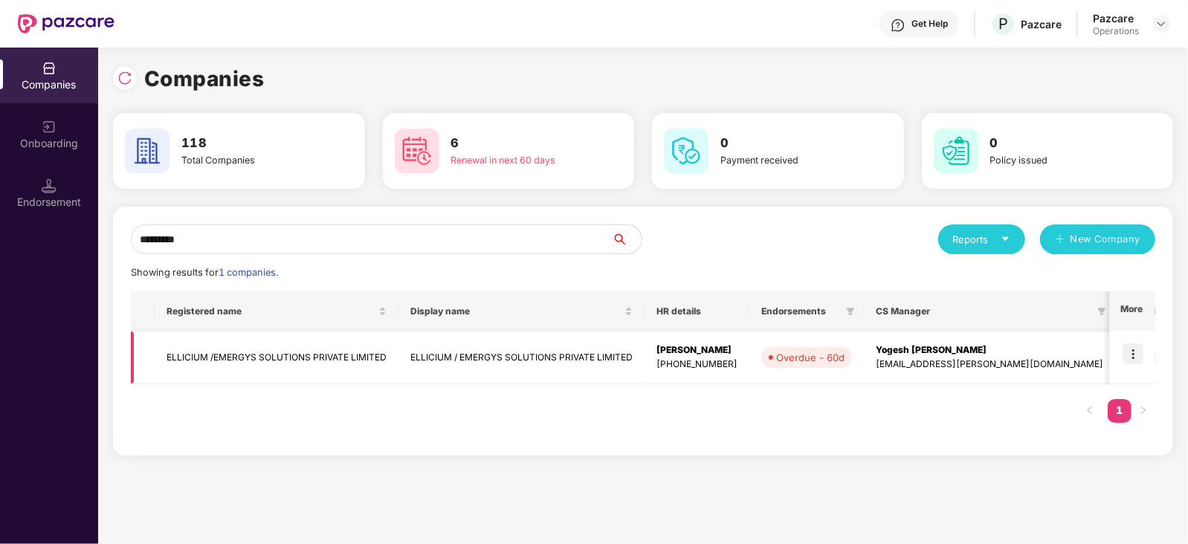
type input "********"
click at [1123, 354] on td at bounding box center [1132, 358] width 46 height 53
click at [1134, 352] on img at bounding box center [1133, 353] width 21 height 21
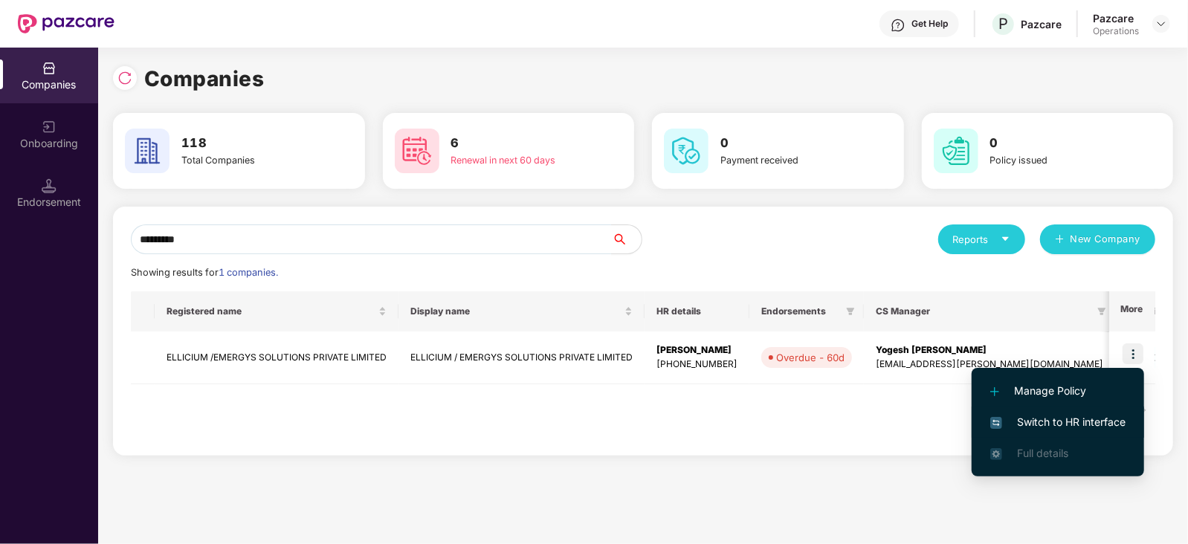
click at [1096, 420] on span "Switch to HR interface" at bounding box center [1057, 422] width 135 height 16
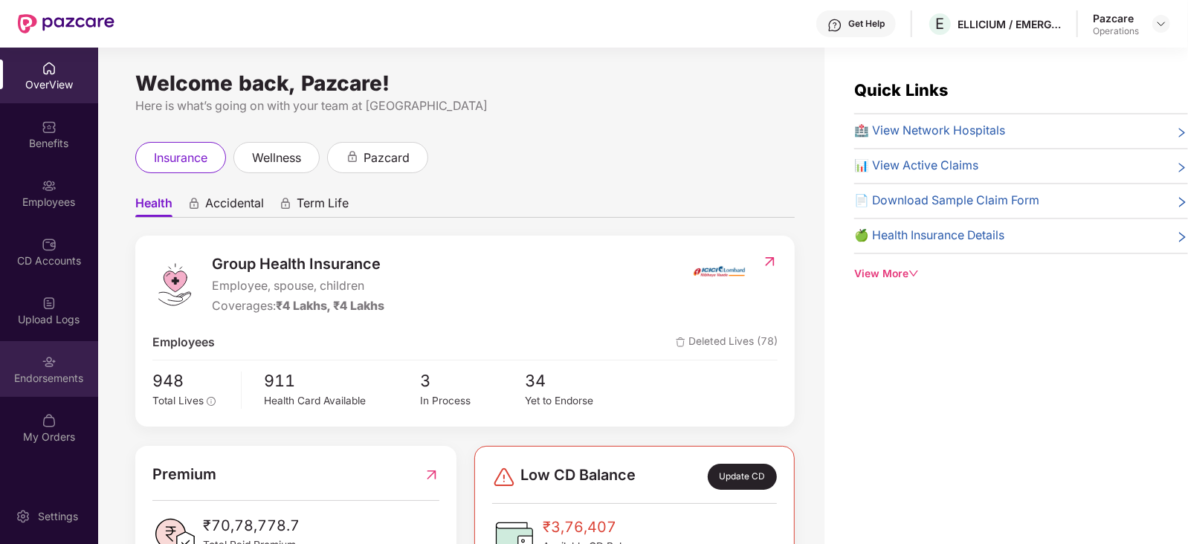
click at [43, 353] on div at bounding box center [49, 360] width 15 height 15
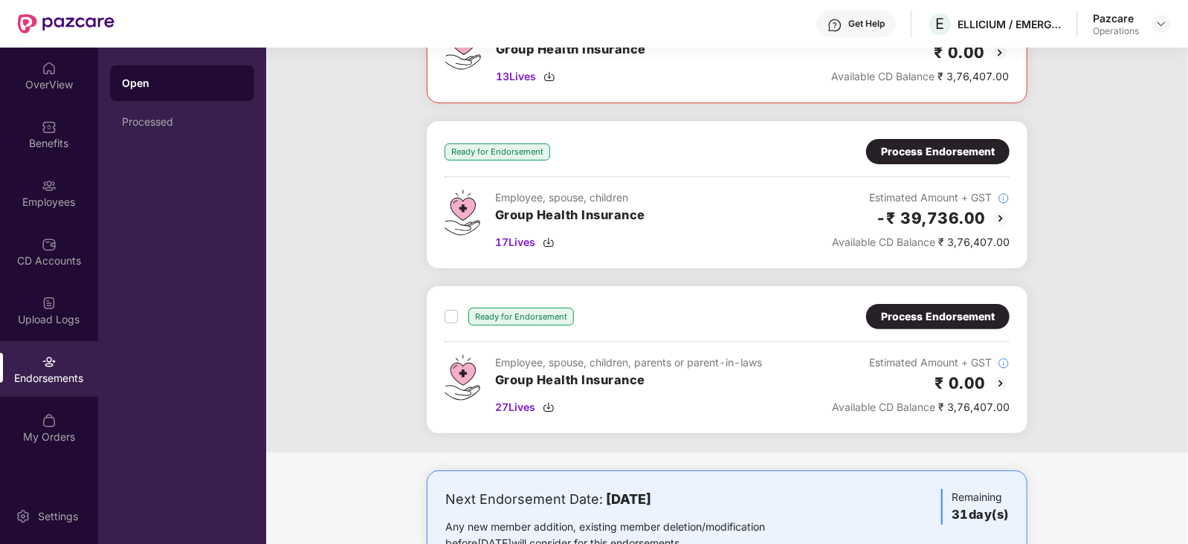
scroll to position [136, 0]
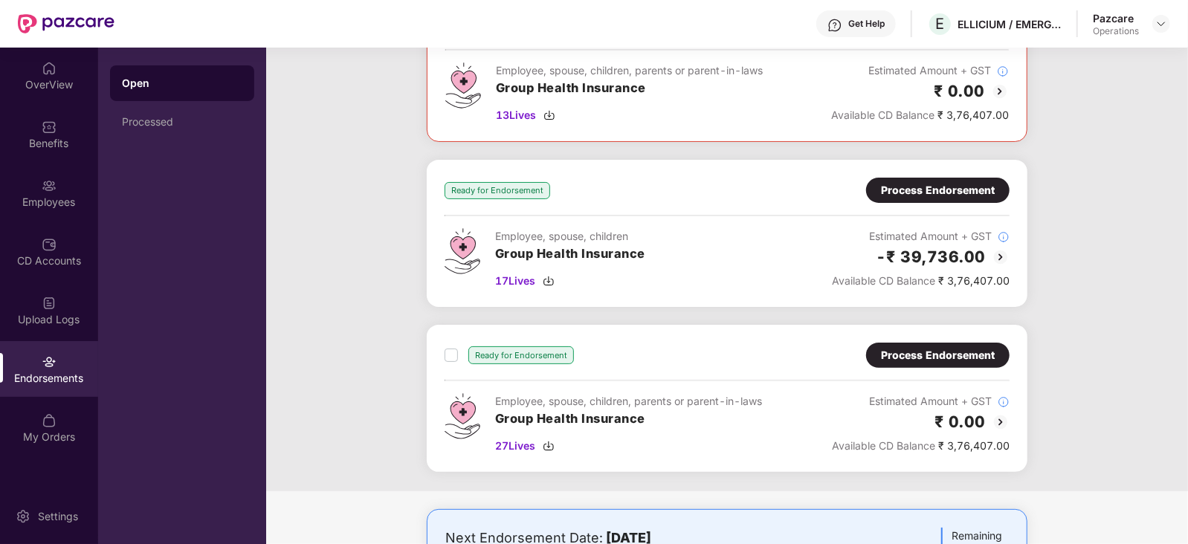
click at [927, 355] on div "Process Endorsement" at bounding box center [938, 355] width 114 height 16
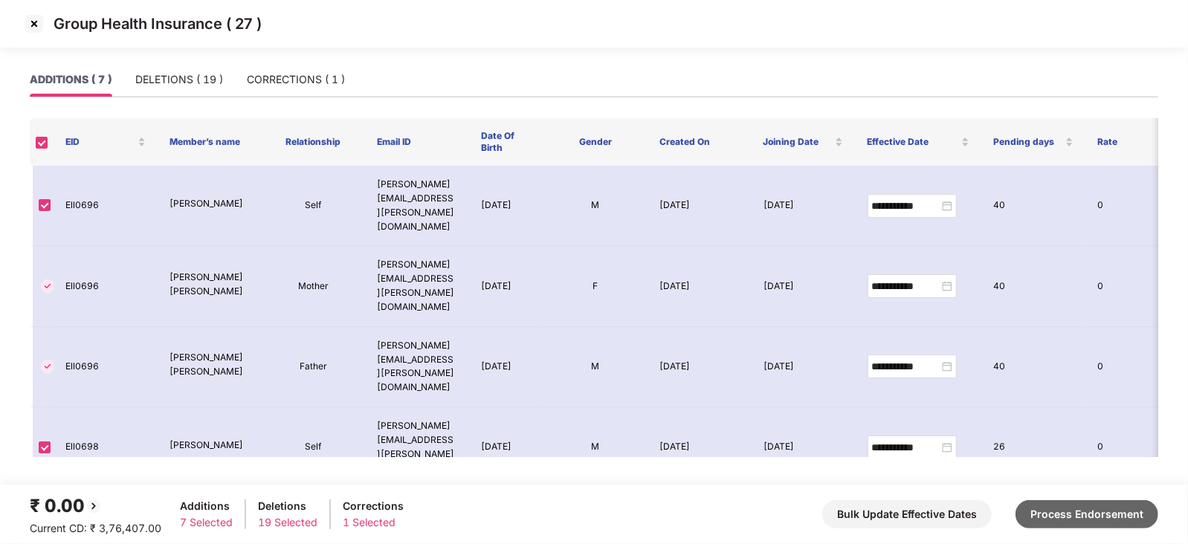
click at [1091, 520] on button "Process Endorsement" at bounding box center [1087, 514] width 143 height 28
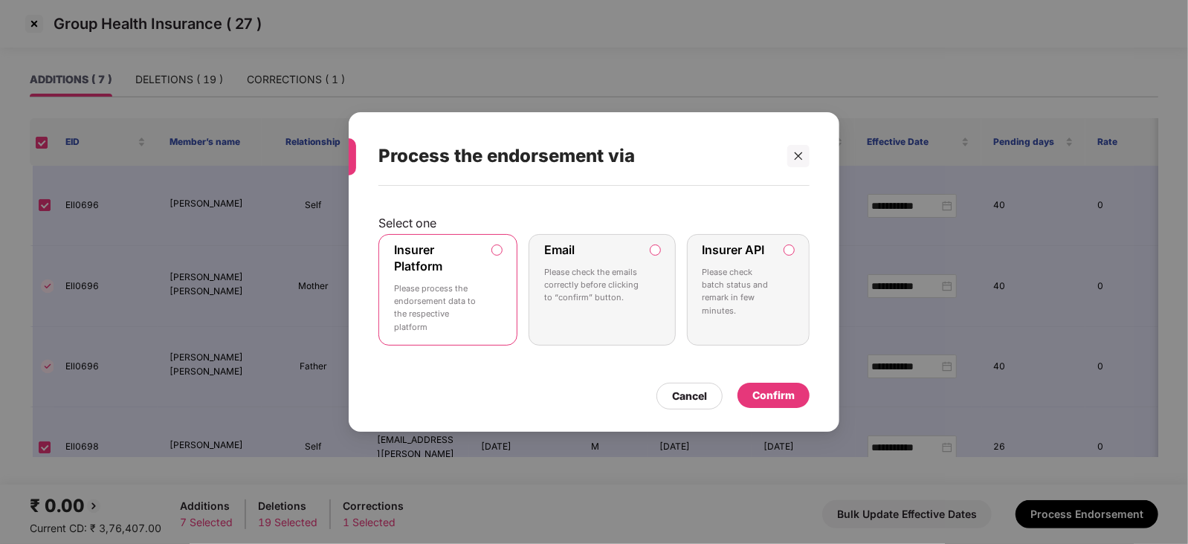
click at [765, 403] on div "Confirm" at bounding box center [773, 395] width 42 height 16
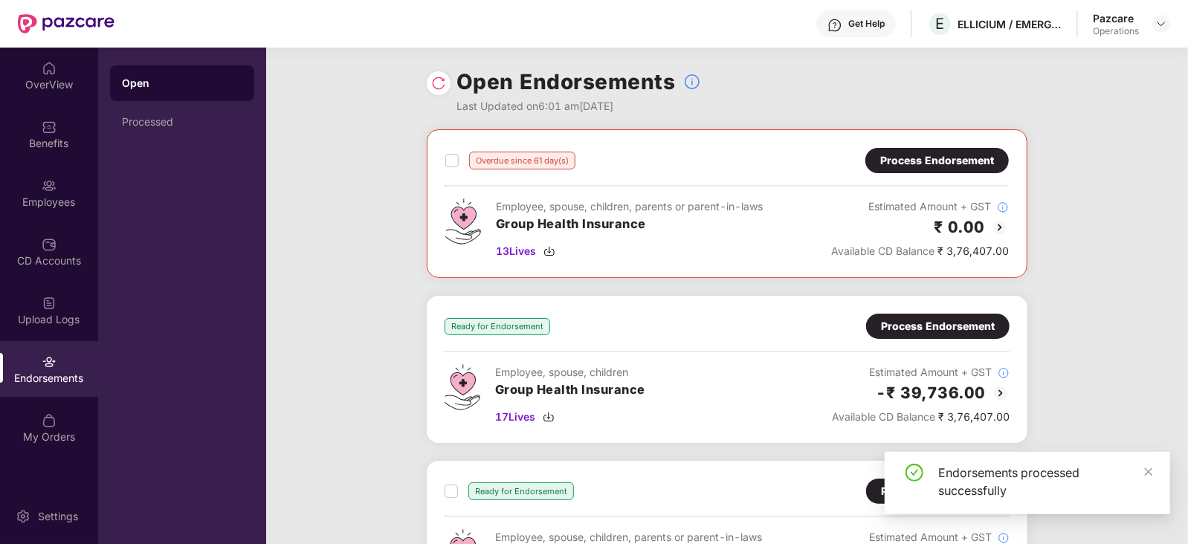
click at [987, 323] on div "Process Endorsement" at bounding box center [938, 326] width 114 height 16
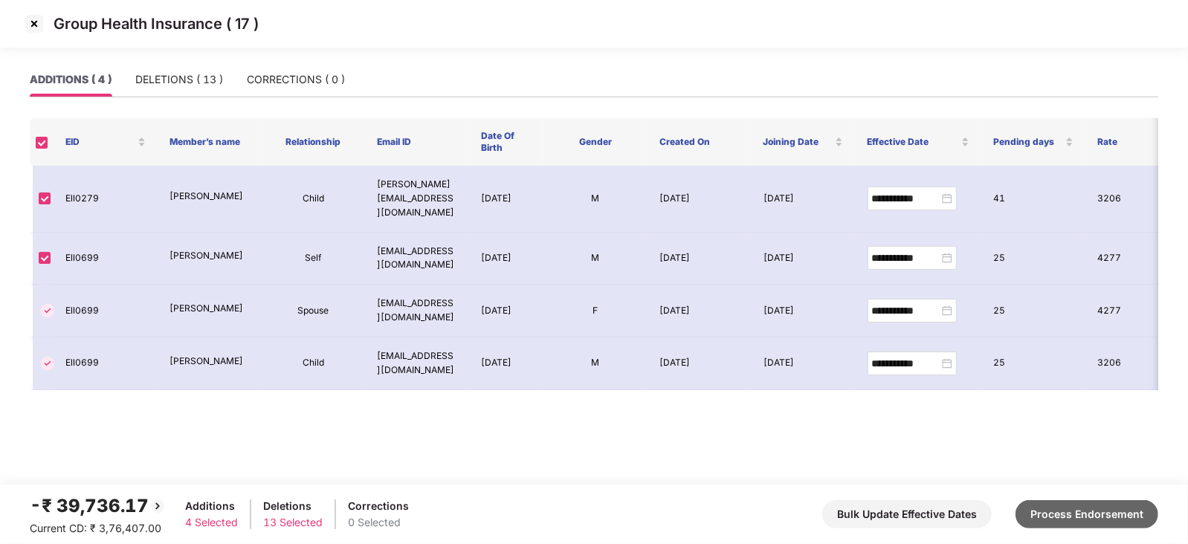
click at [1073, 507] on button "Process Endorsement" at bounding box center [1087, 514] width 143 height 28
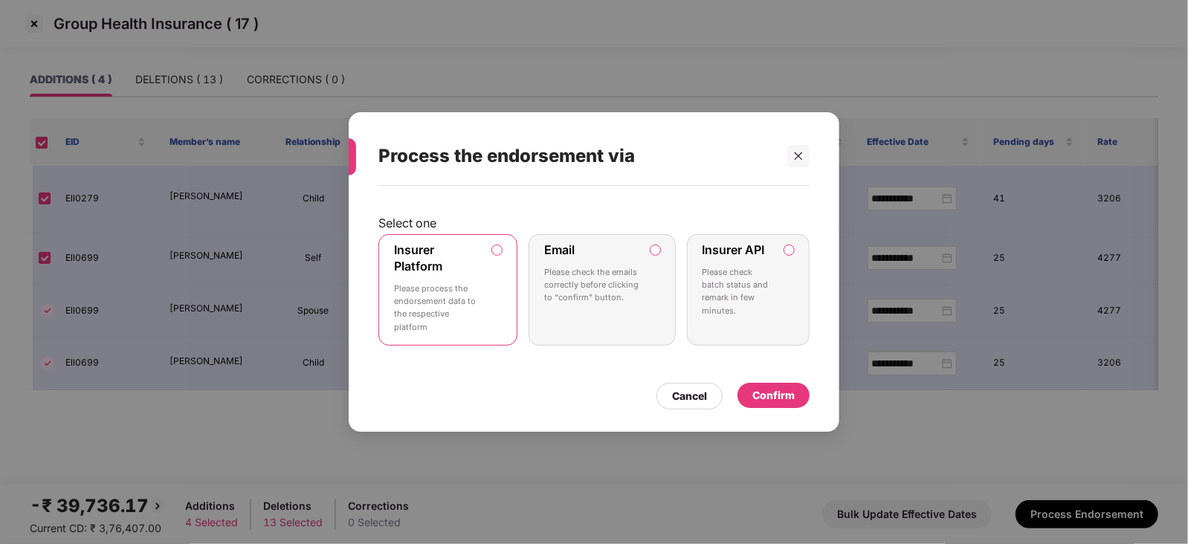
click at [758, 401] on div "Confirm" at bounding box center [773, 395] width 42 height 16
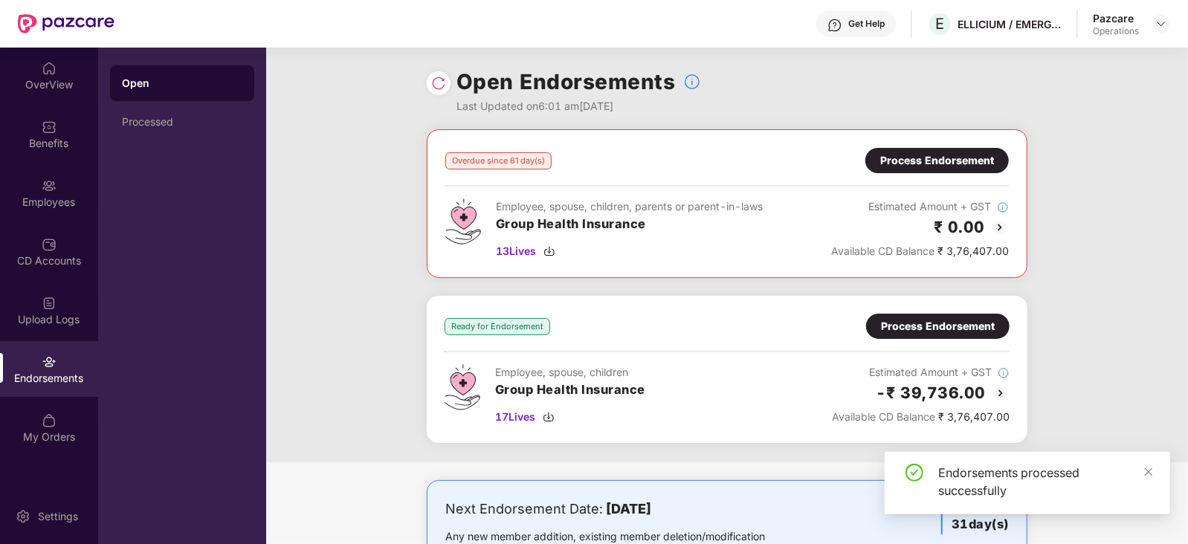
click at [872, 325] on div "Process Endorsement" at bounding box center [937, 326] width 143 height 25
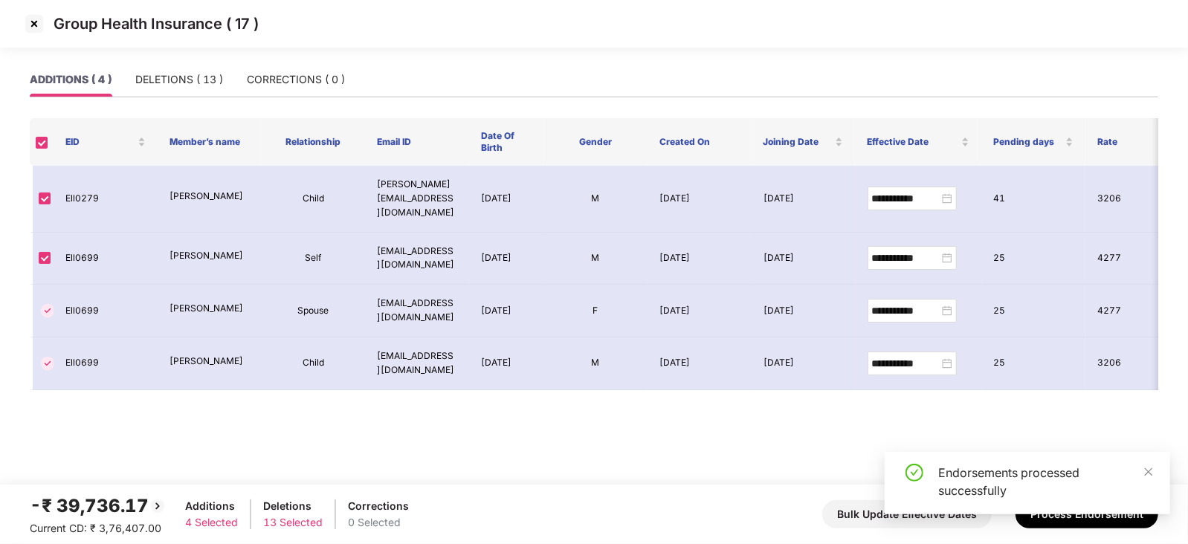
click at [1141, 472] on div "Endorsements processed successfully" at bounding box center [1045, 482] width 214 height 36
click at [1146, 473] on icon "close" at bounding box center [1149, 472] width 8 height 8
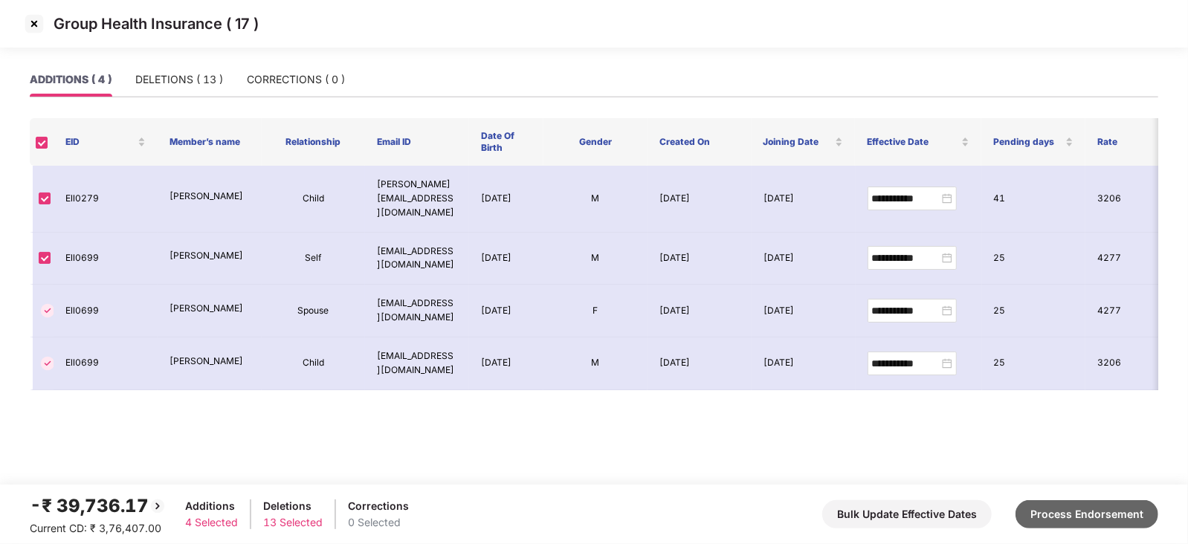
click at [1113, 512] on button "Process Endorsement" at bounding box center [1087, 514] width 143 height 28
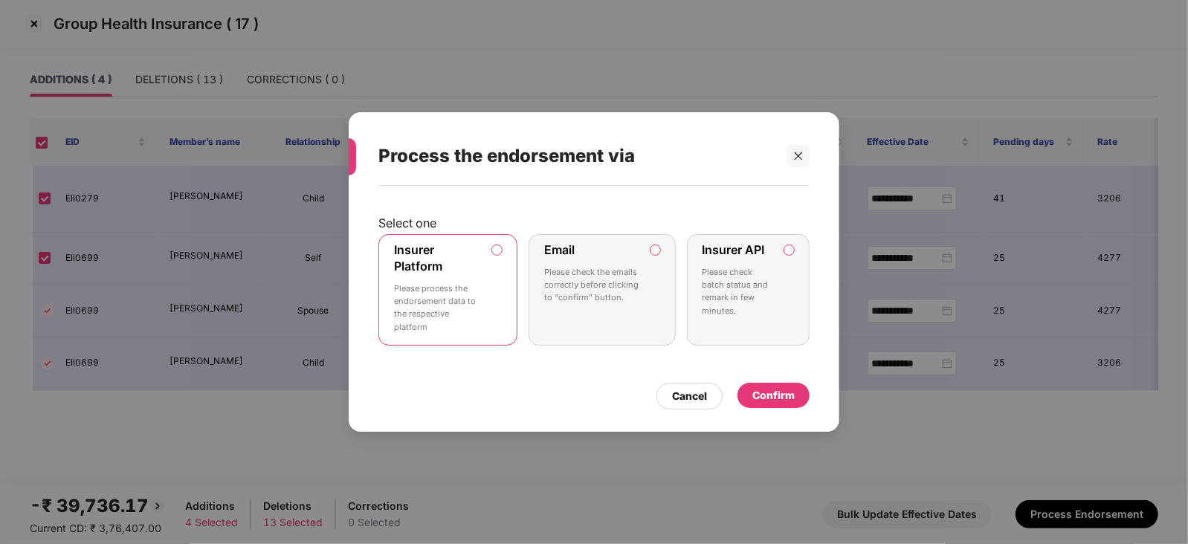
click at [762, 399] on div "Confirm" at bounding box center [773, 395] width 42 height 16
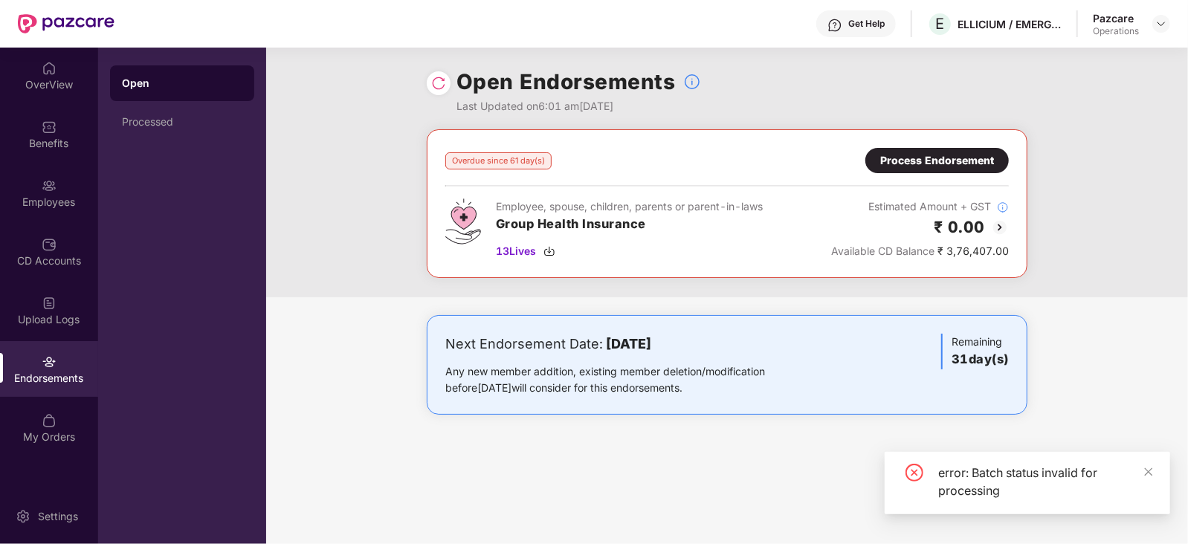
click at [907, 154] on div "Process Endorsement" at bounding box center [937, 160] width 114 height 16
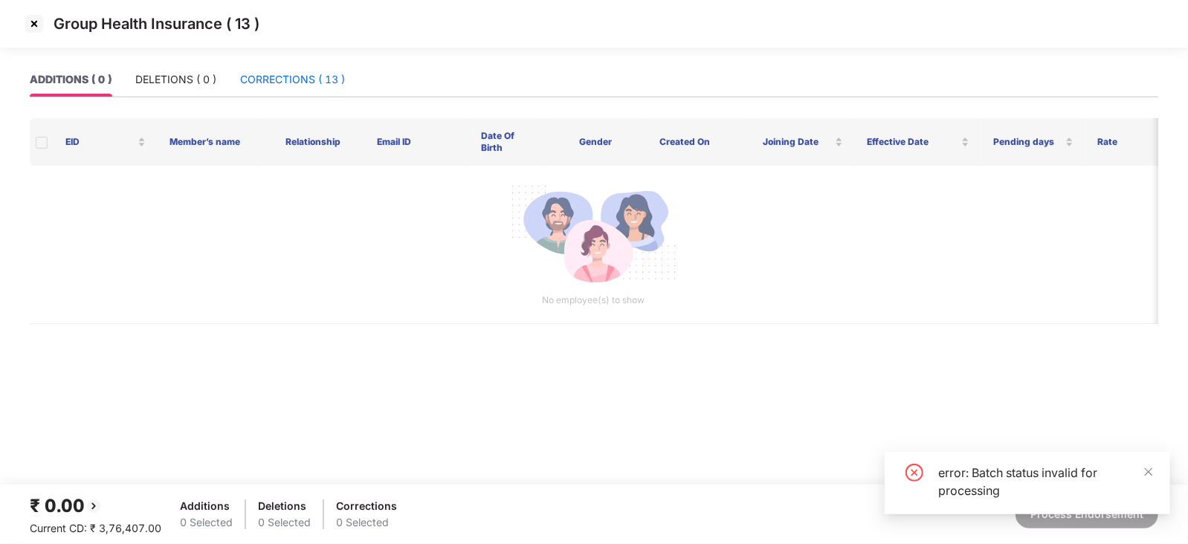
click at [309, 80] on div "CORRECTIONS ( 13 )" at bounding box center [292, 79] width 105 height 16
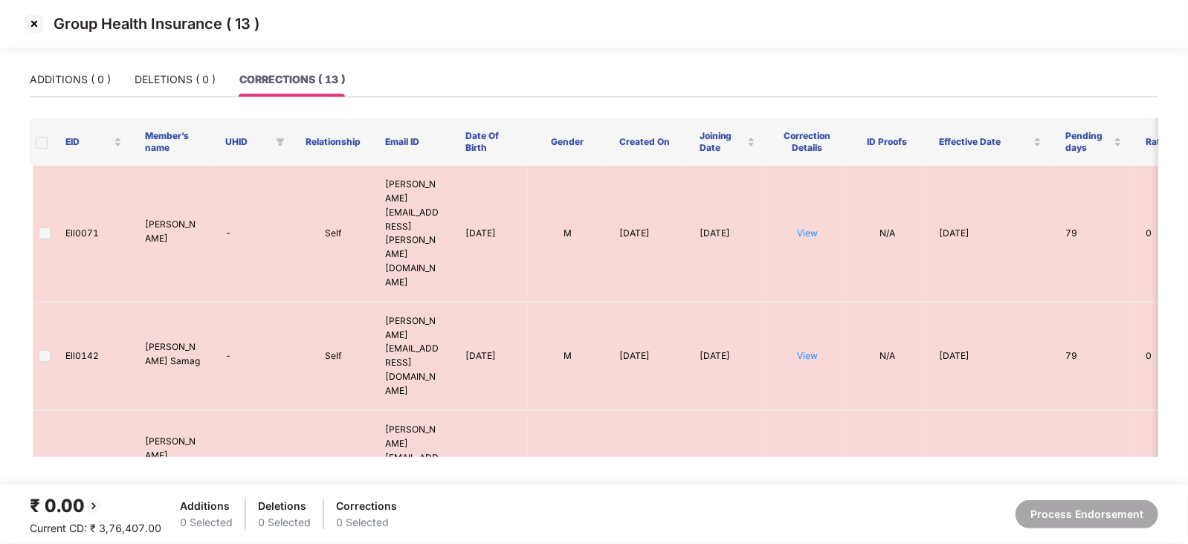
click at [37, 25] on img at bounding box center [34, 24] width 24 height 24
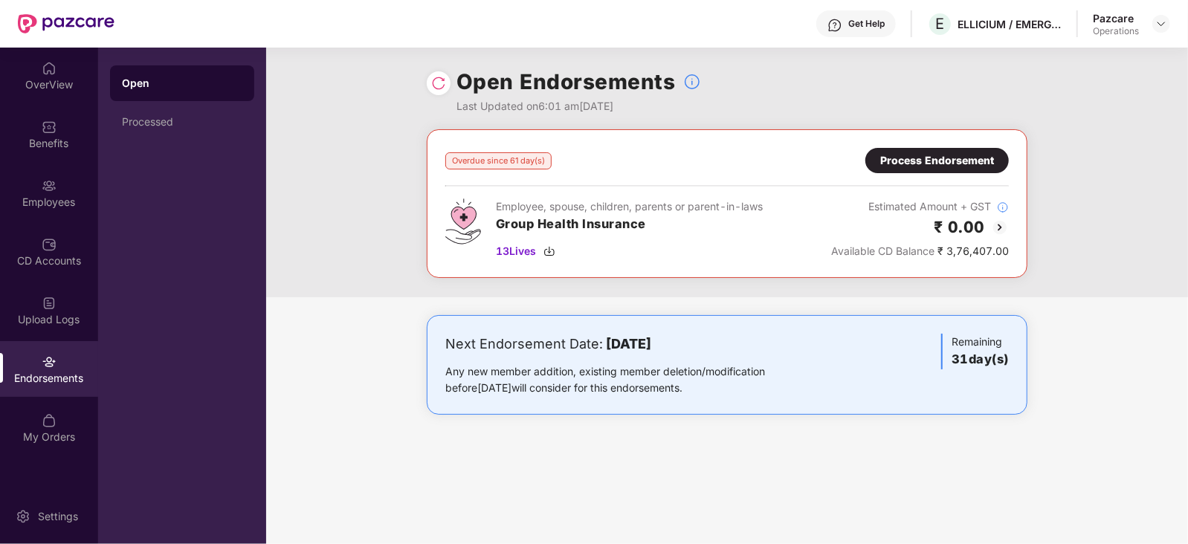
click at [68, 384] on div "Endorsements" at bounding box center [49, 378] width 98 height 15
click at [150, 129] on div "Processed" at bounding box center [182, 122] width 144 height 36
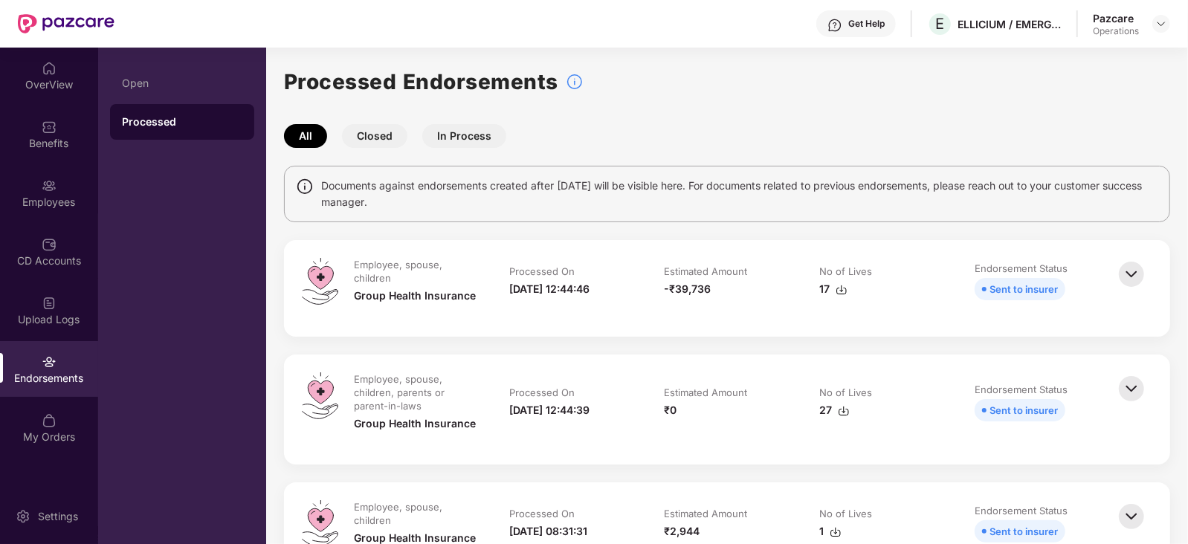
click at [844, 407] on img at bounding box center [844, 411] width 12 height 12
click at [776, 288] on div "-₹39,736" at bounding box center [728, 289] width 126 height 16
click at [844, 292] on img at bounding box center [842, 290] width 12 height 12
